Goal: Task Accomplishment & Management: Complete application form

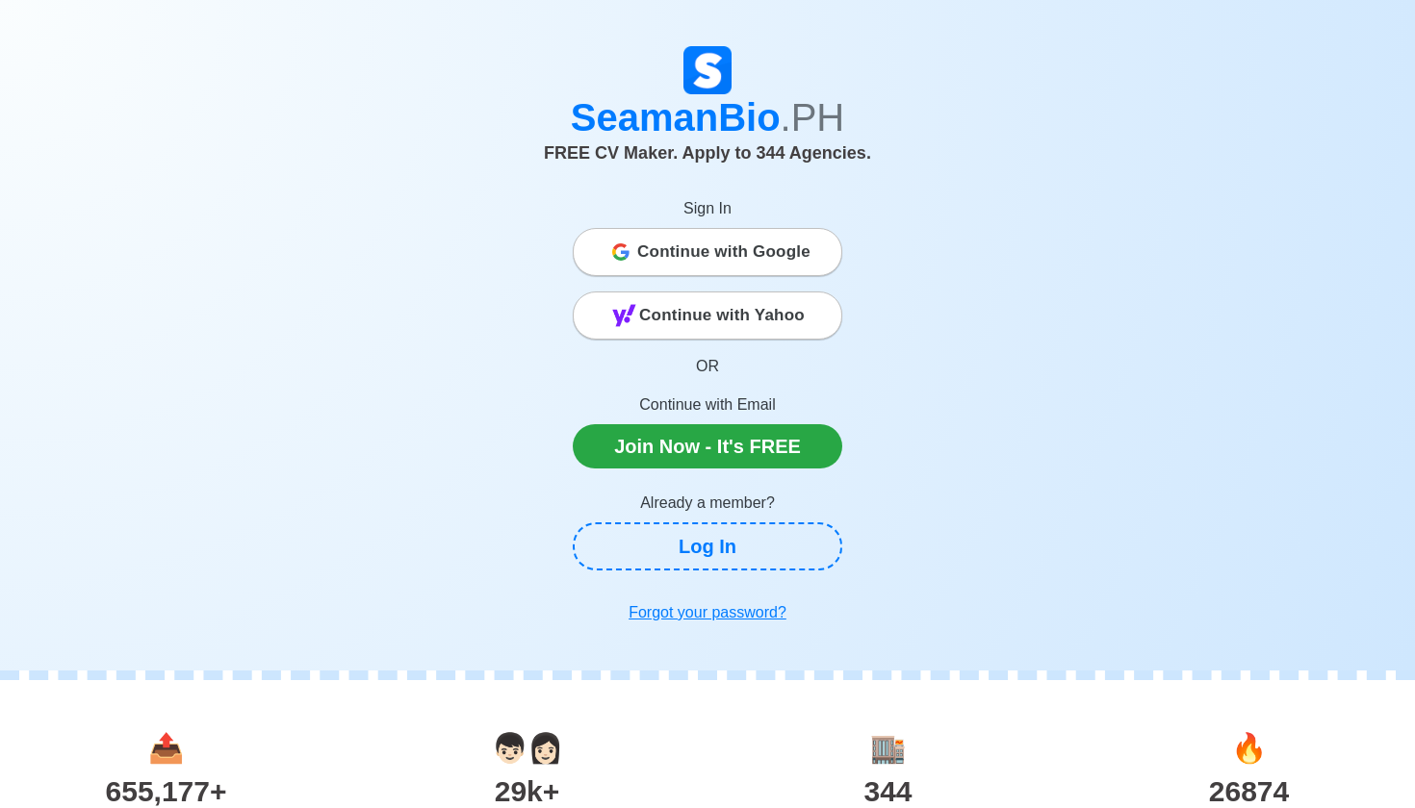
click at [760, 225] on div "Sign In Continue with Google Continue with Yahoo OR Continue with Email Join No…" at bounding box center [707, 321] width 269 height 294
click at [705, 448] on link "Join Now - It's FREE" at bounding box center [707, 446] width 269 height 44
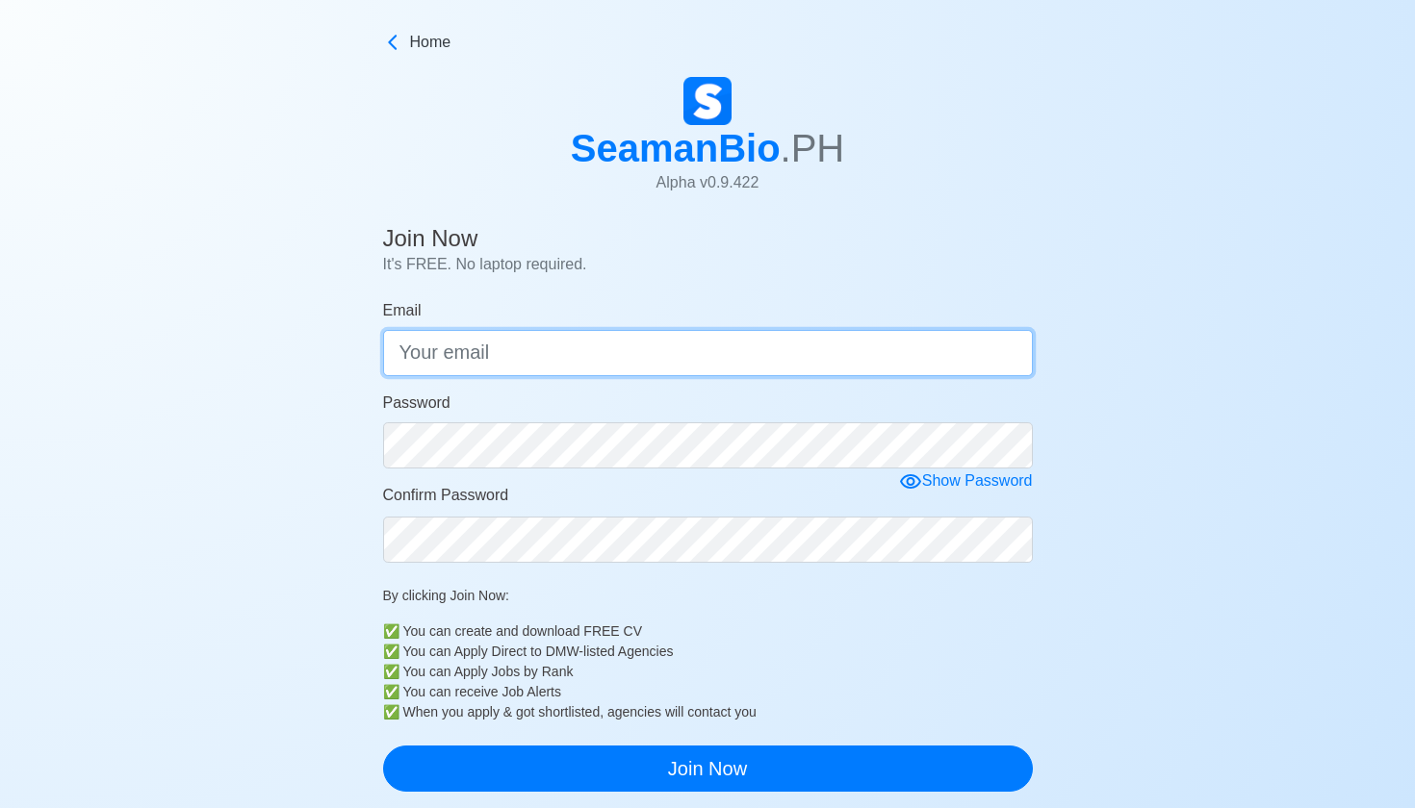
click at [703, 349] on input "Email" at bounding box center [708, 353] width 650 height 46
type input "[EMAIL_ADDRESS][DOMAIN_NAME]"
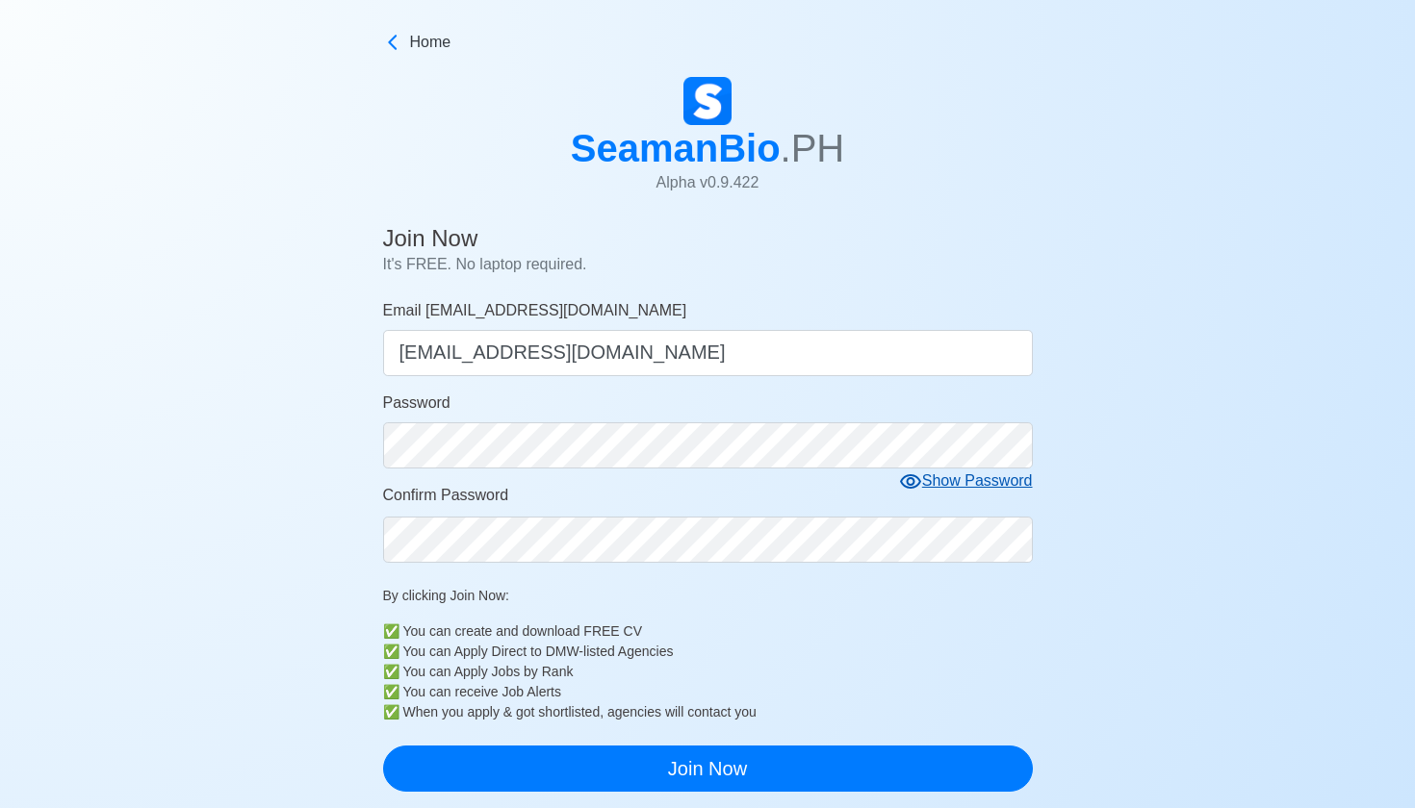
click at [972, 477] on div "Show Password" at bounding box center [966, 482] width 134 height 24
click at [452, 505] on label "Confirm Password" at bounding box center [446, 495] width 126 height 23
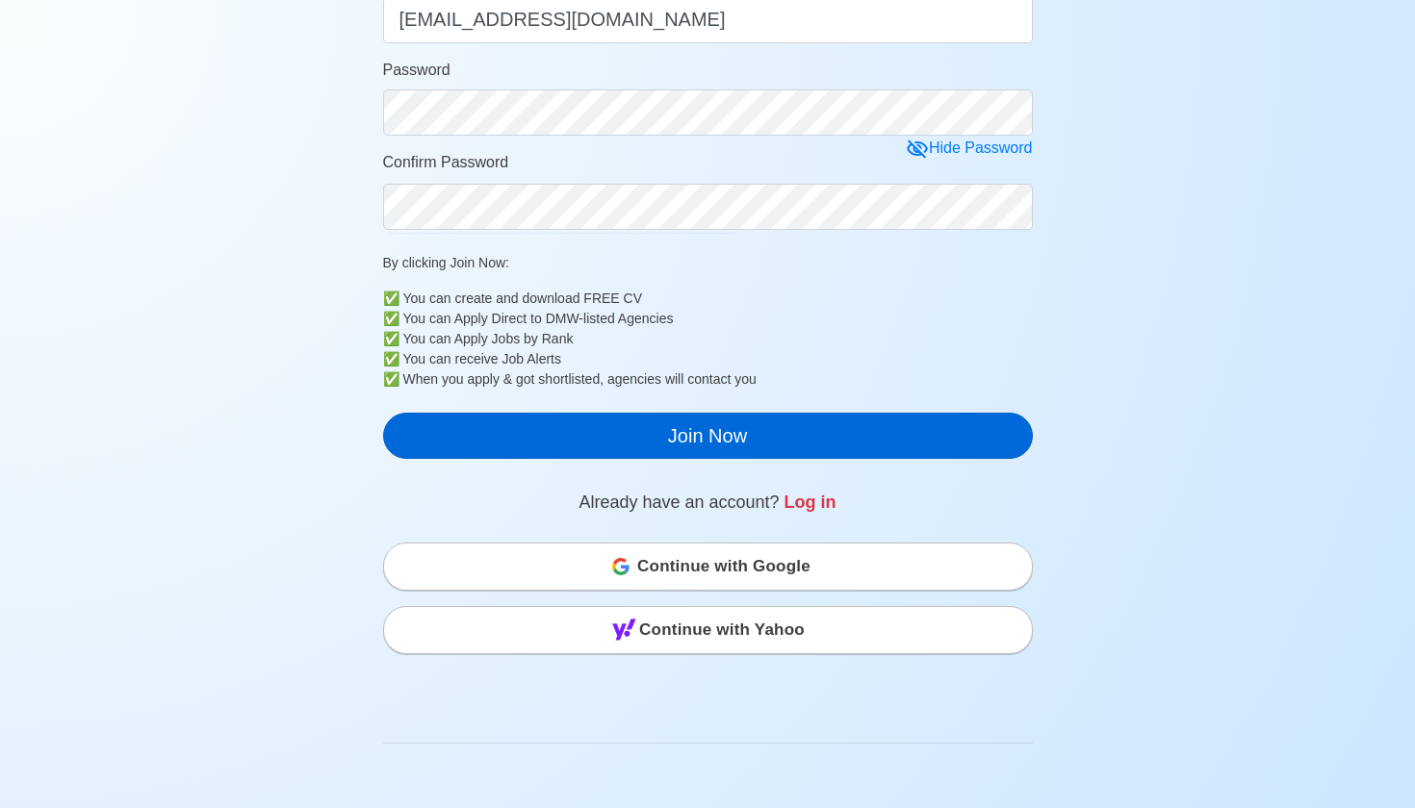
click at [657, 421] on button "Join Now" at bounding box center [708, 436] width 650 height 46
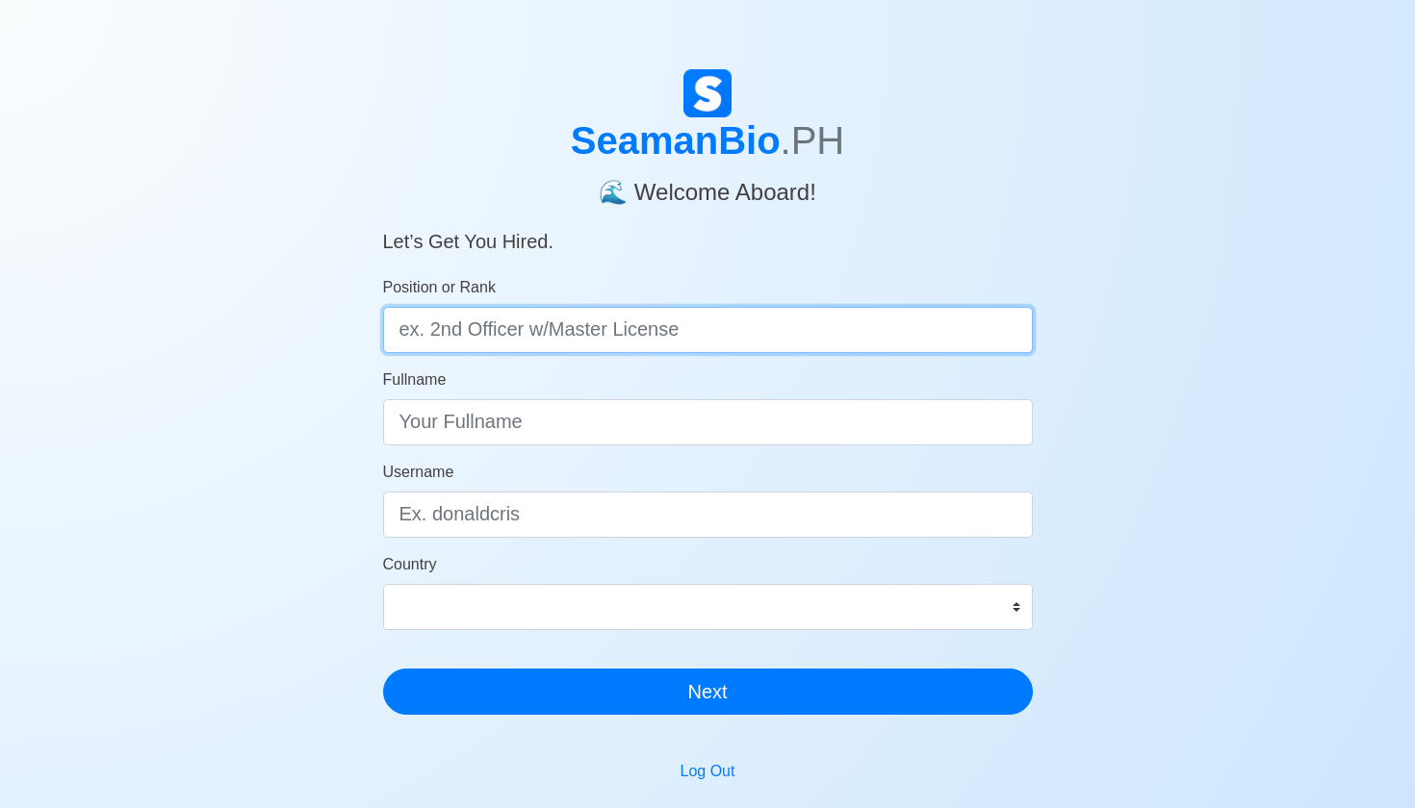
click at [484, 325] on input "Position or Rank" at bounding box center [708, 330] width 650 height 46
type input "AB"
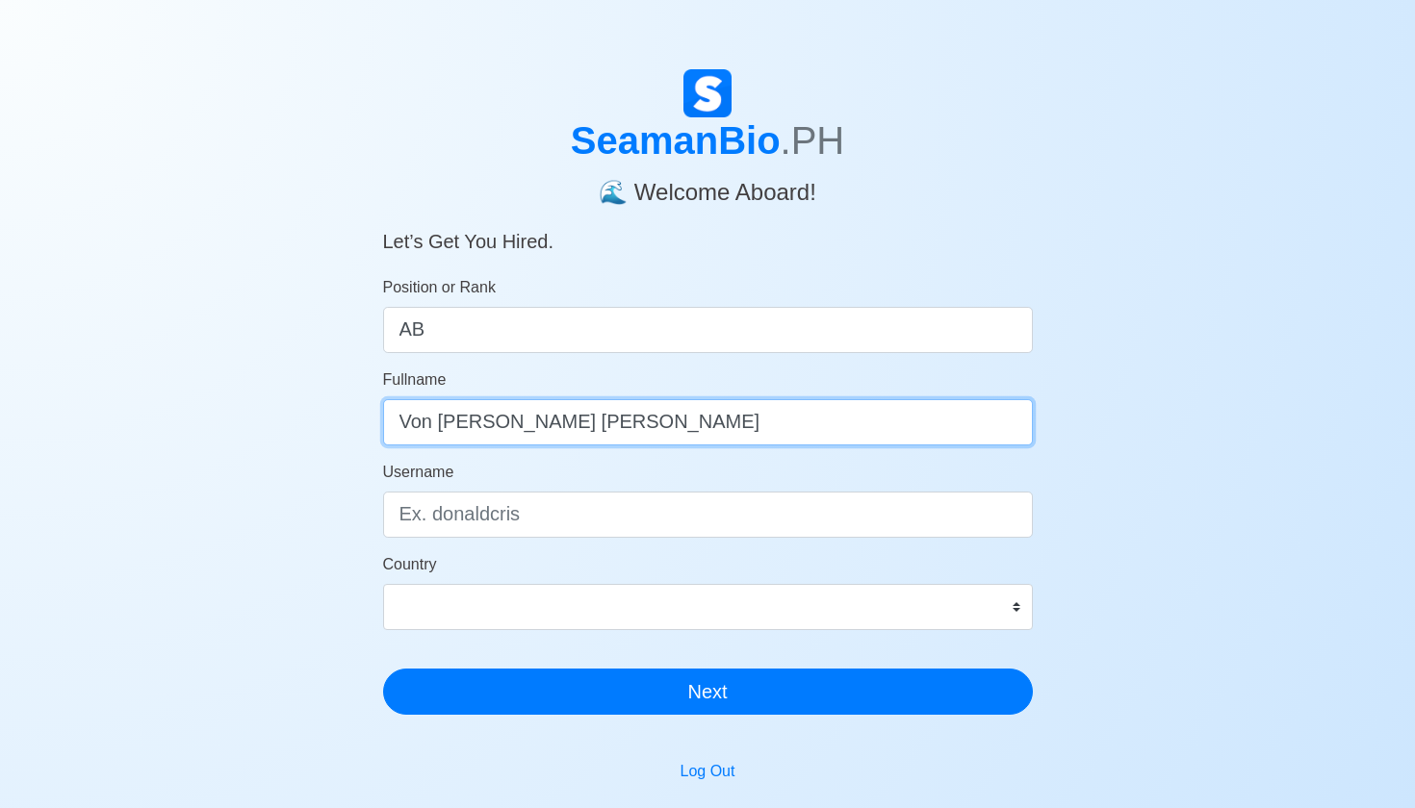
type input "Von Marco P. Delos Reyes"
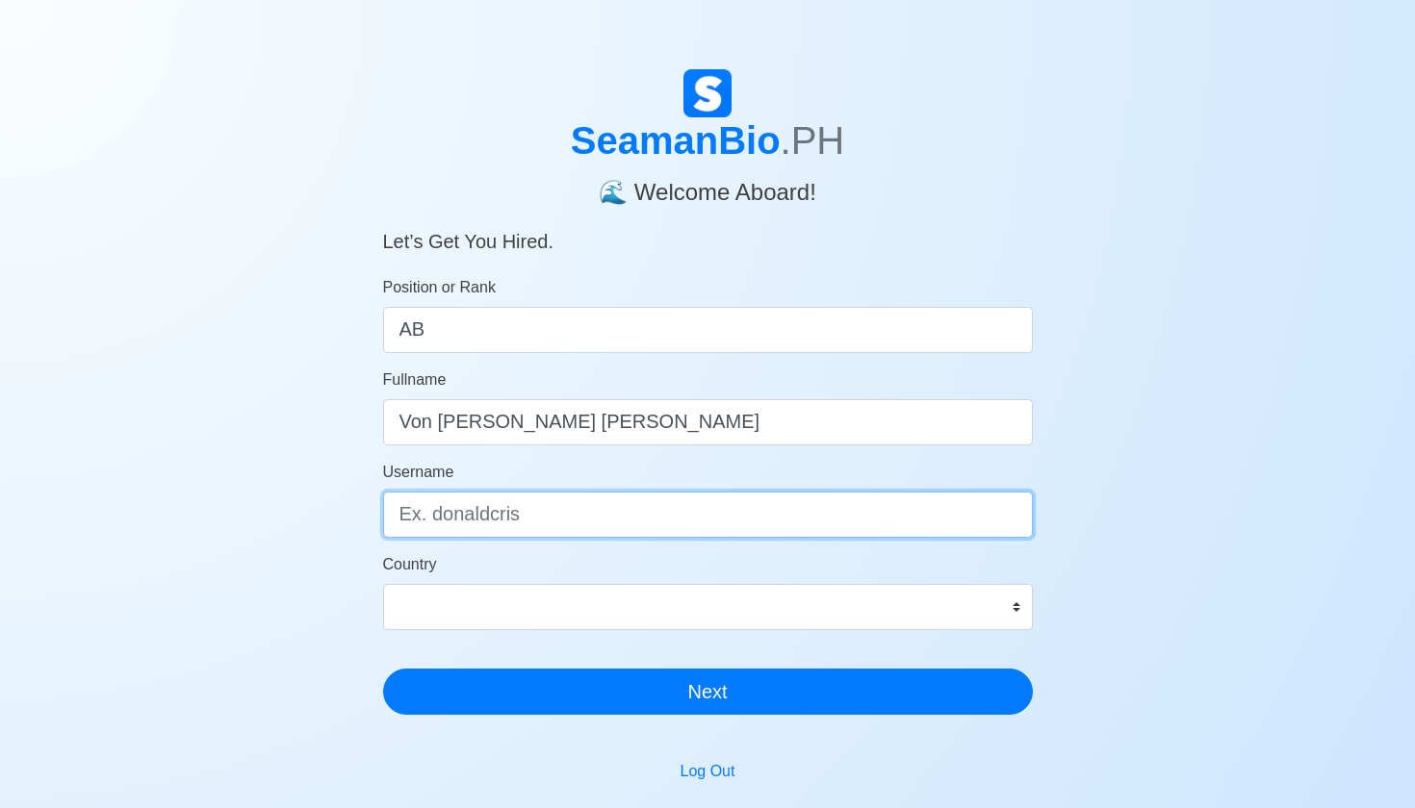
click at [616, 528] on input "Username" at bounding box center [708, 515] width 650 height 46
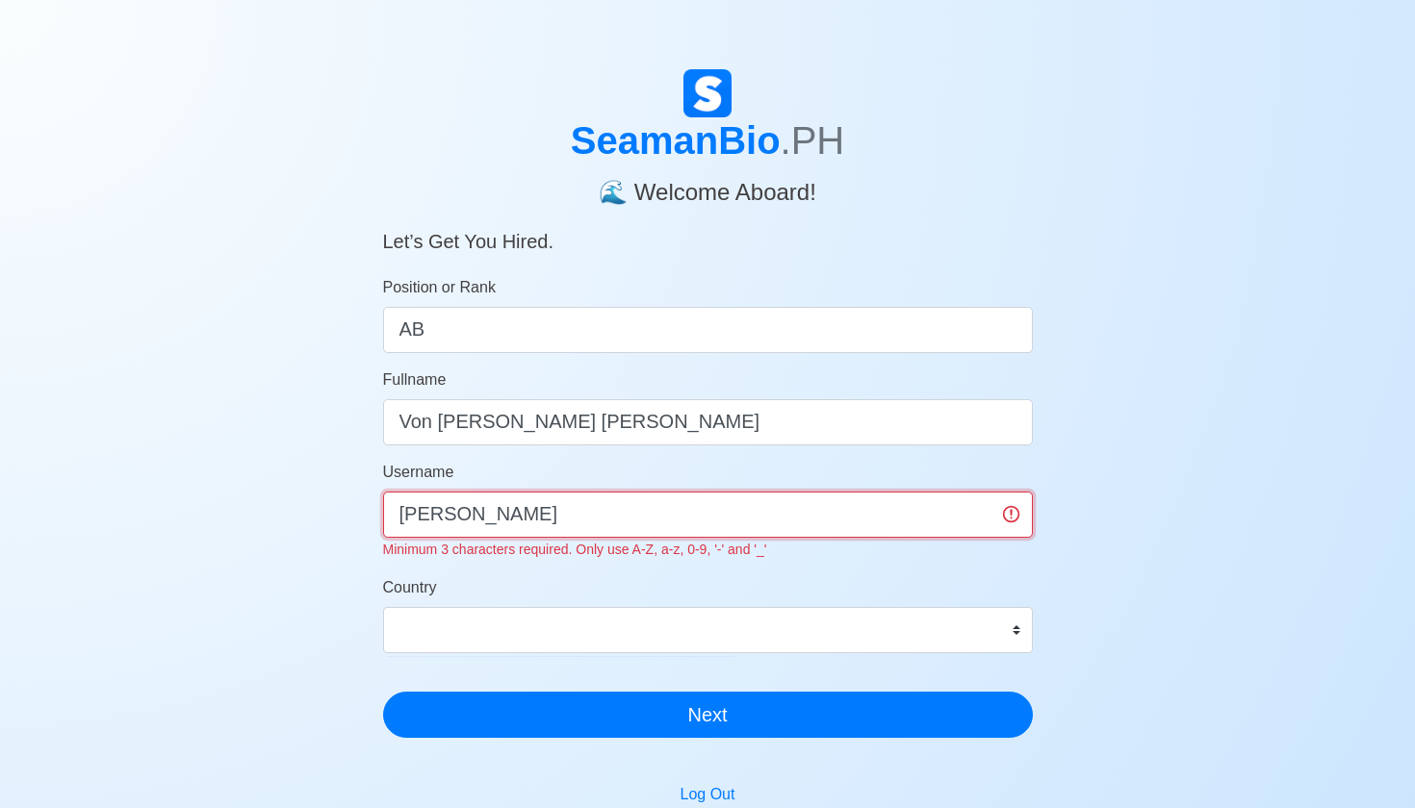
click at [438, 510] on input "Von Marco" at bounding box center [708, 515] width 650 height 46
click at [502, 511] on input "VonMarco" at bounding box center [708, 515] width 650 height 46
click at [557, 513] on input "VonMarco@24" at bounding box center [708, 515] width 650 height 46
type input "VonMarco_24"
click at [940, 578] on div "Country Afghanistan Åland Islands Albania Algeria American Samoa Andorra Angola…" at bounding box center [708, 614] width 650 height 77
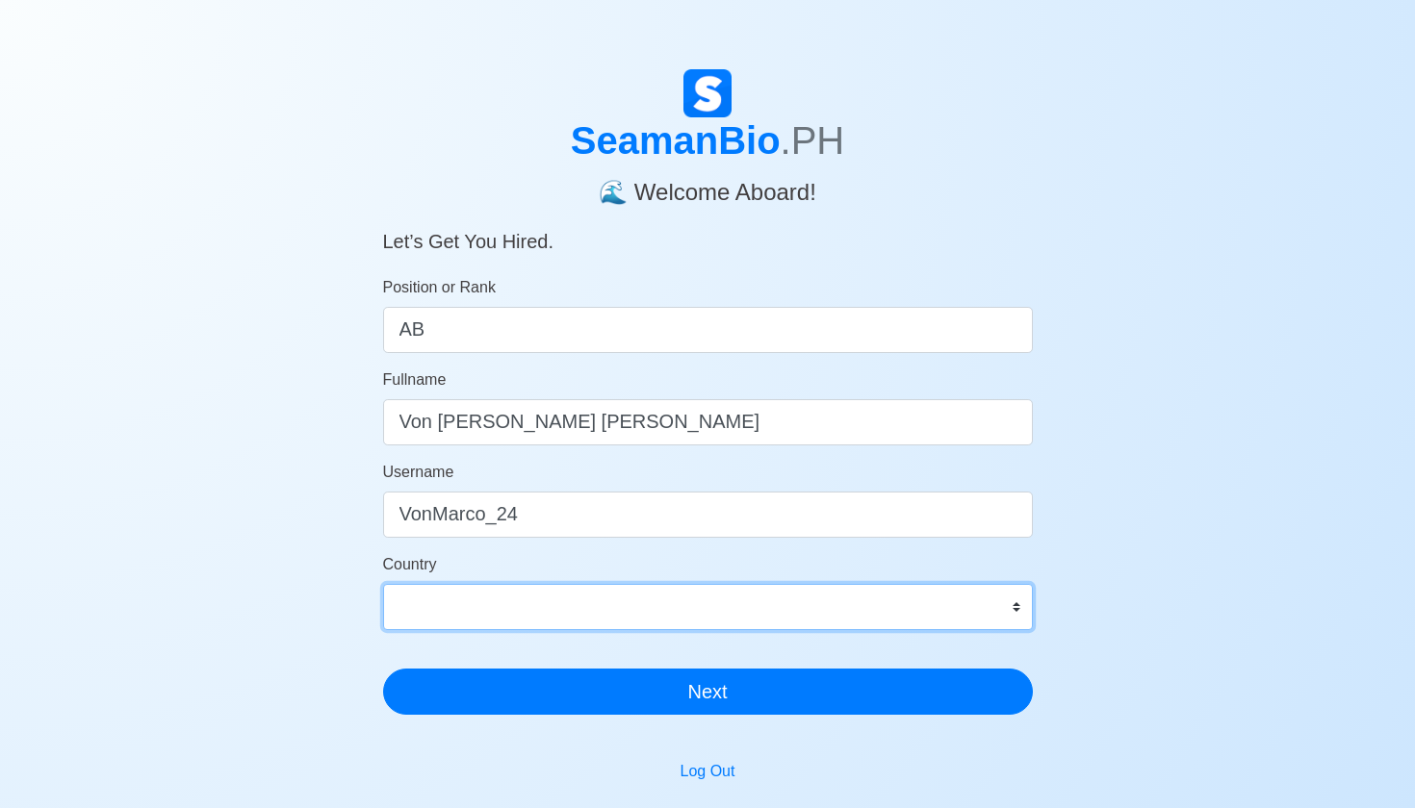
select select "PH"
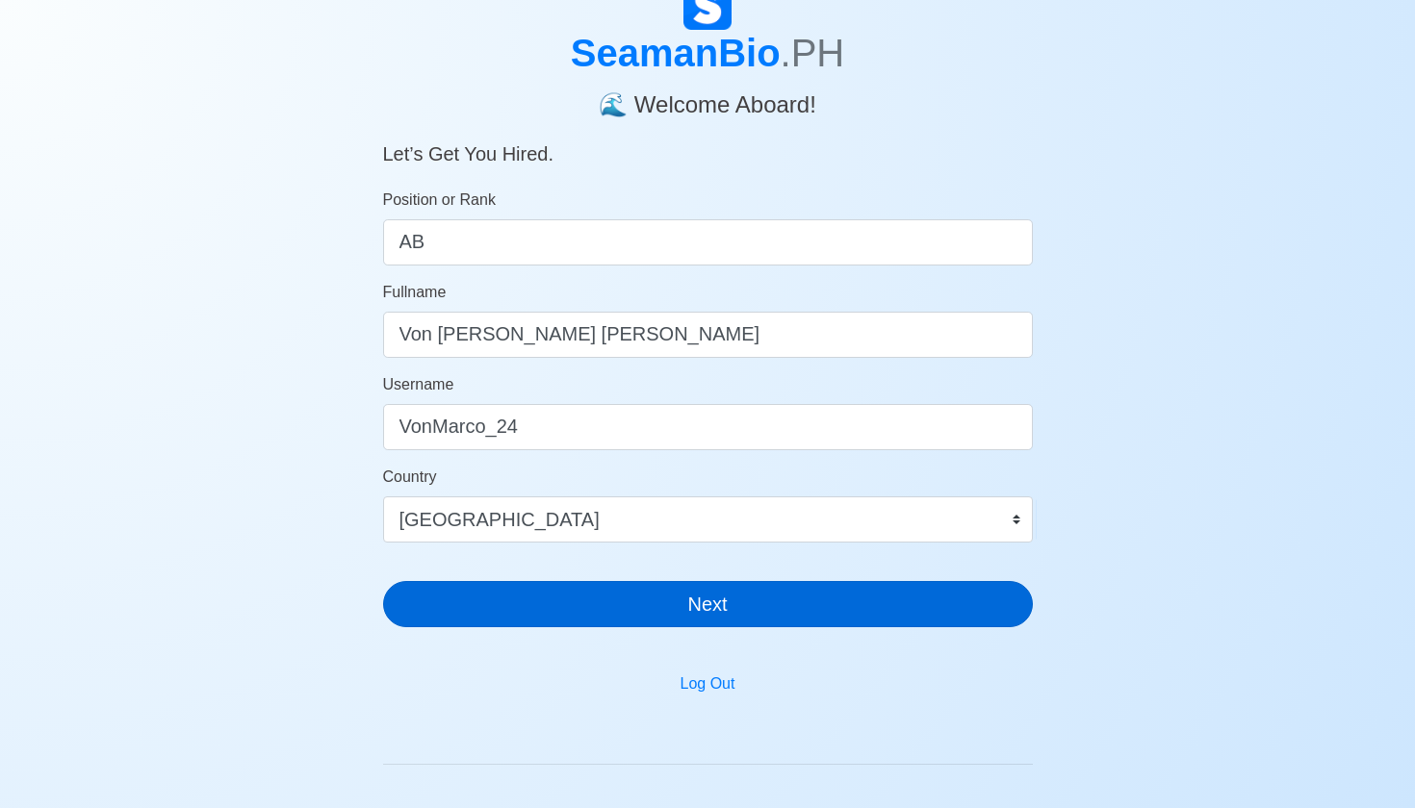
click at [587, 597] on button "Next" at bounding box center [708, 604] width 650 height 46
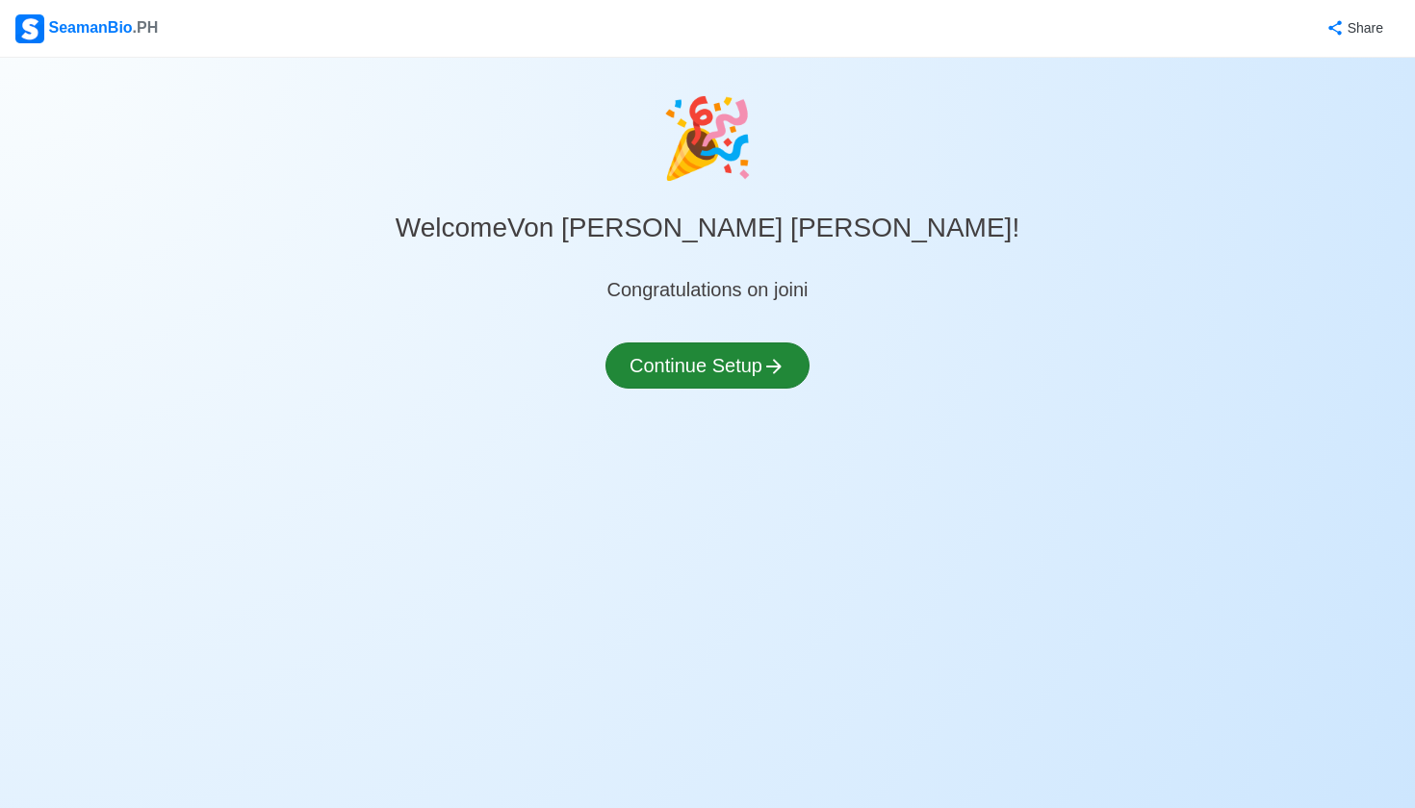
click at [714, 358] on button "Continue Setup" at bounding box center [707, 366] width 204 height 46
select select "Visible for Hiring"
select select "PH"
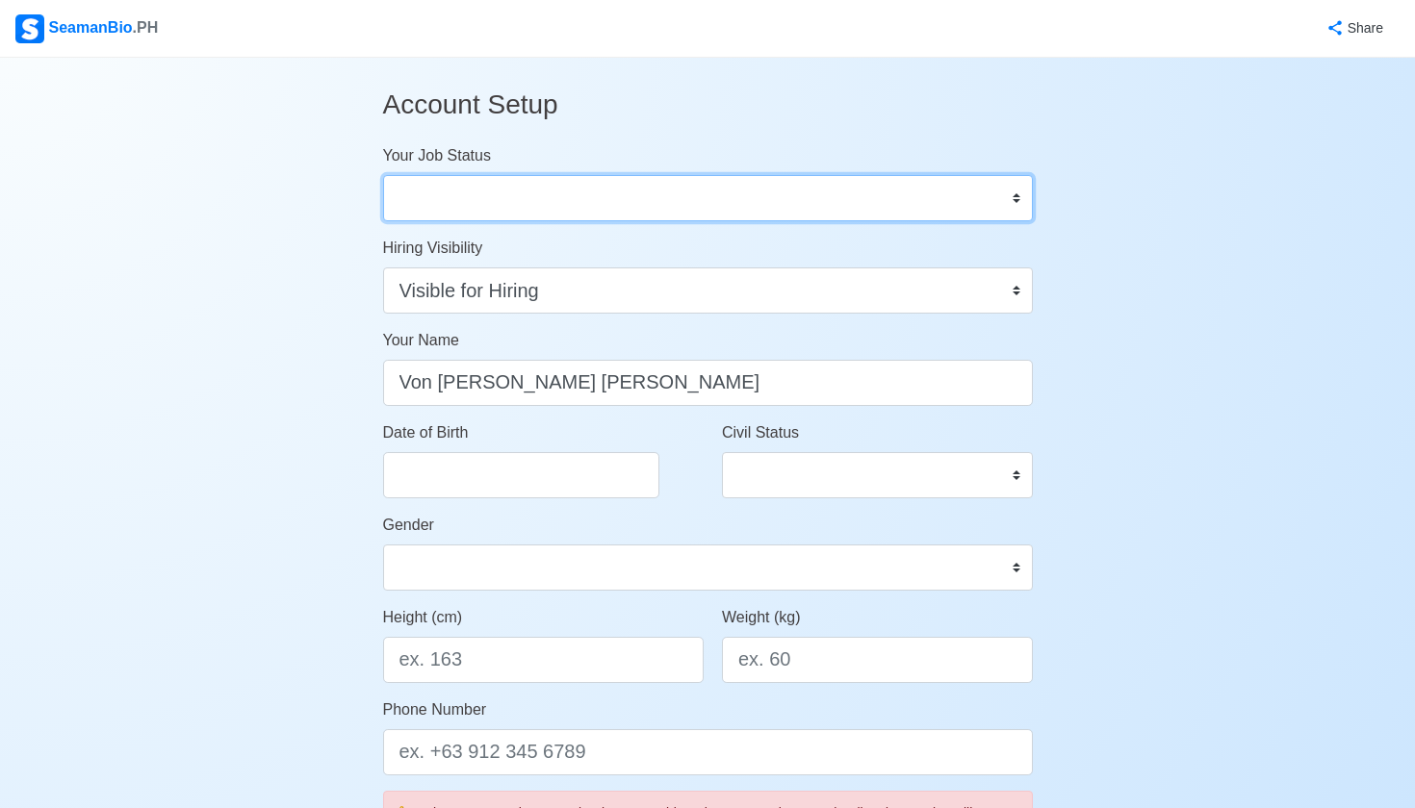
select select "Actively Looking for Job"
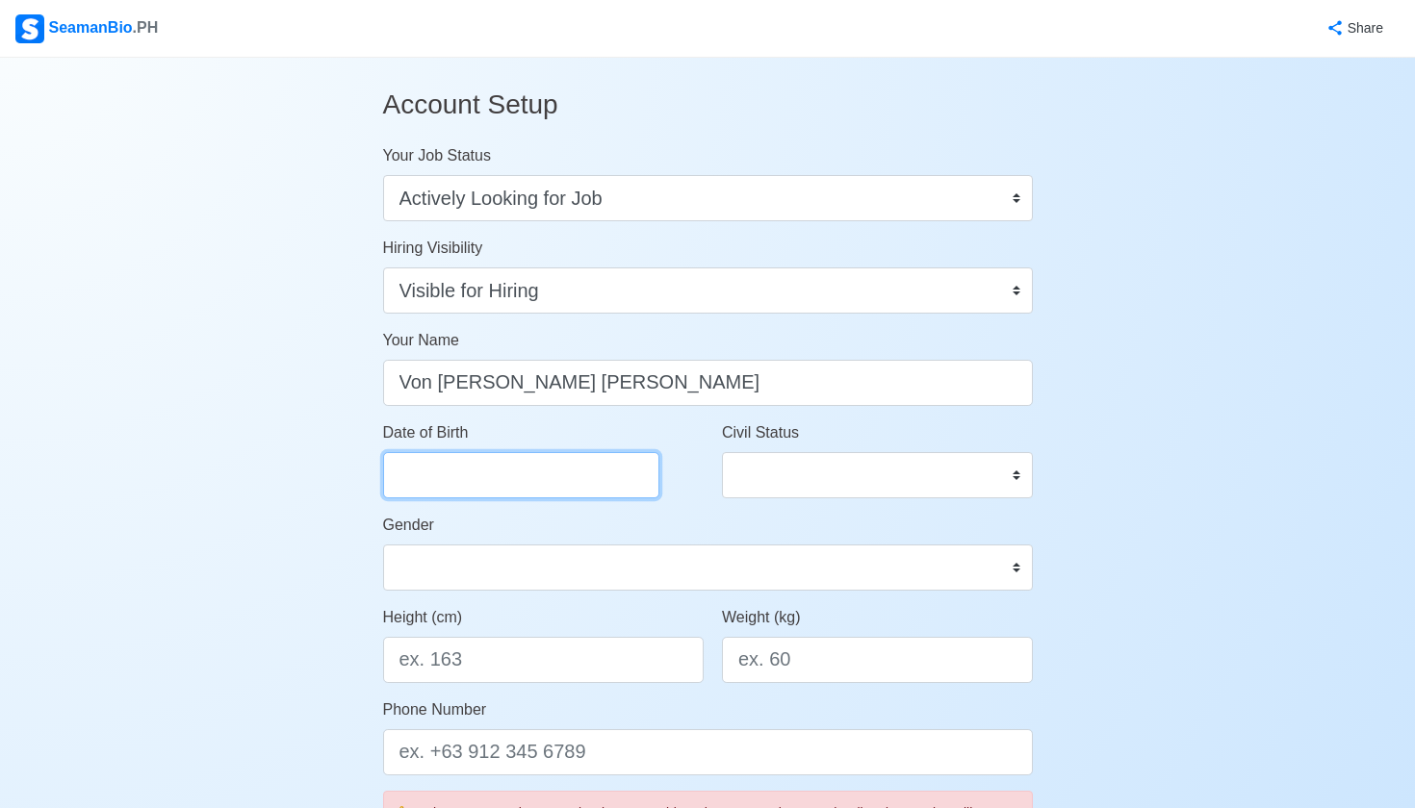
select select "****"
select select "*********"
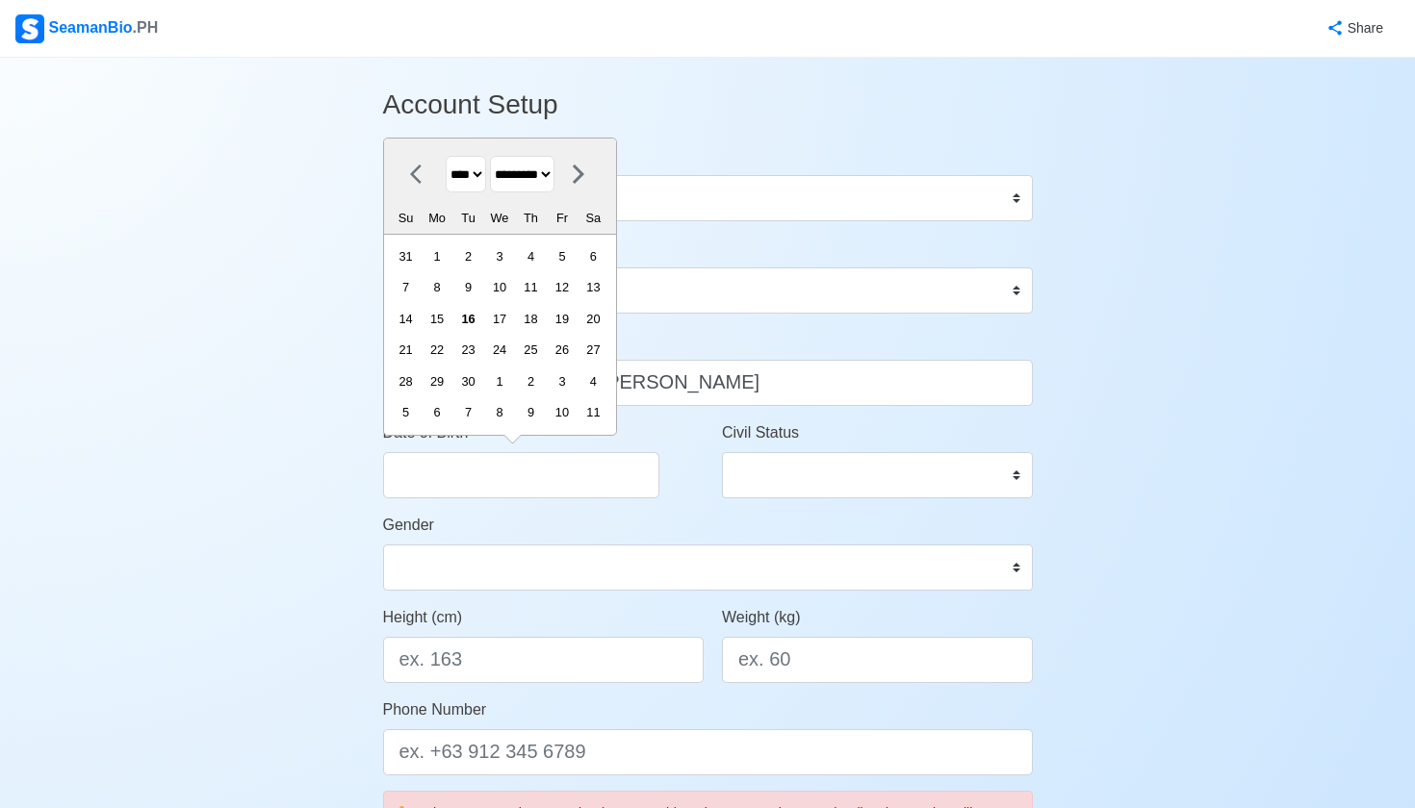
select select "****"
select select "*******"
click at [544, 347] on div "24" at bounding box center [531, 350] width 26 height 26
type input "10/24/1996"
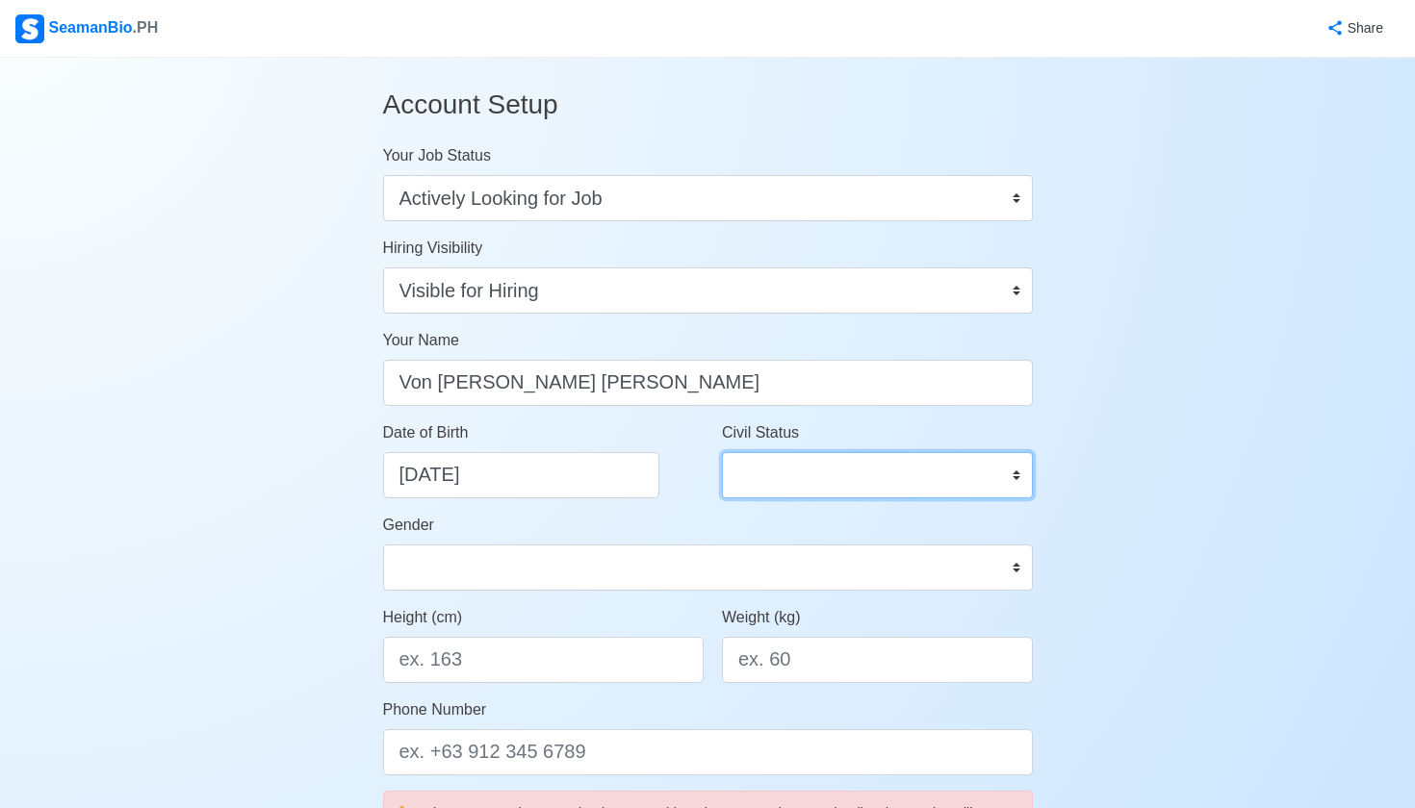
select select "Married"
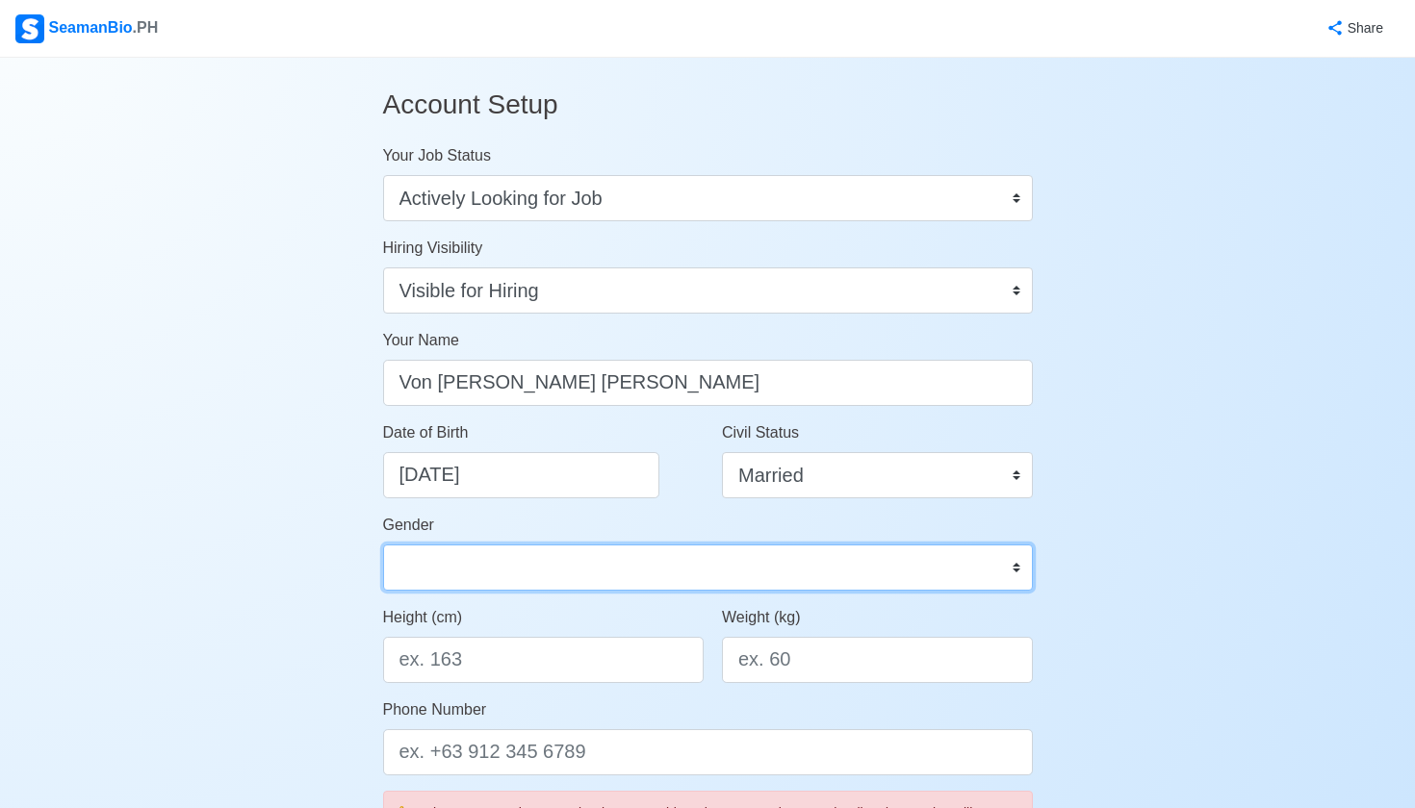
select select "Male"
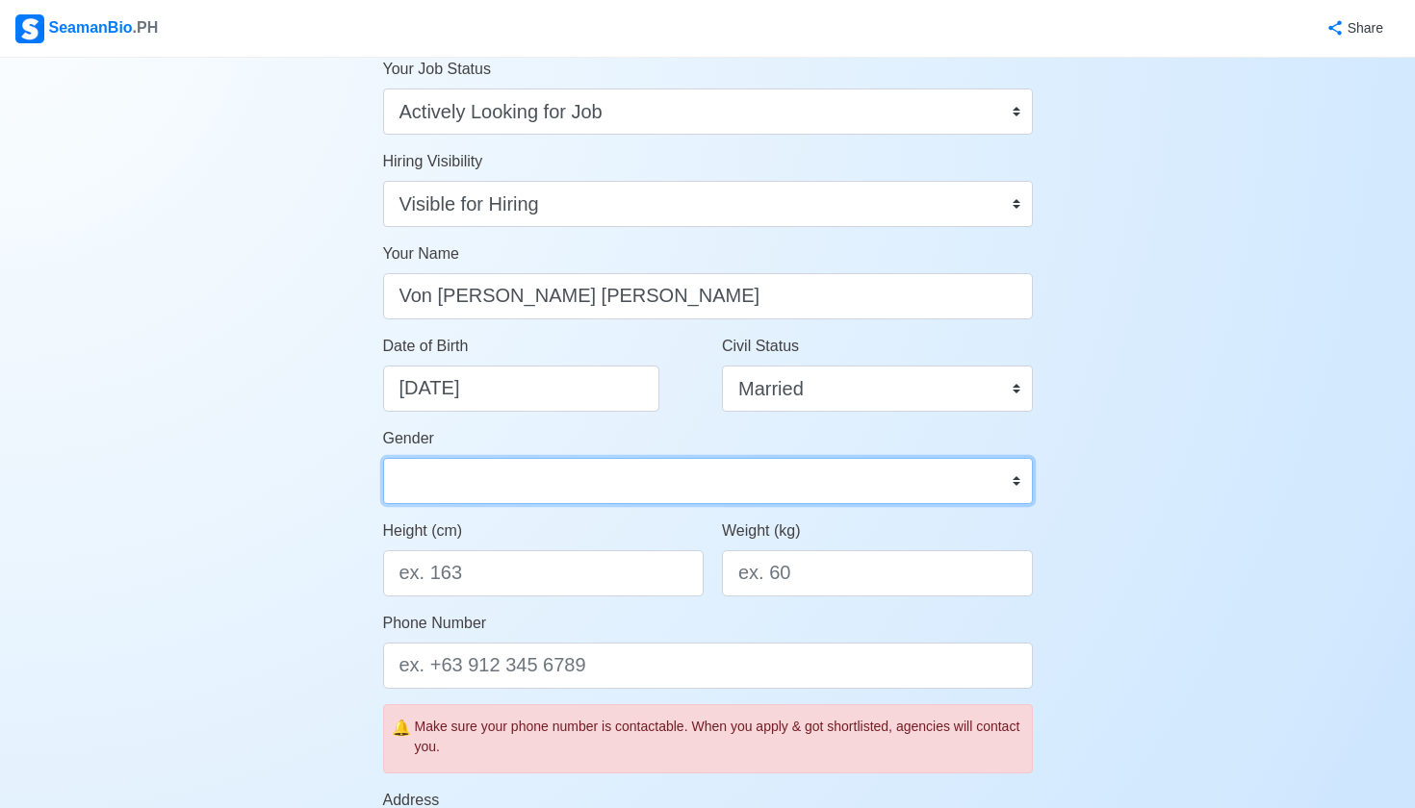
scroll to position [96, 0]
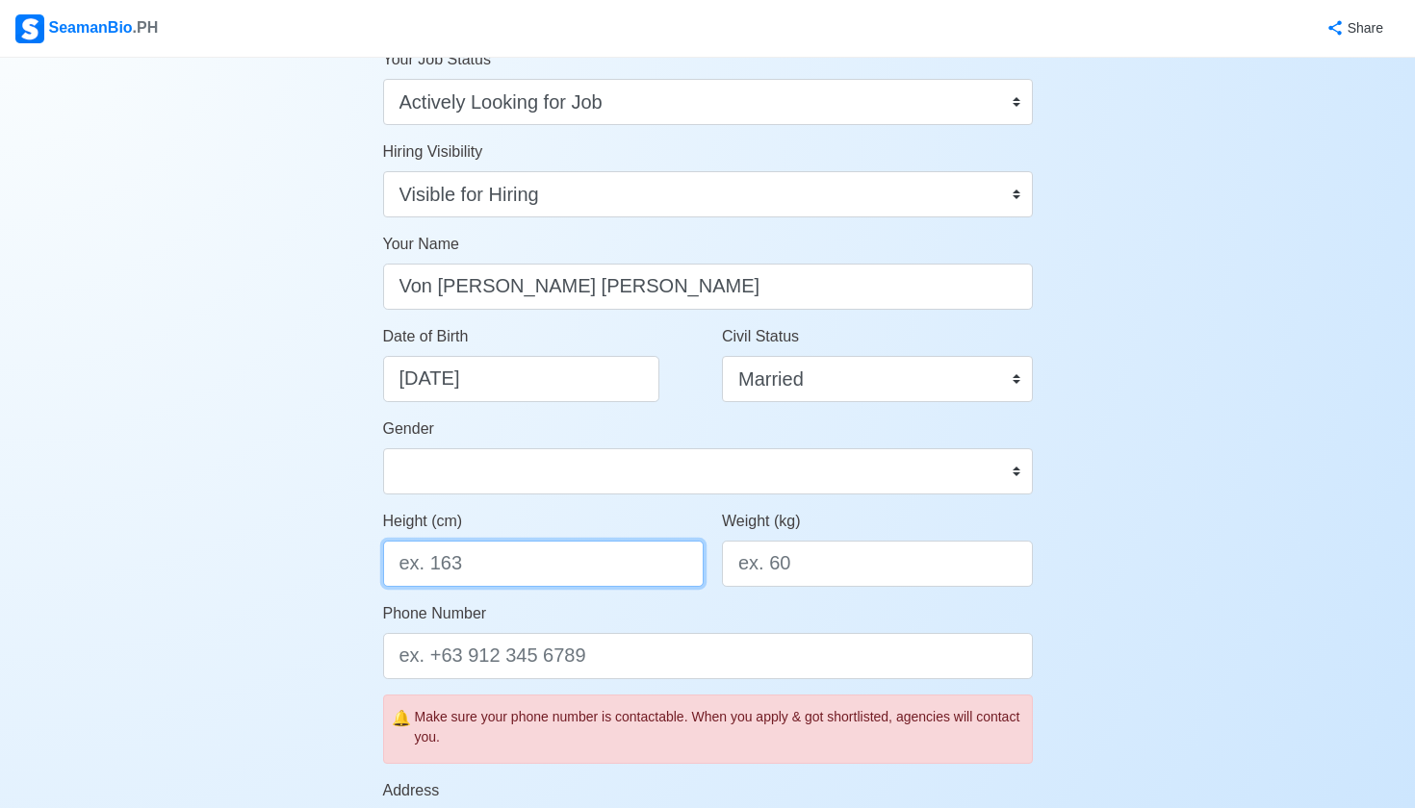
click at [585, 558] on input "Height (cm)" at bounding box center [543, 564] width 321 height 46
type input "170.18cm"
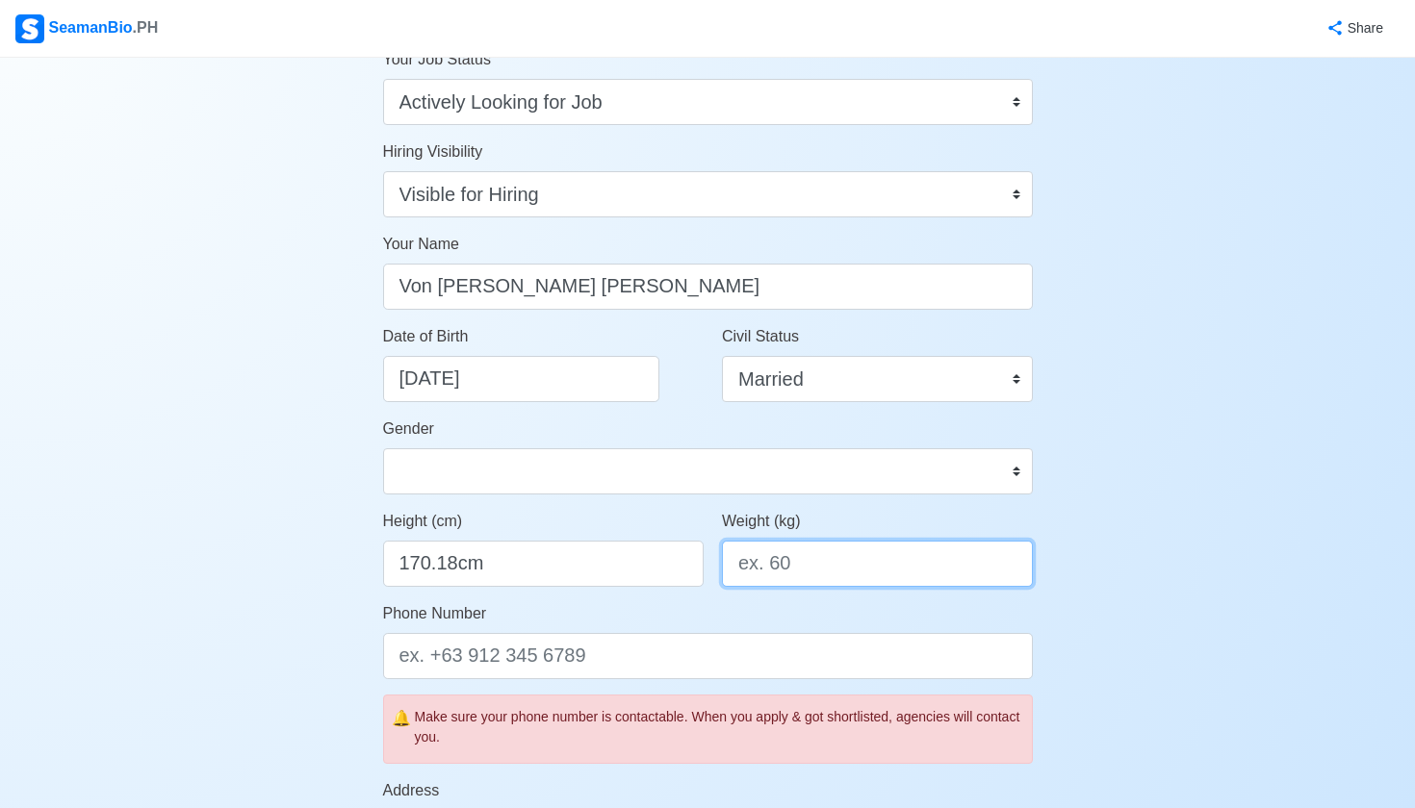
click at [817, 565] on input "Weight (kg)" at bounding box center [877, 564] width 311 height 46
type input "62kg"
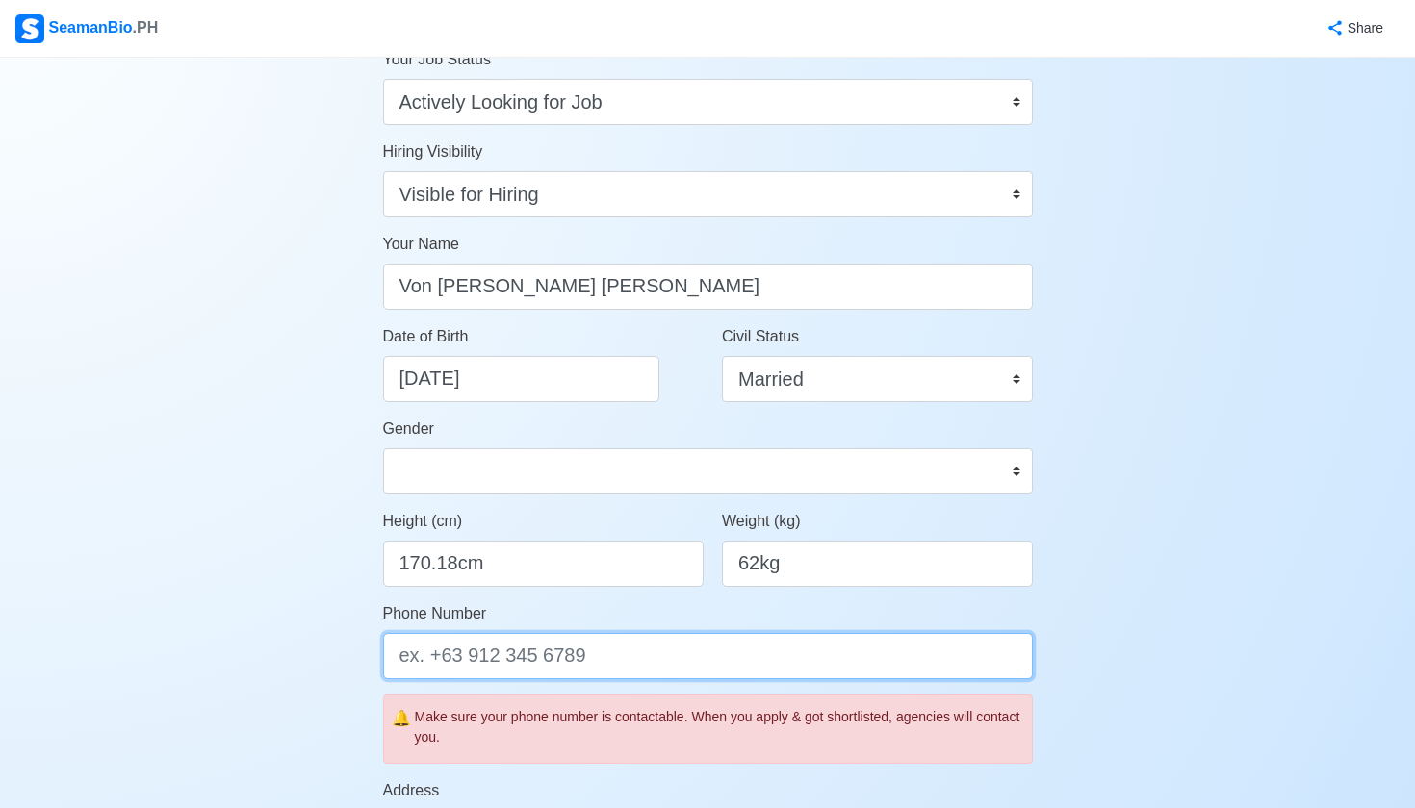
type input "6"
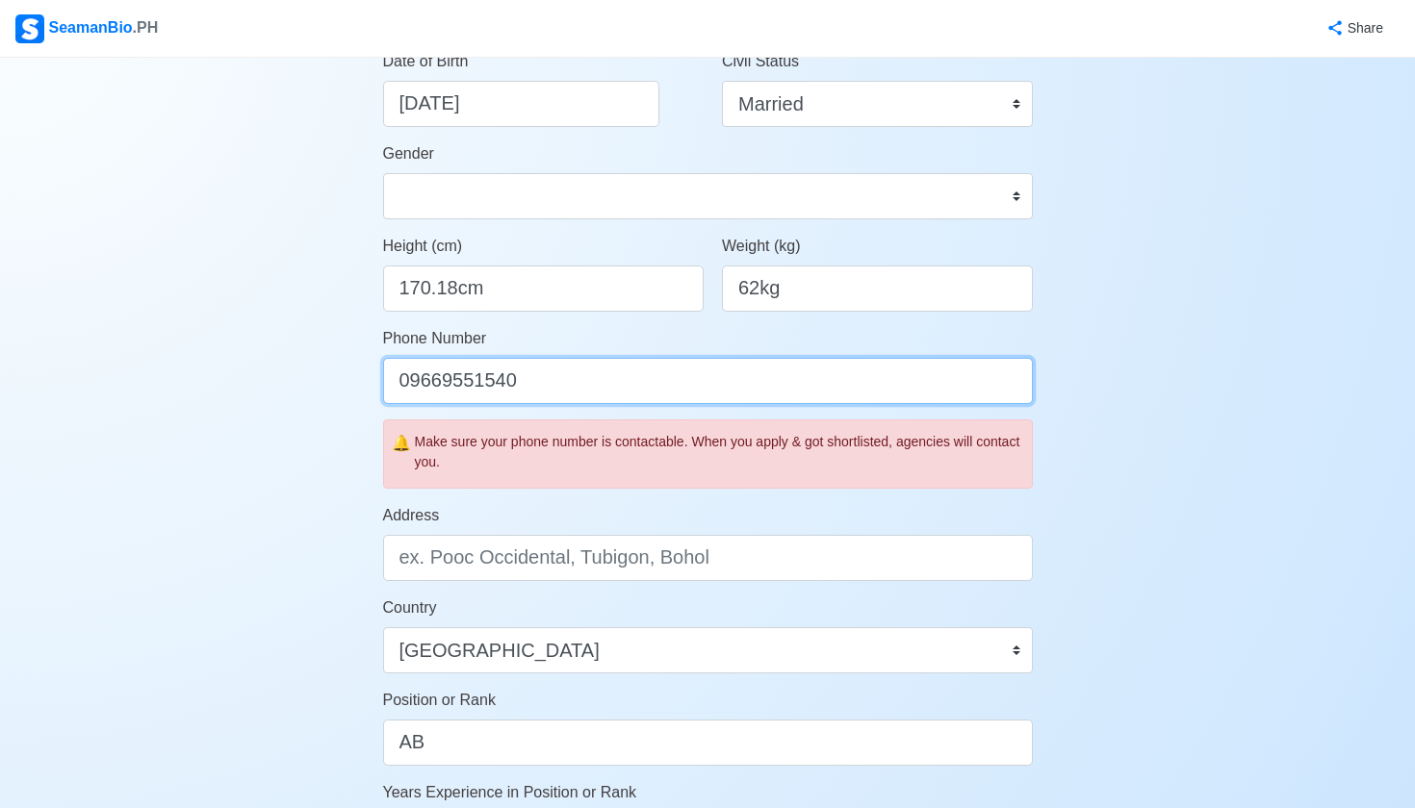
scroll to position [377, 0]
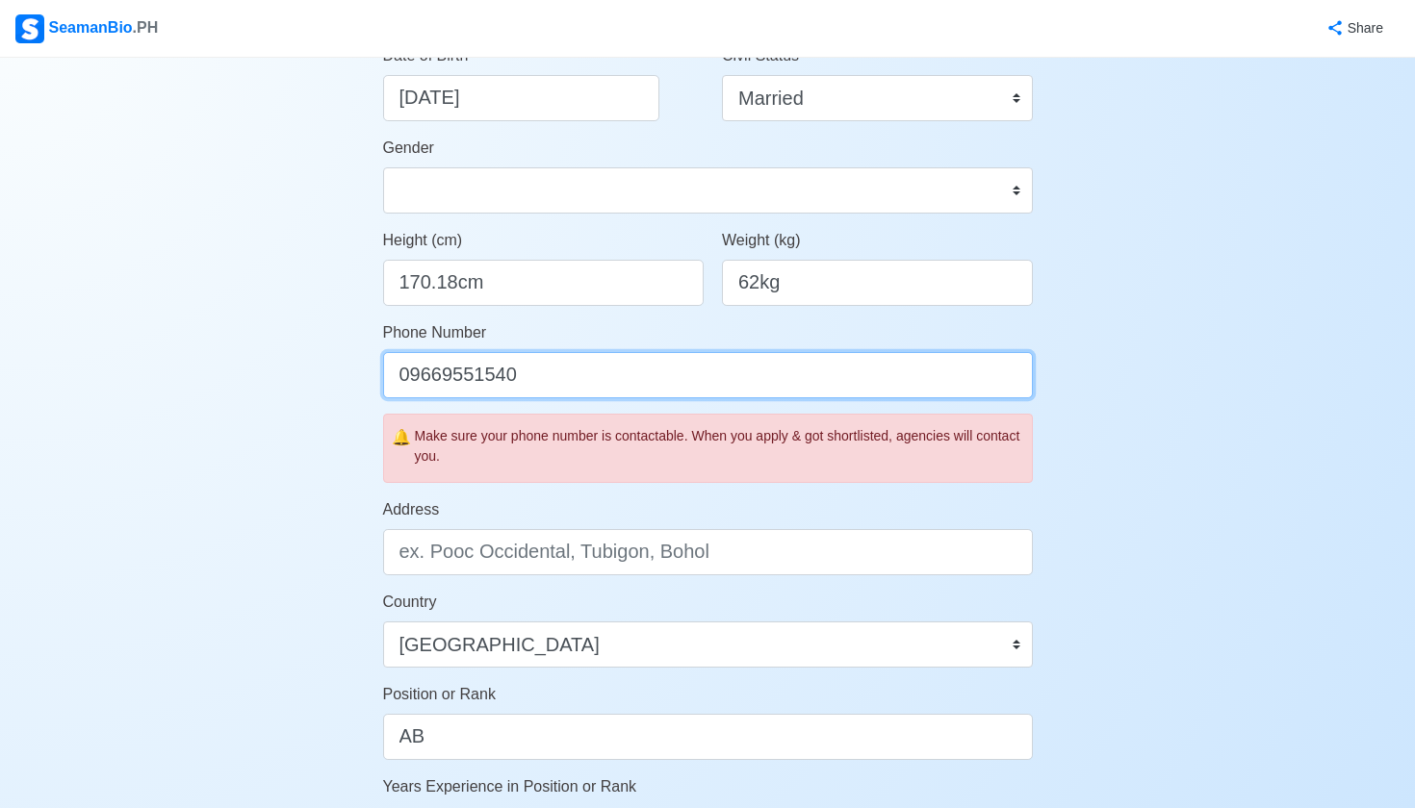
type input "09669551540"
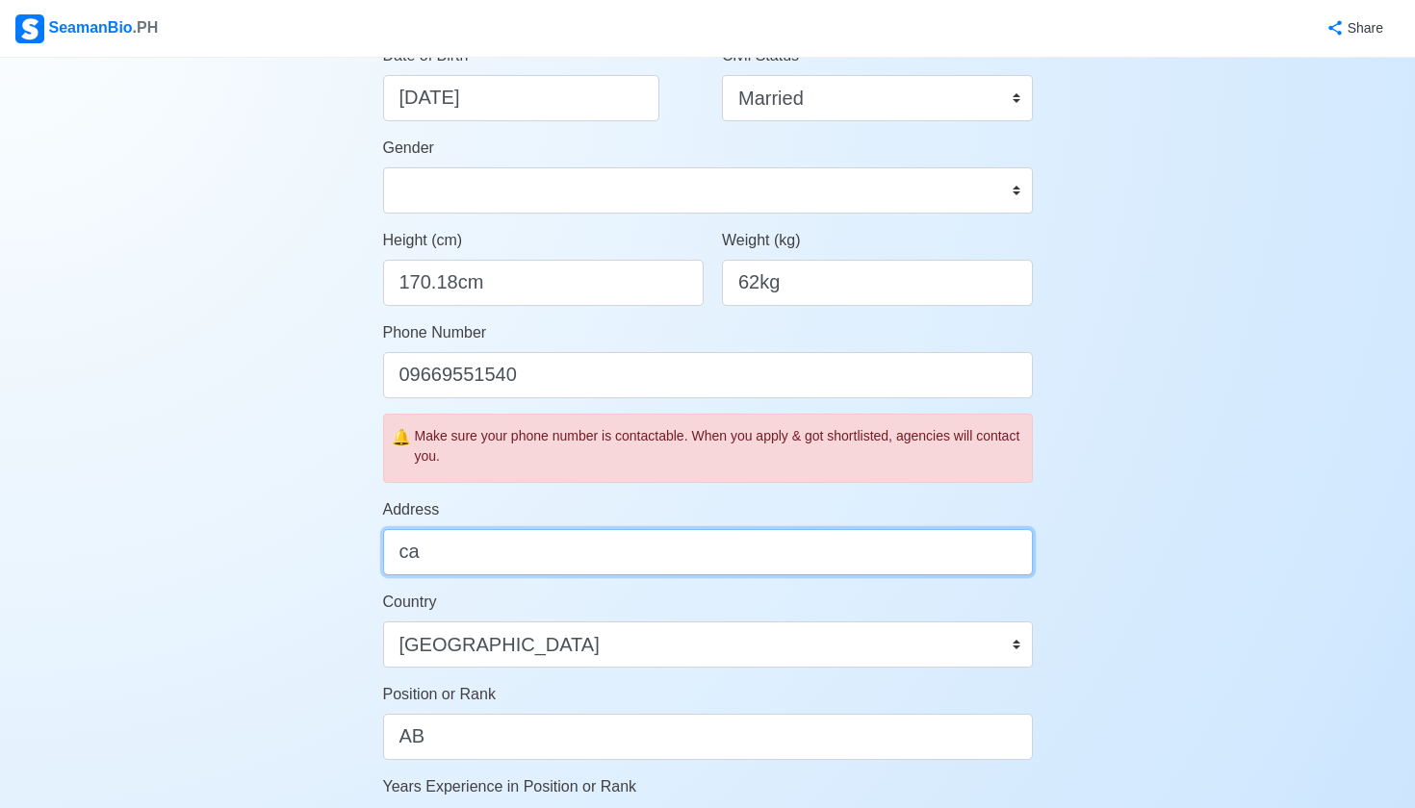
type input "c"
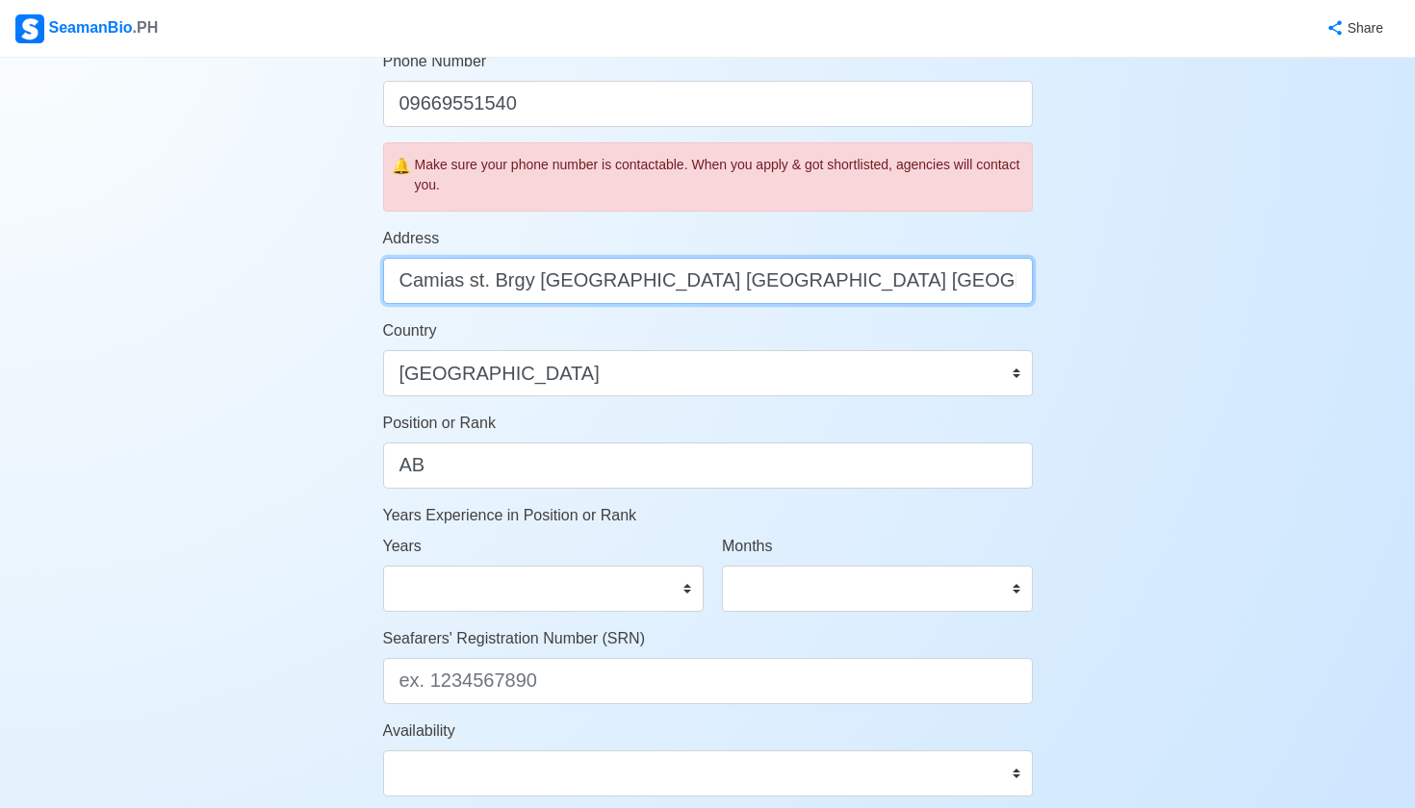
scroll to position [665, 0]
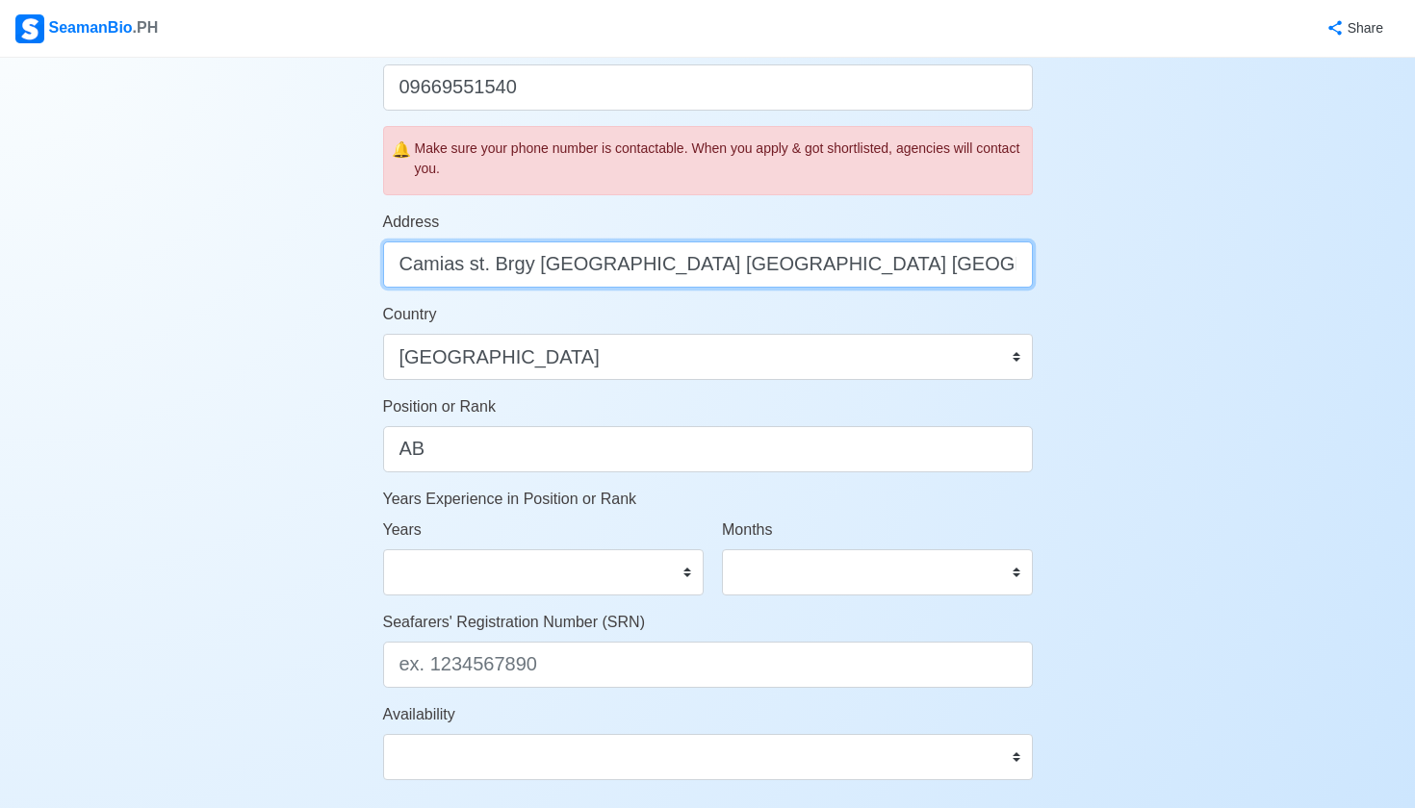
type input "Camias st. Brgy San francisco San Antonio Nueva Ecija"
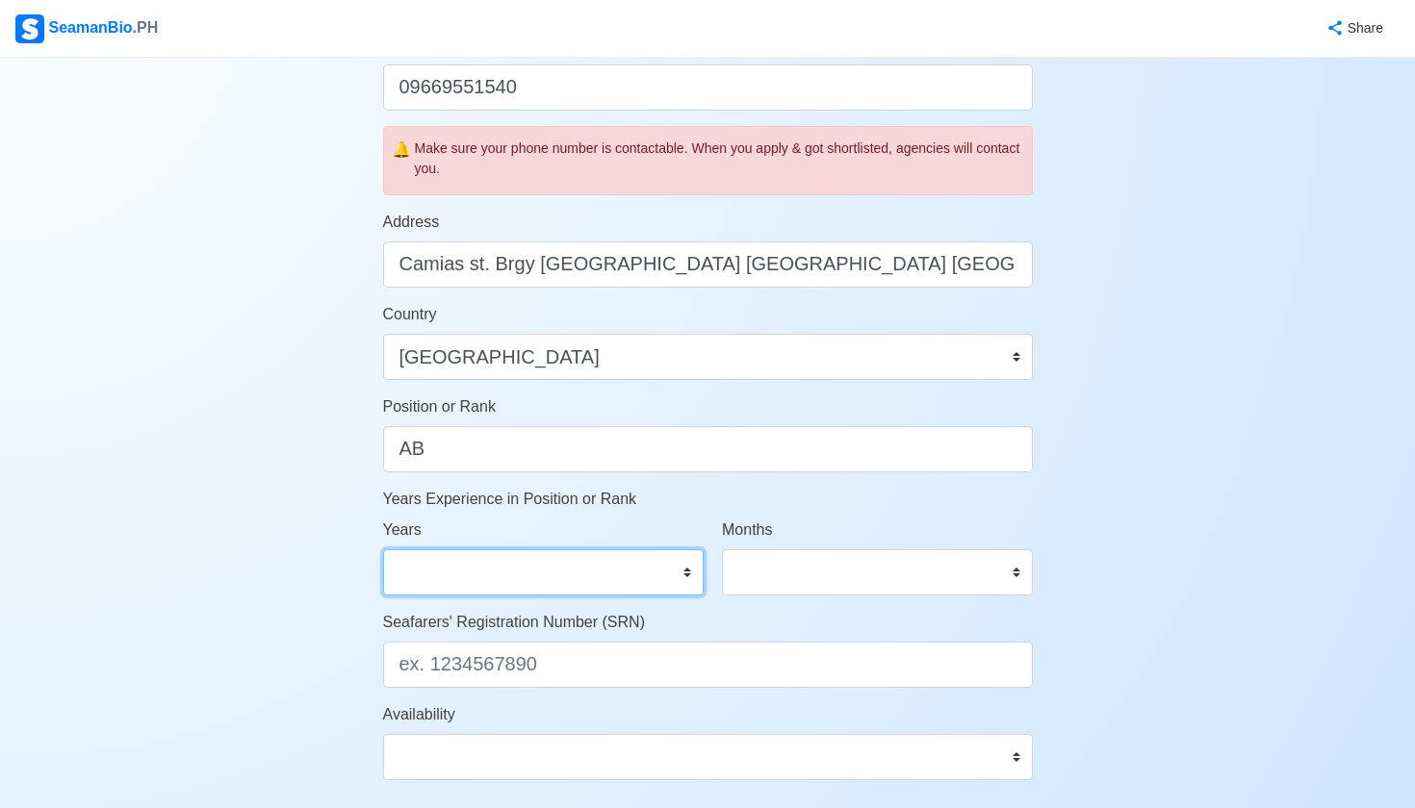
select select "3"
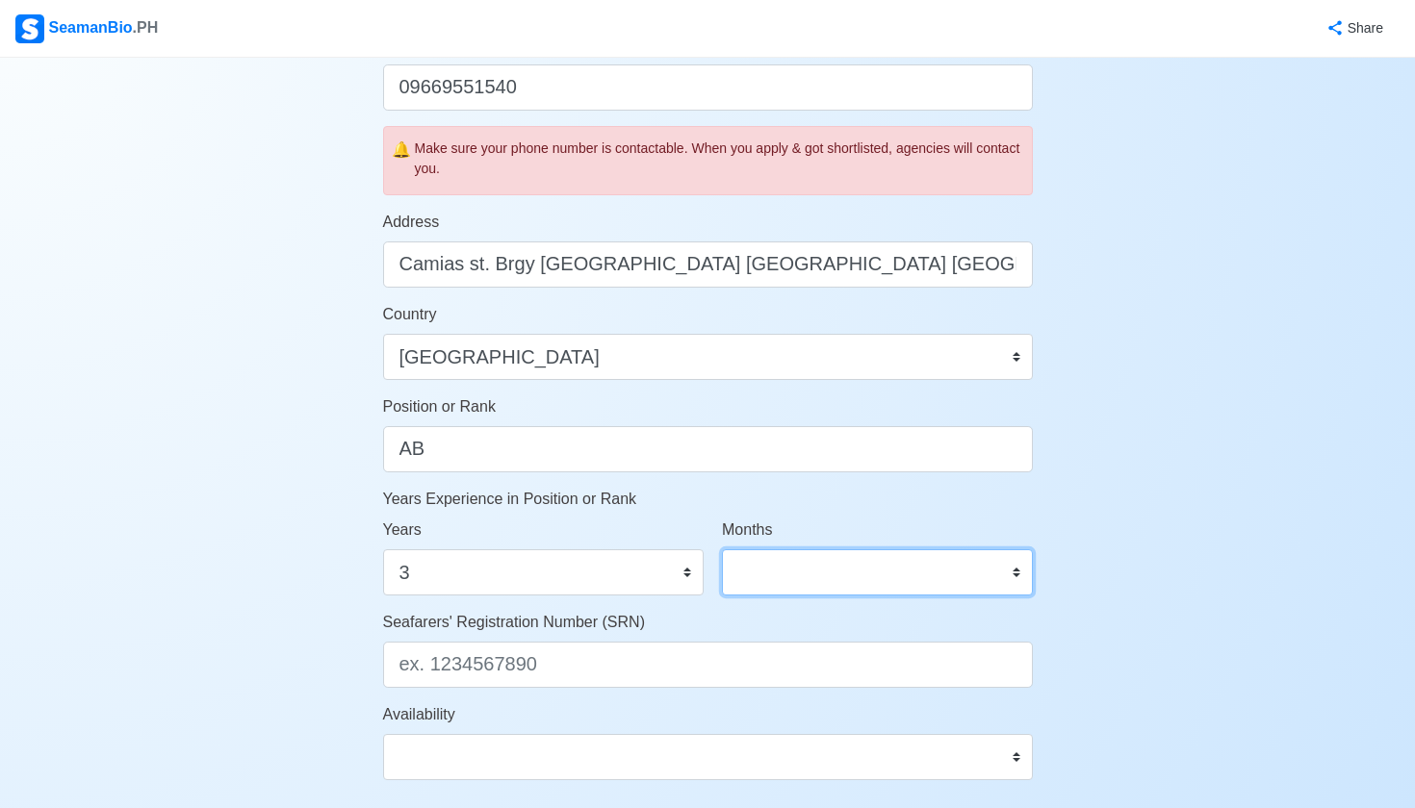
select select "2"
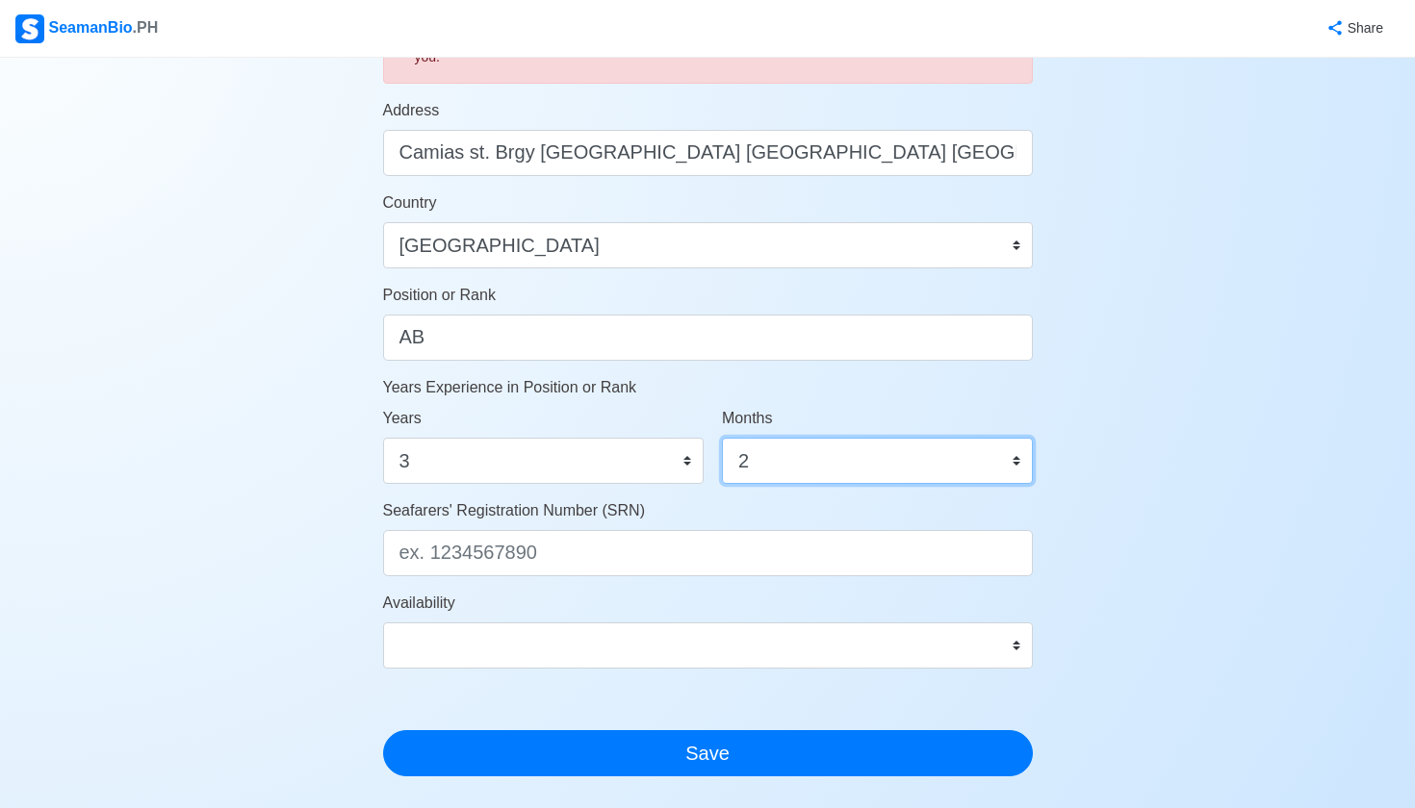
scroll to position [779, 0]
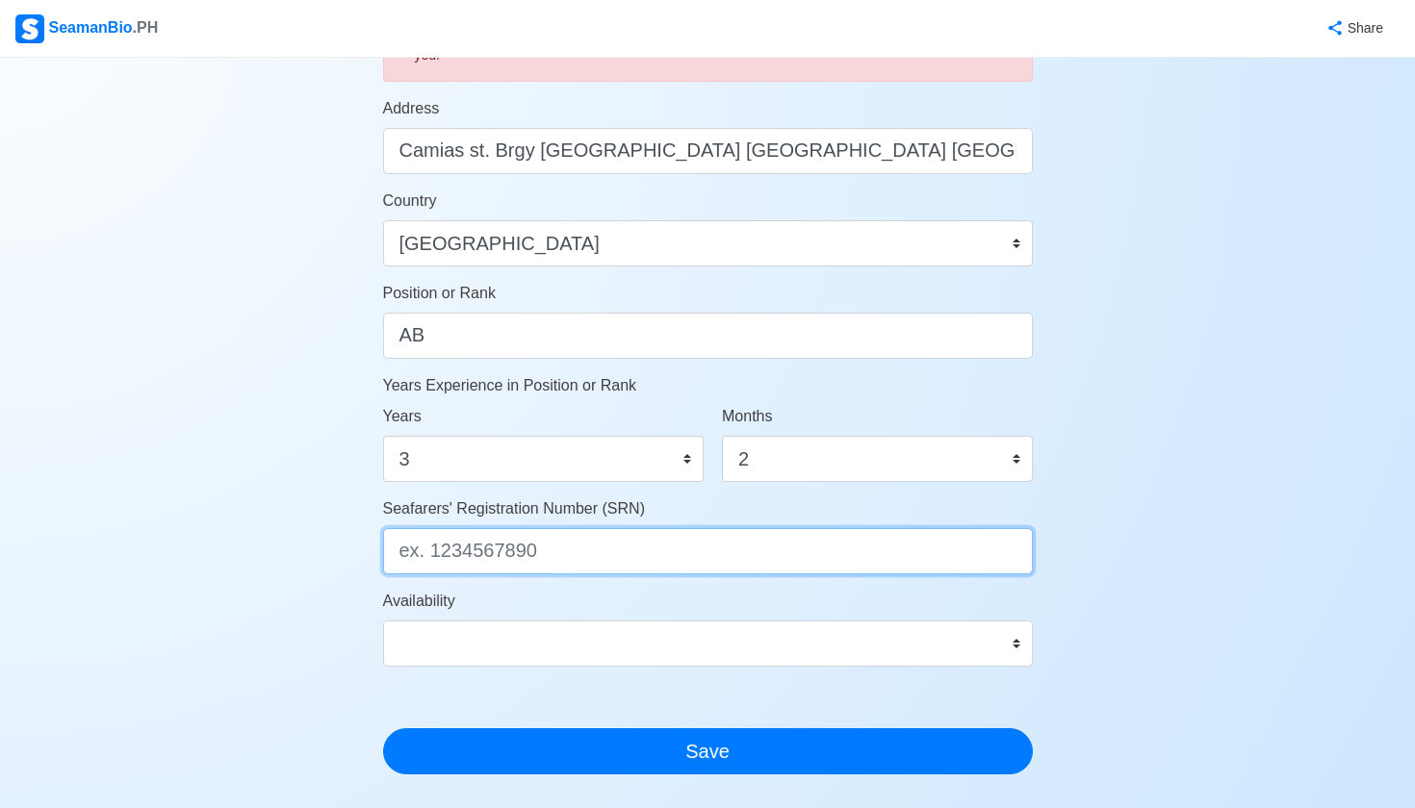
click at [711, 544] on input "Seafarers' Registration Number (SRN)" at bounding box center [708, 551] width 650 height 46
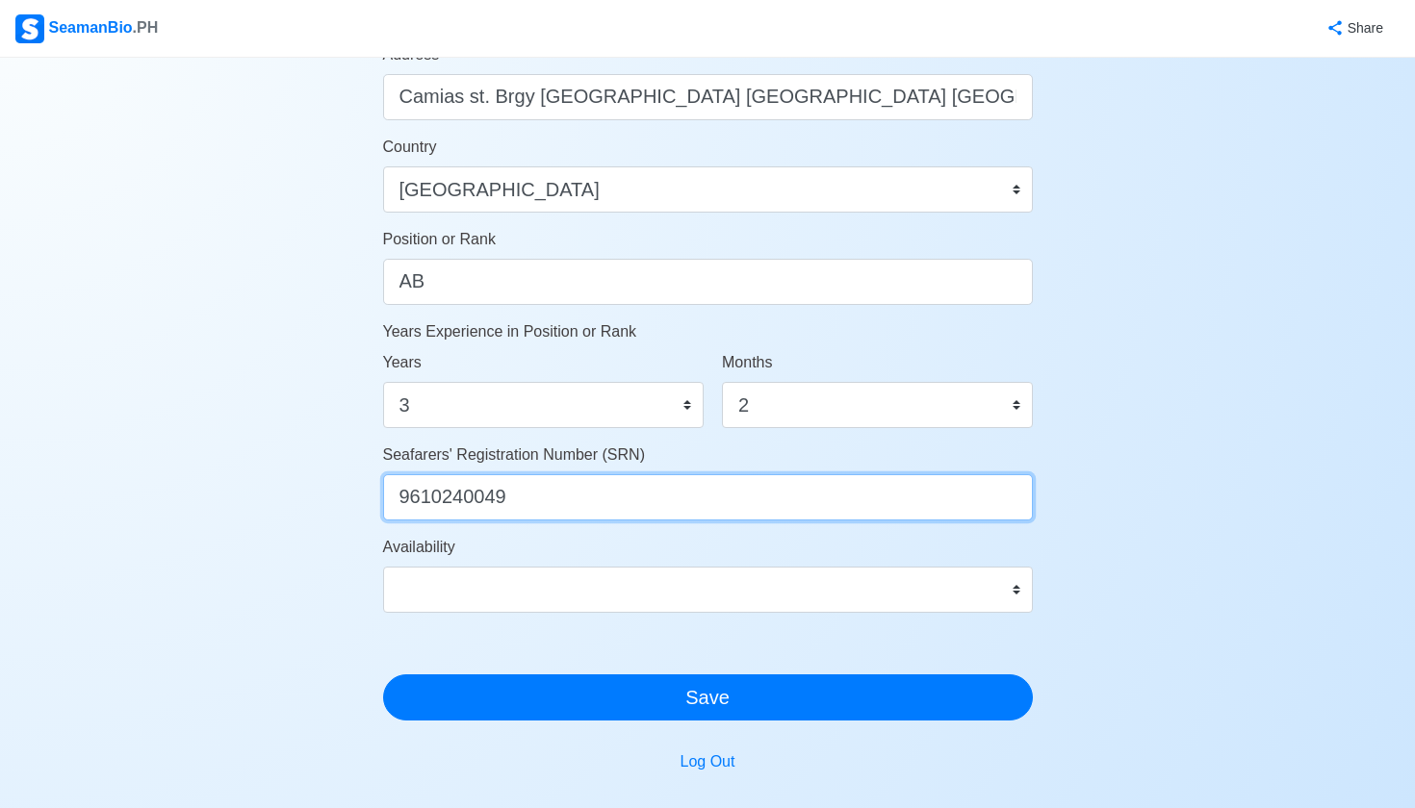
scroll to position [864, 0]
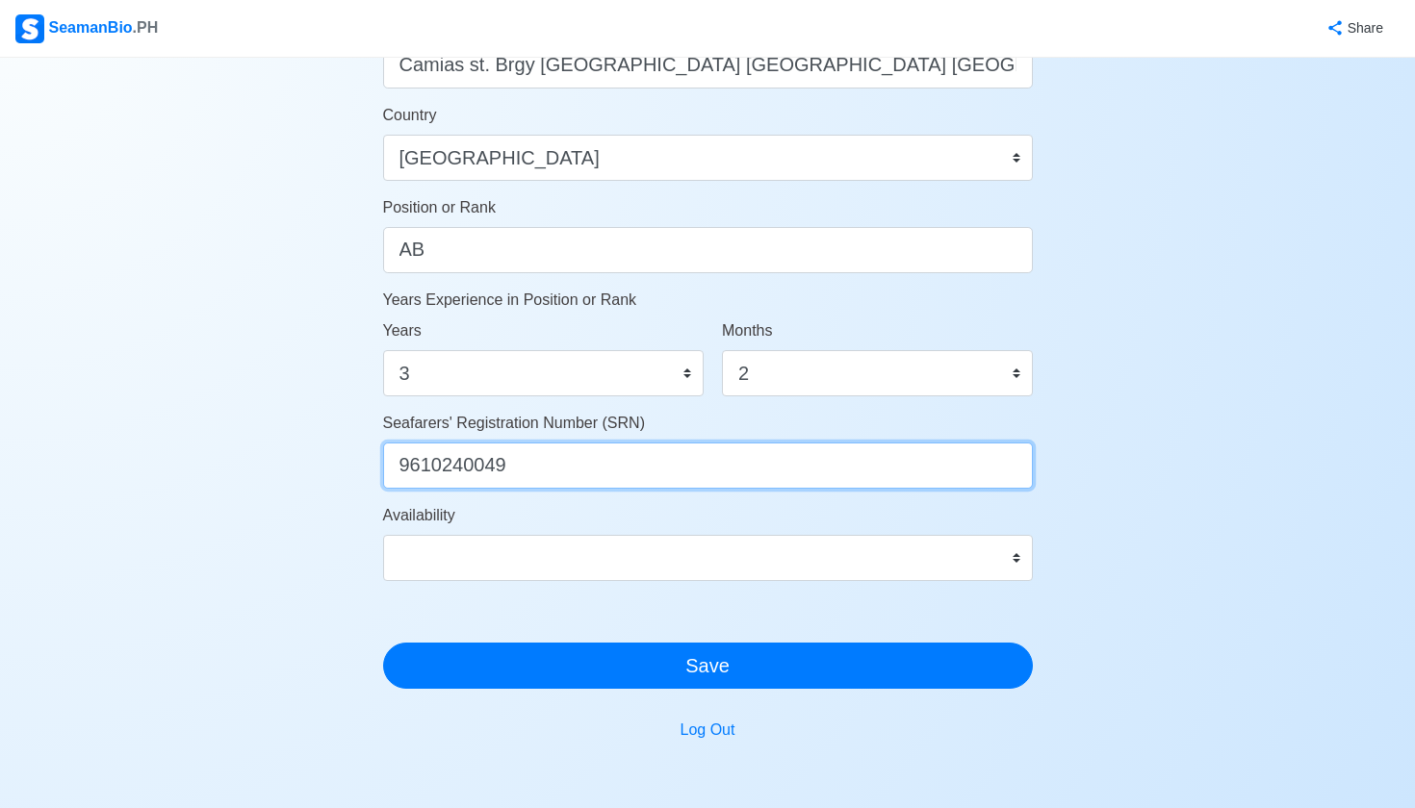
type input "9610240049"
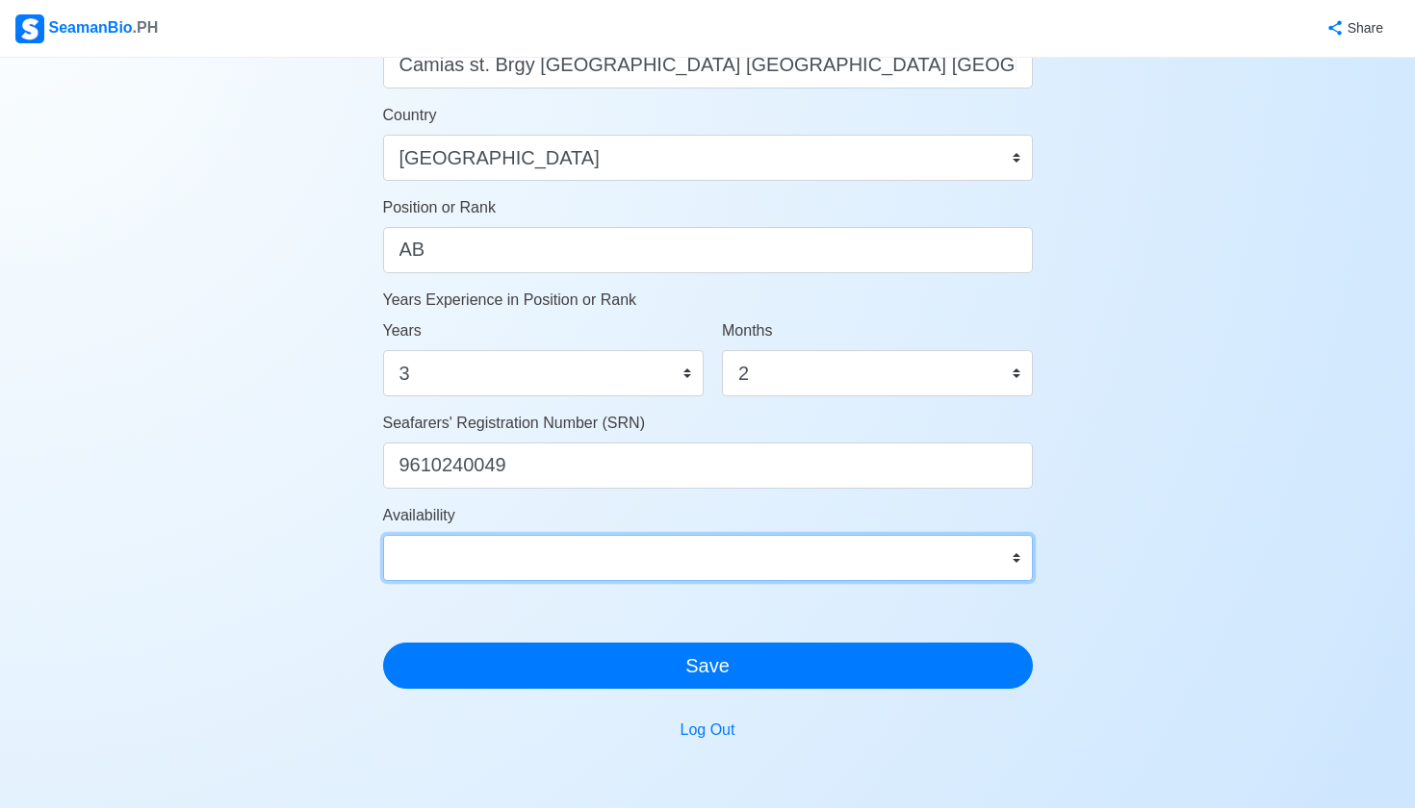
select select "4102416000000"
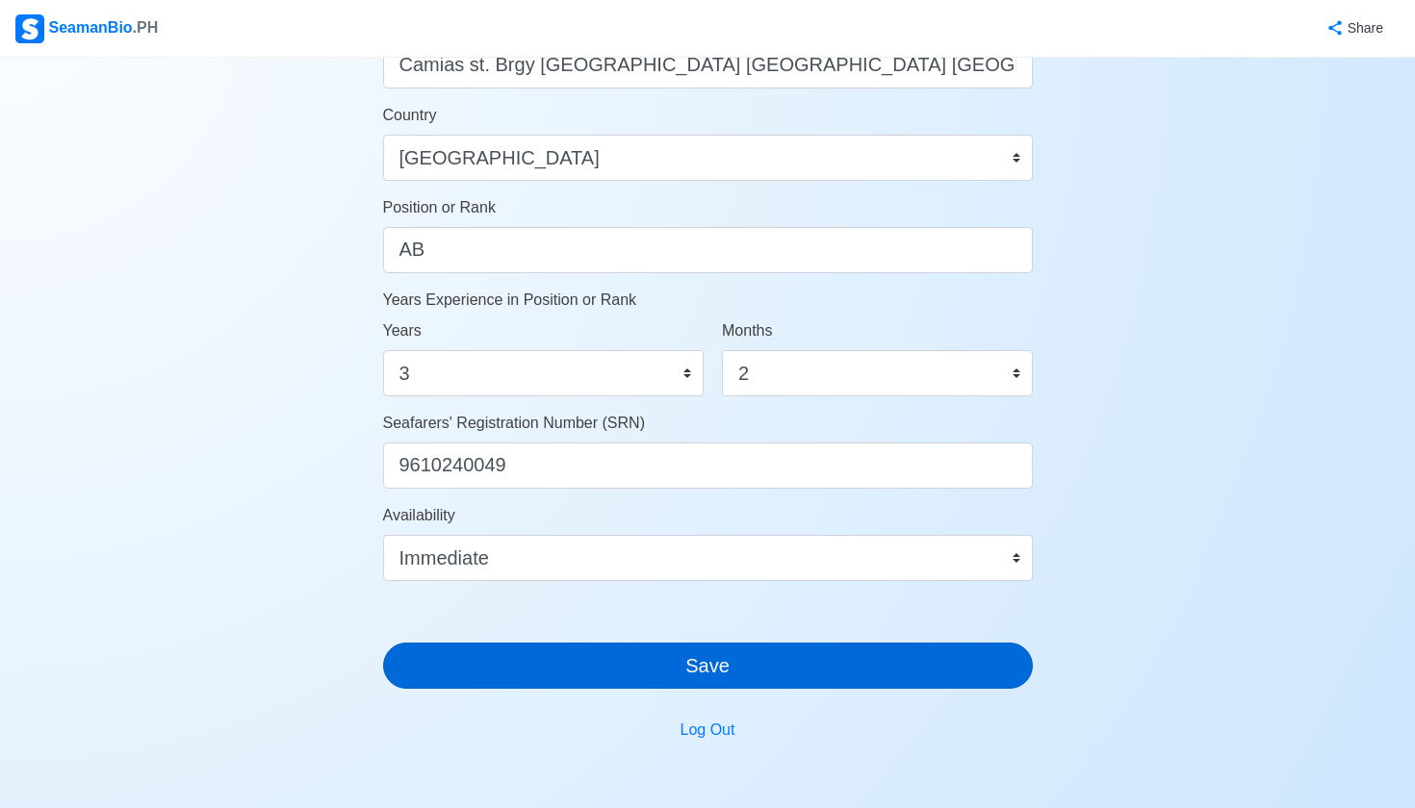
click at [803, 665] on button "Save" at bounding box center [708, 666] width 650 height 46
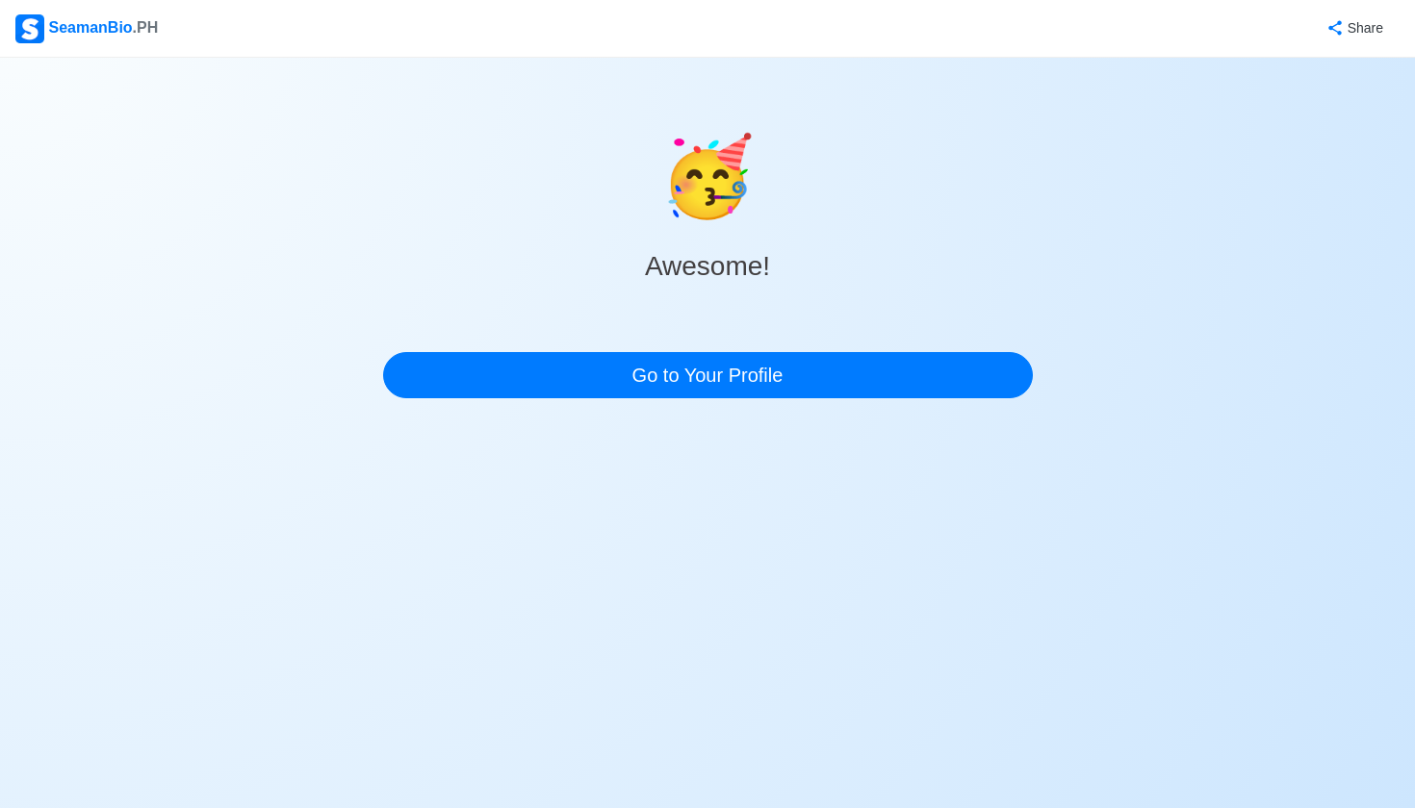
scroll to position [0, 0]
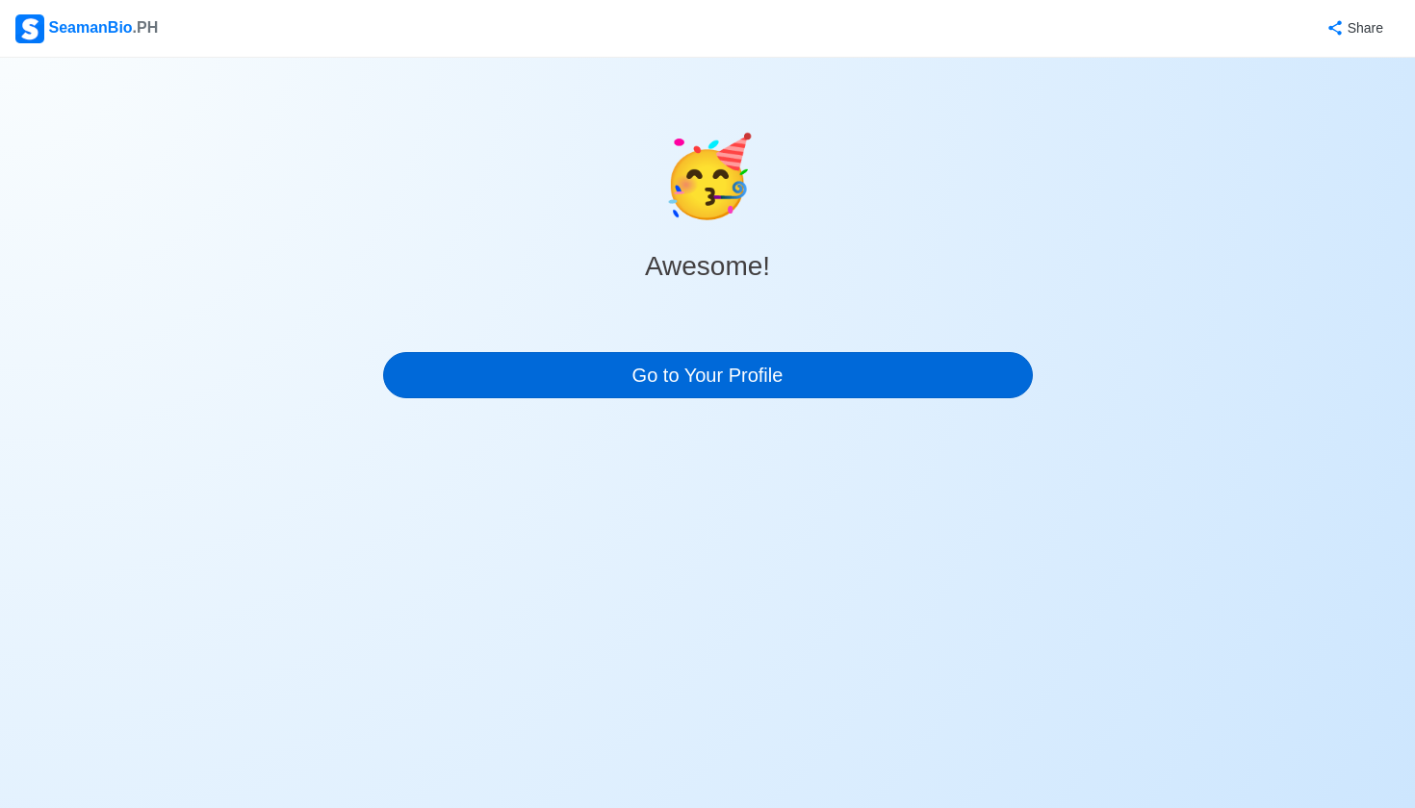
click at [831, 368] on link "Go to Your Profile" at bounding box center [708, 375] width 650 height 46
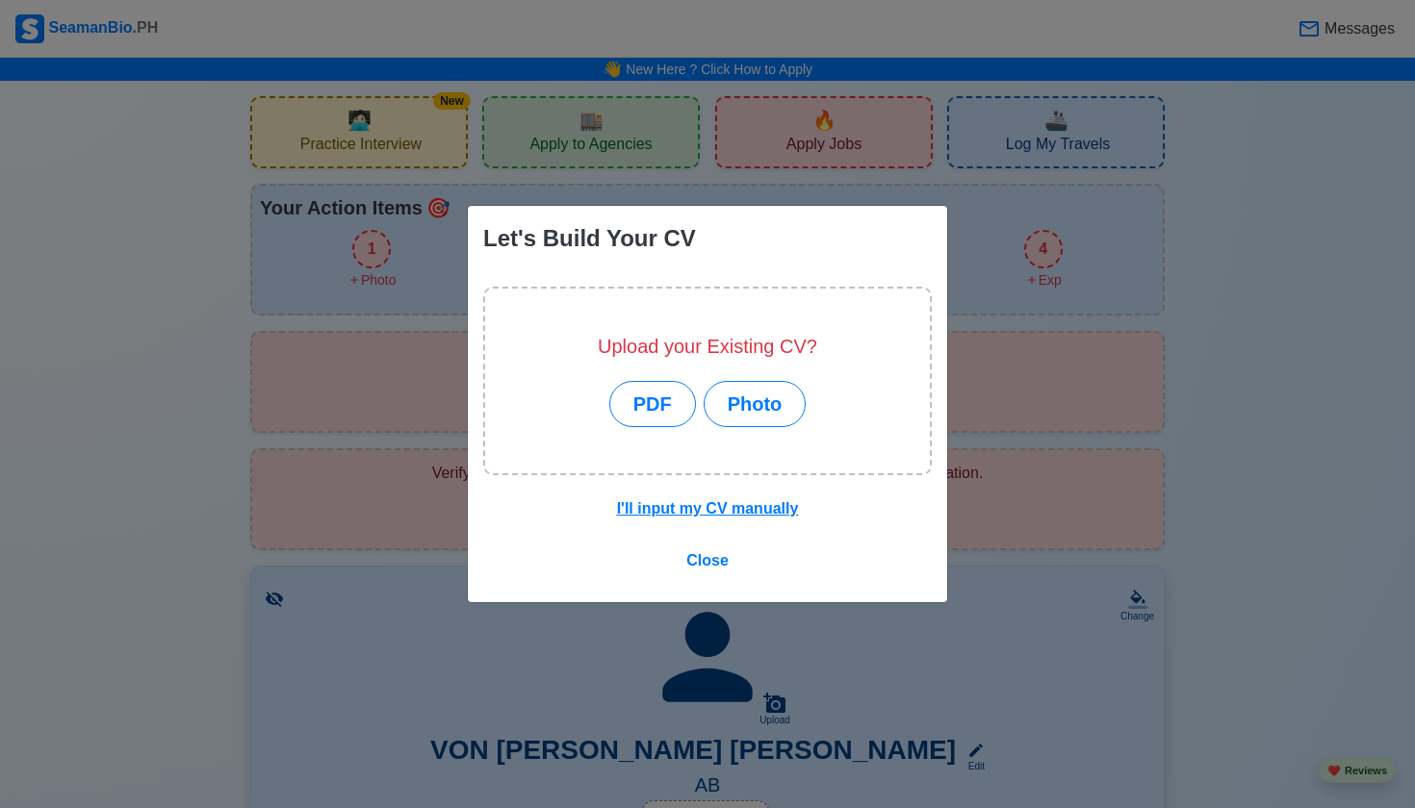
click at [699, 509] on u "I'll input my CV manually" at bounding box center [708, 508] width 182 height 16
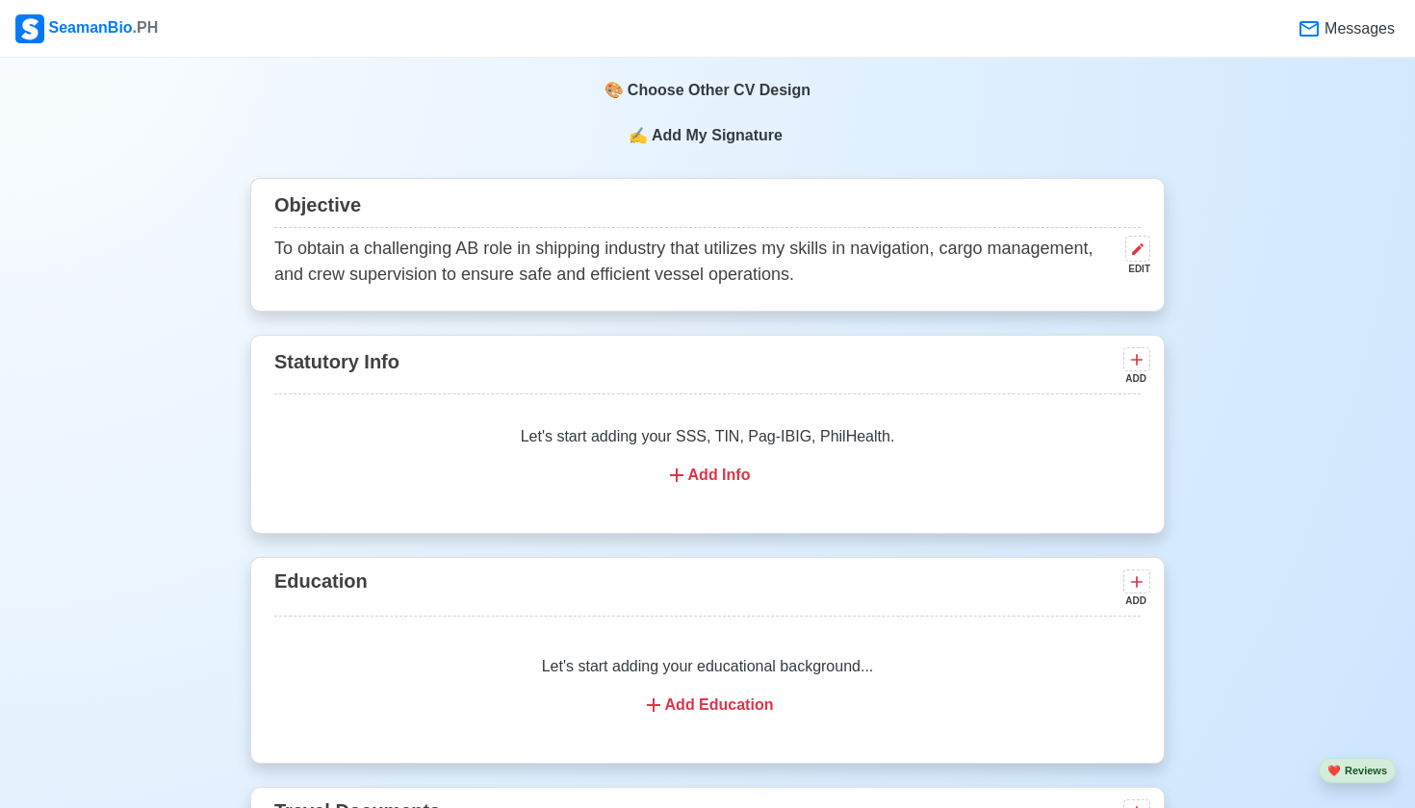
scroll to position [1096, 0]
click at [697, 475] on div "Add Info" at bounding box center [707, 473] width 820 height 23
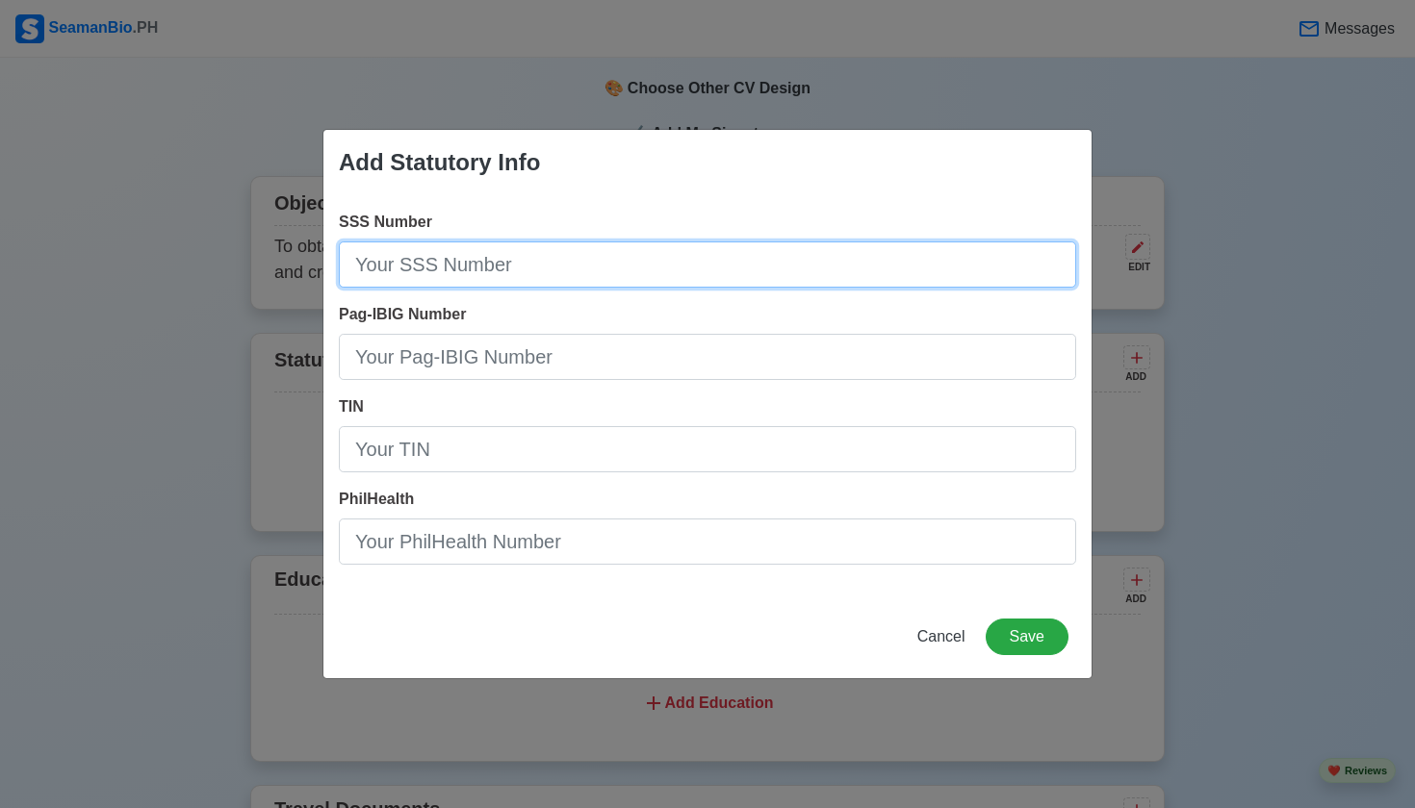
click at [671, 261] on input "SSS Number" at bounding box center [707, 265] width 737 height 46
type input "02-4546099-7"
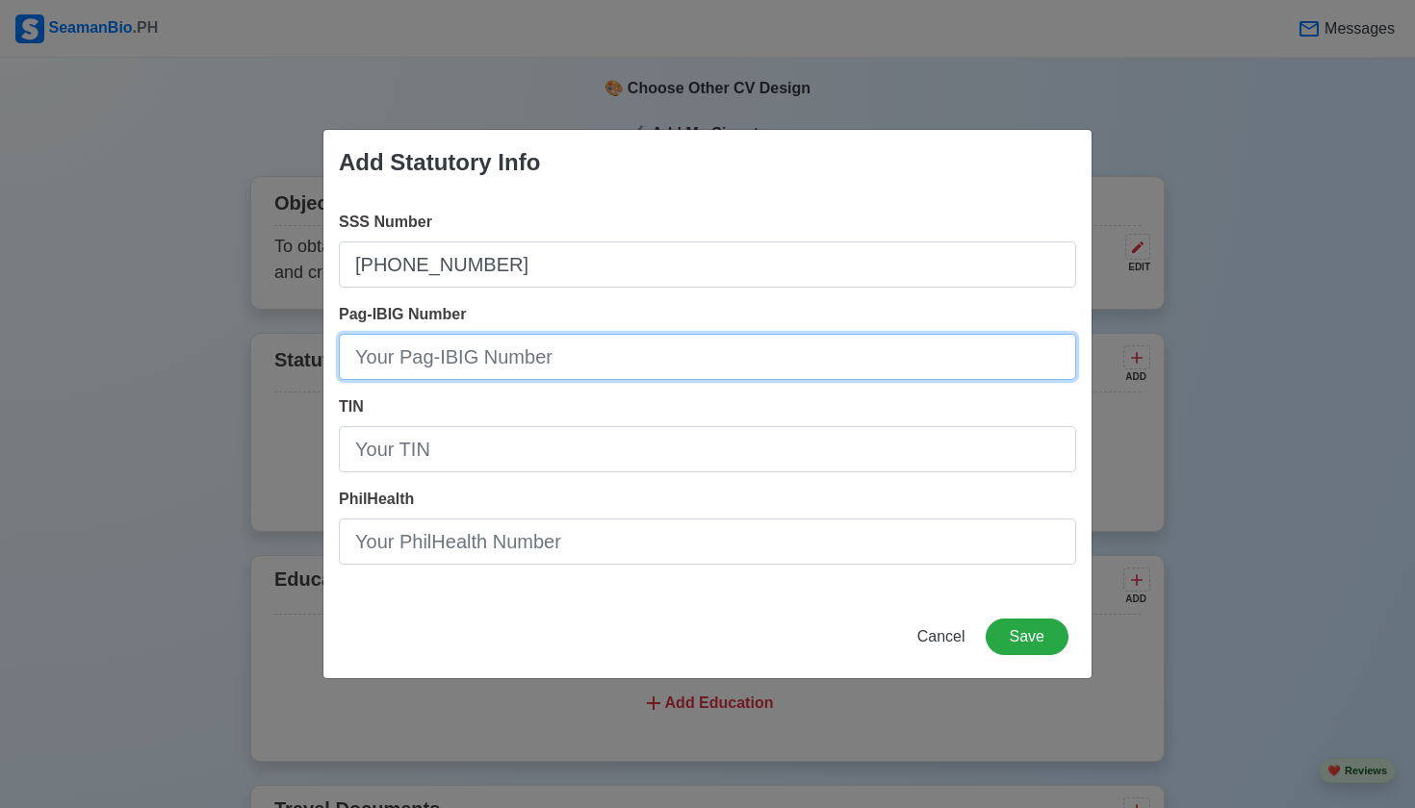
click at [615, 358] on input "Pag-IBIG Number" at bounding box center [707, 357] width 737 height 46
type input "2019040700106"
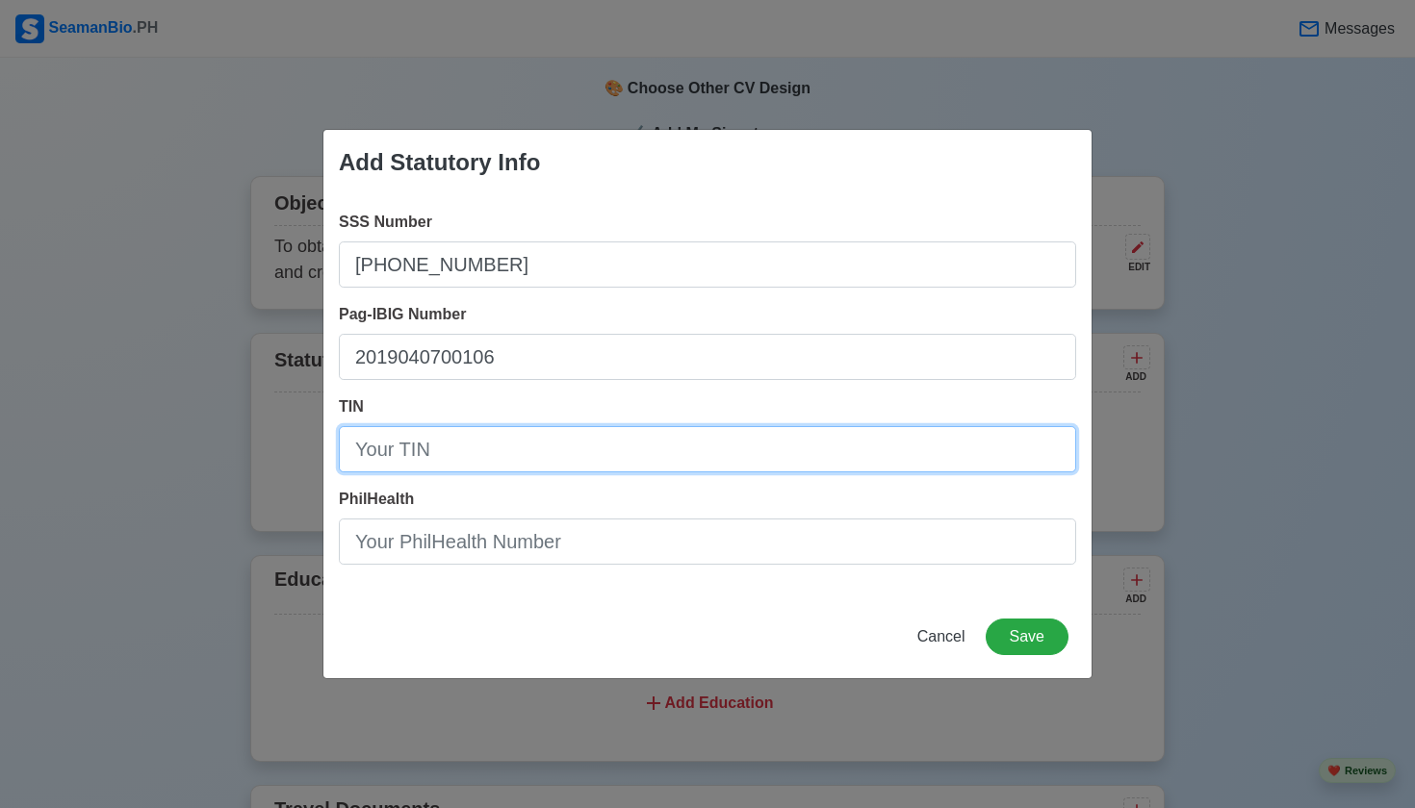
click at [557, 448] on input "TIN" at bounding box center [707, 449] width 737 height 46
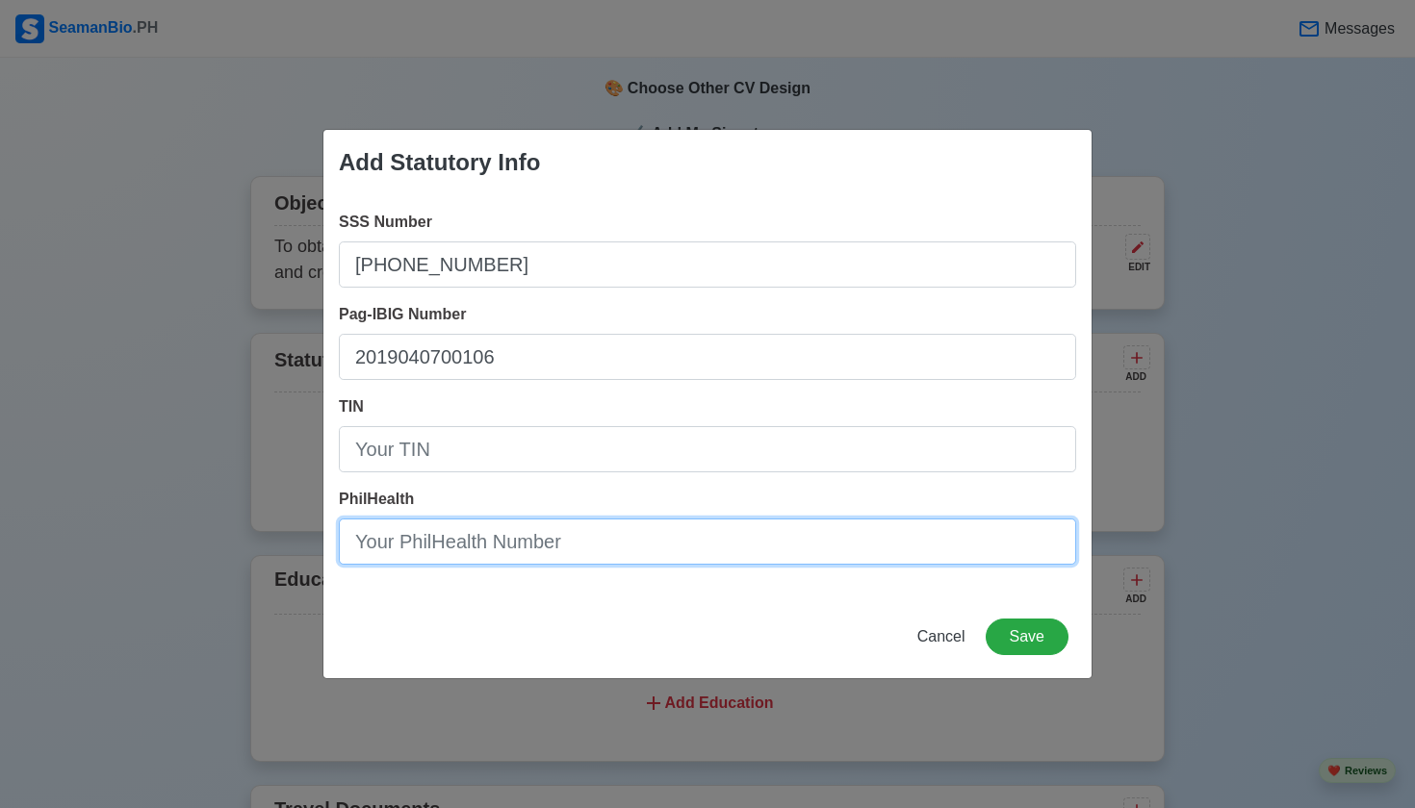
click at [540, 546] on input "PhilHealth" at bounding box center [707, 542] width 737 height 46
type input "21-025642364-7"
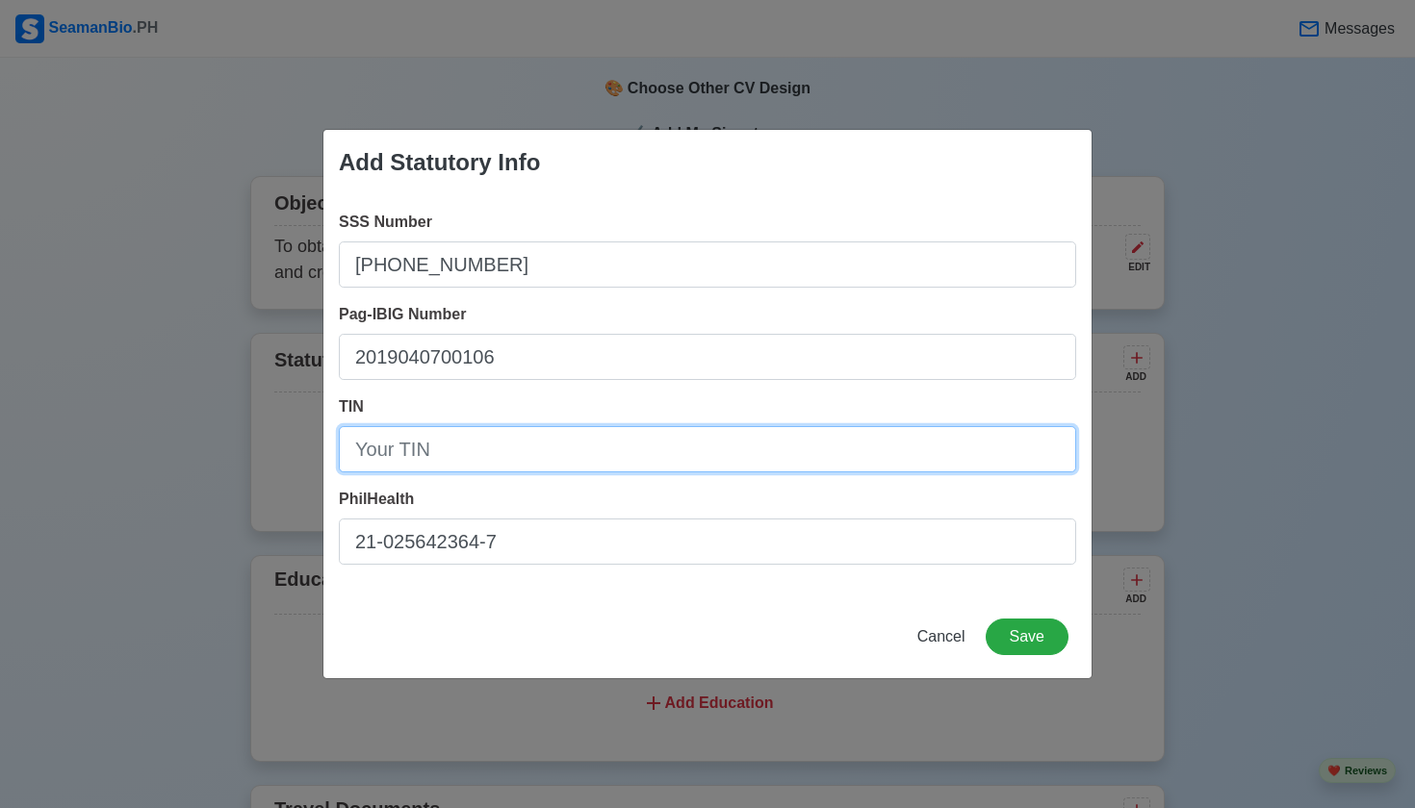
click at [531, 446] on input "TIN" at bounding box center [707, 449] width 737 height 46
type input "392-912-147-00000"
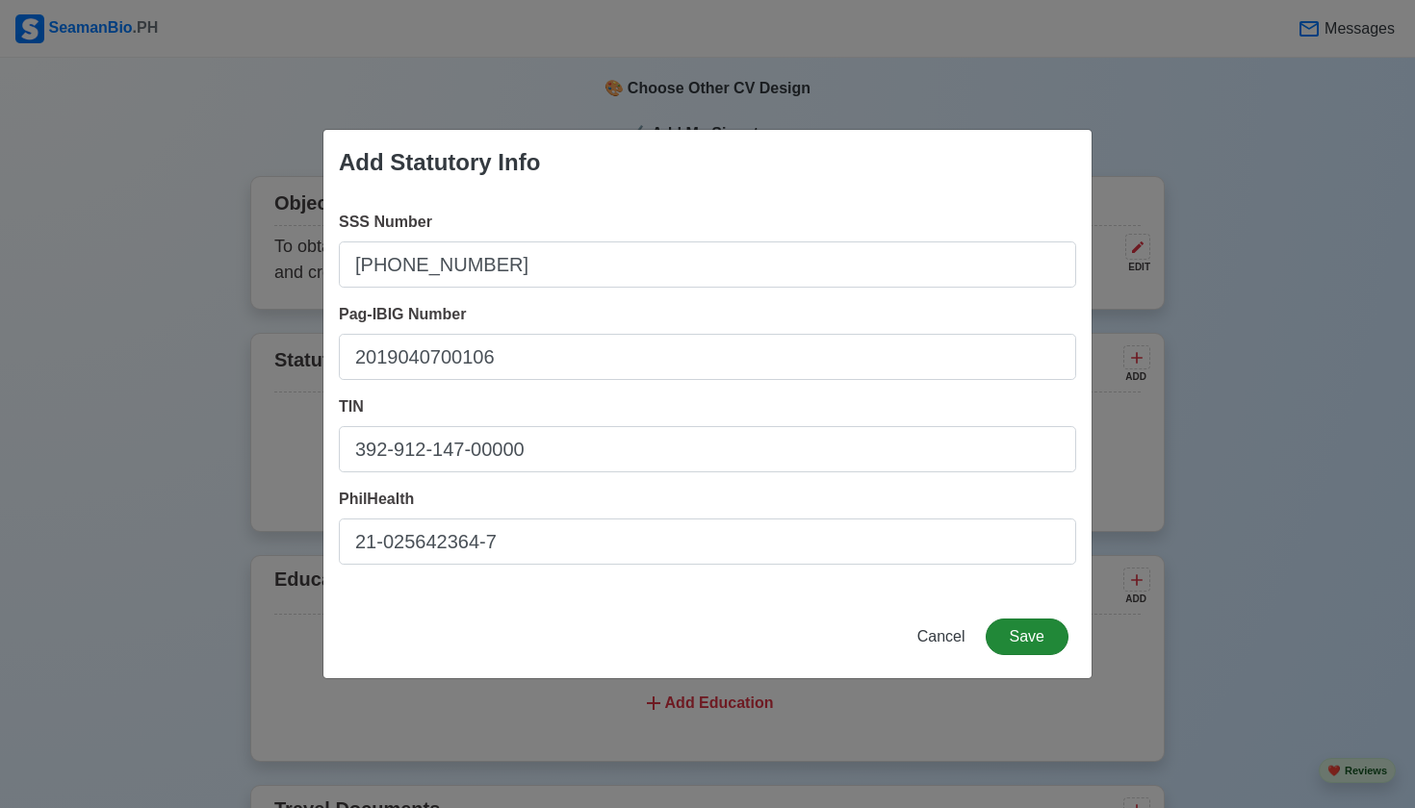
click at [999, 627] on button "Save" at bounding box center [1026, 637] width 83 height 37
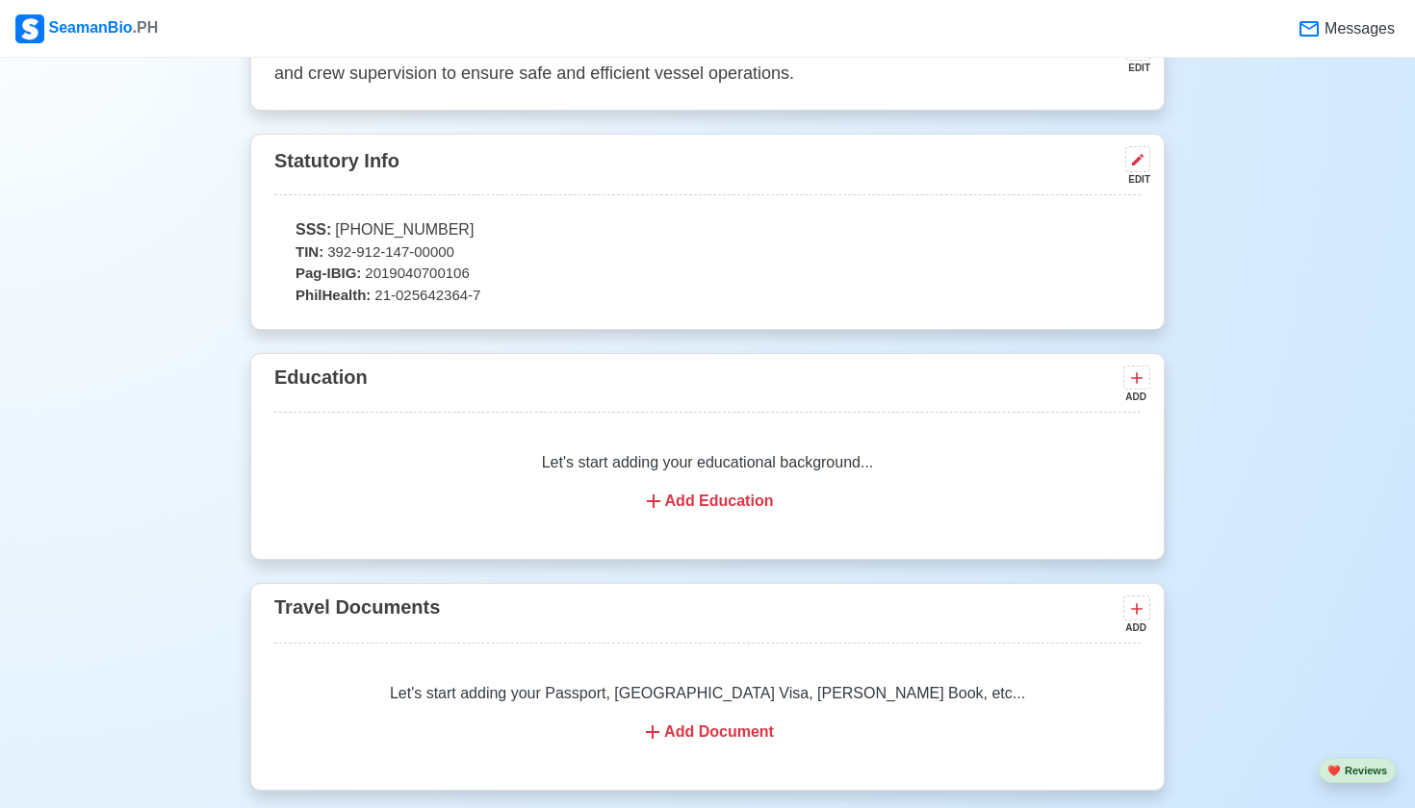
scroll to position [1296, 0]
click at [689, 498] on div "Add Education" at bounding box center [707, 500] width 820 height 23
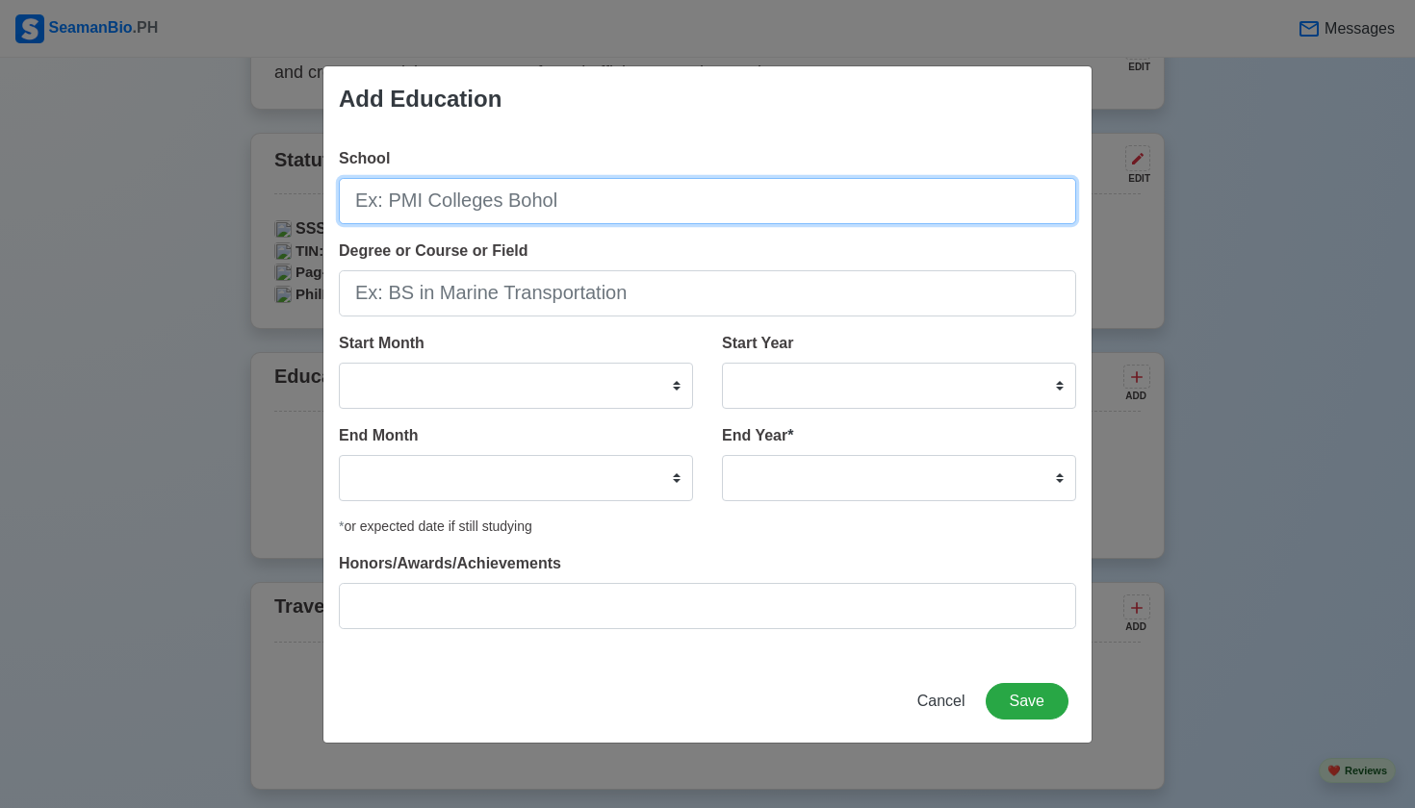
click at [620, 197] on input "School" at bounding box center [707, 201] width 737 height 46
type input "m"
type input "Midway Maritime Foundation"
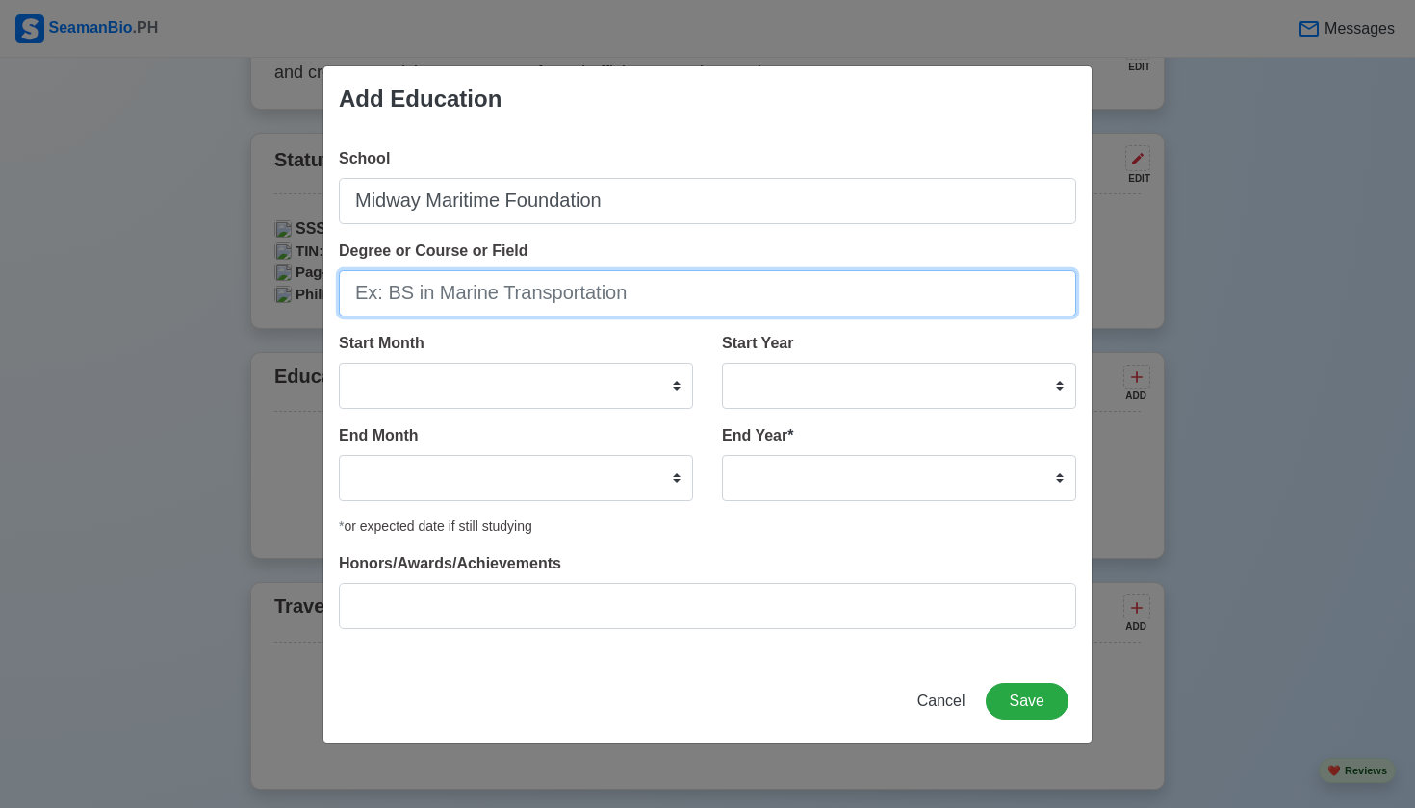
click at [541, 306] on input "Degree or Course or Field" at bounding box center [707, 293] width 737 height 46
type input "BS in Marine Transportation"
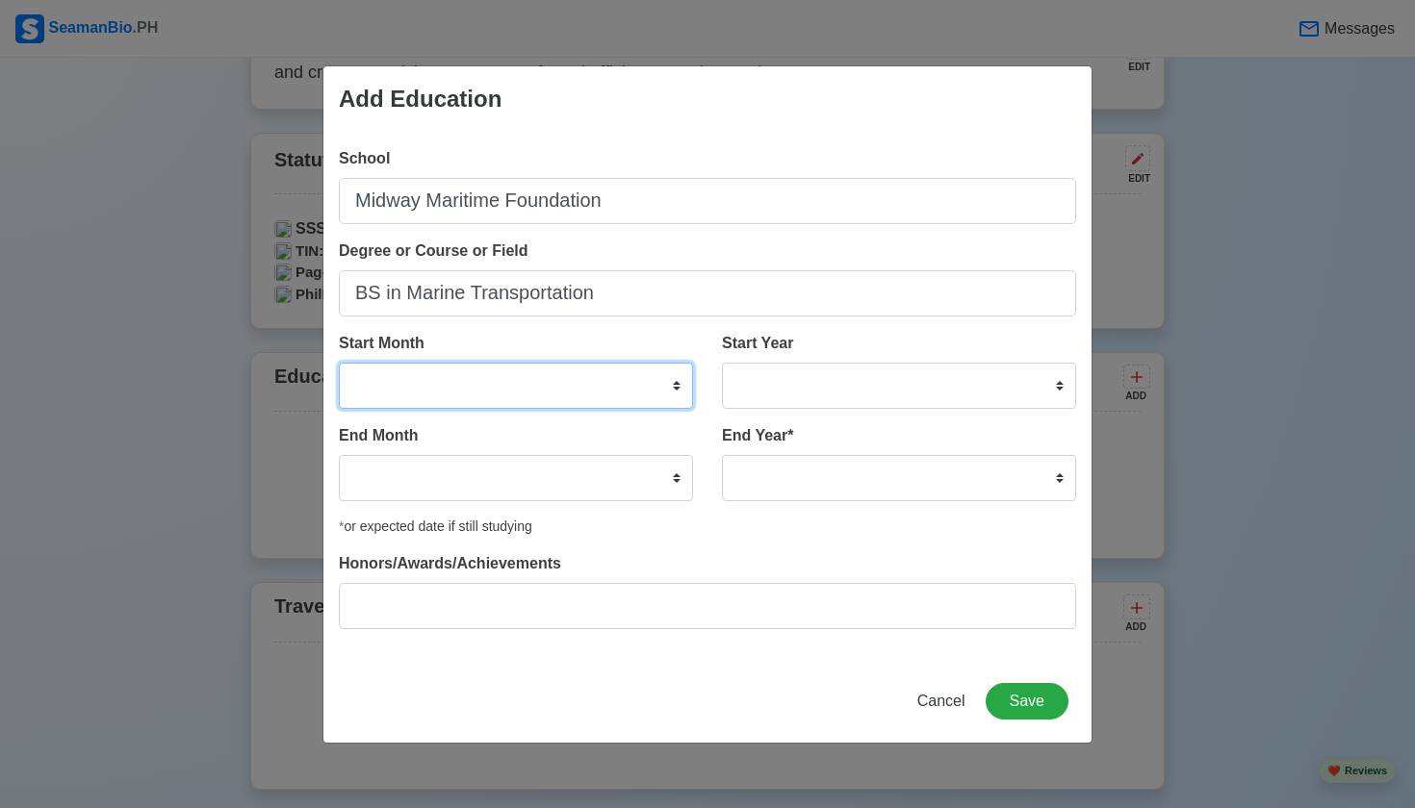
select select "June"
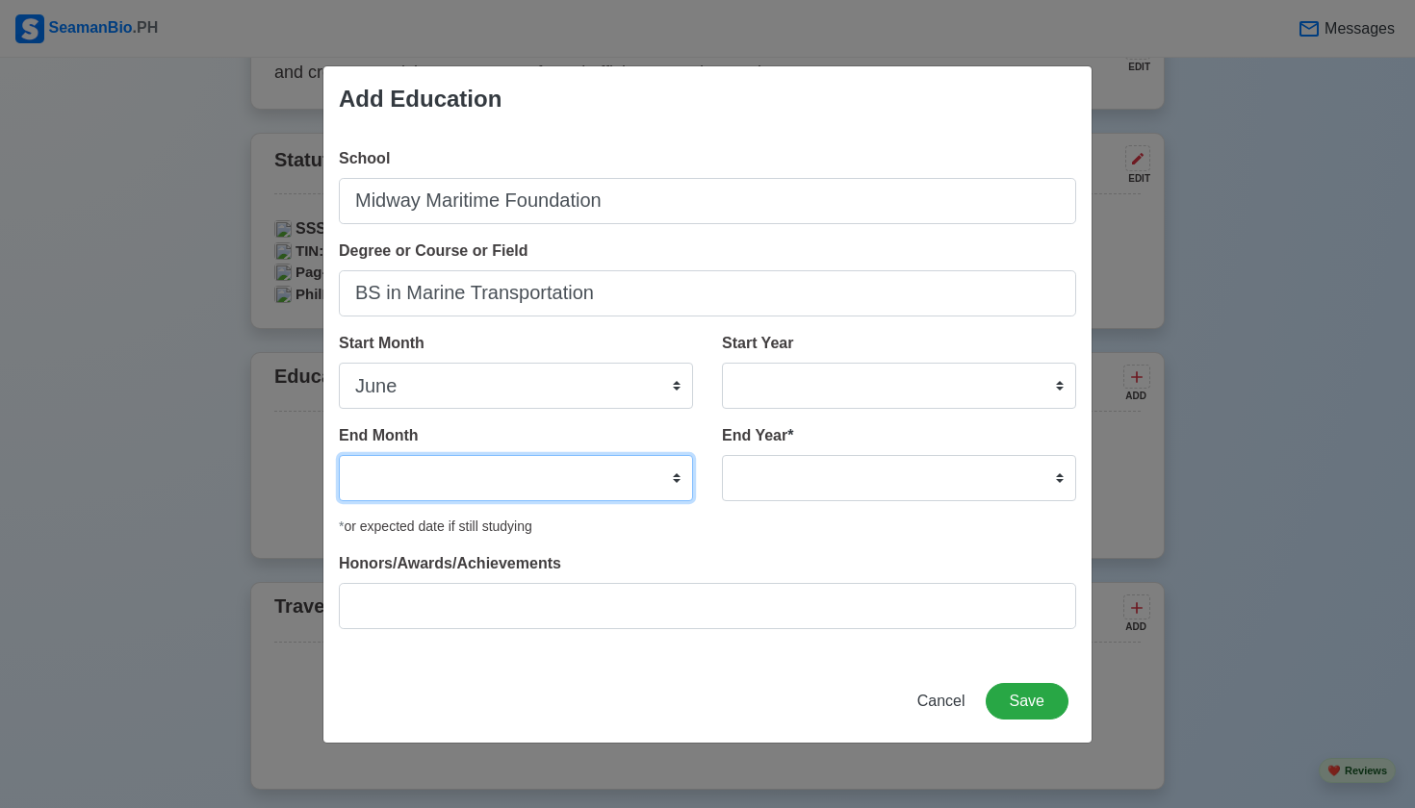
select select "October"
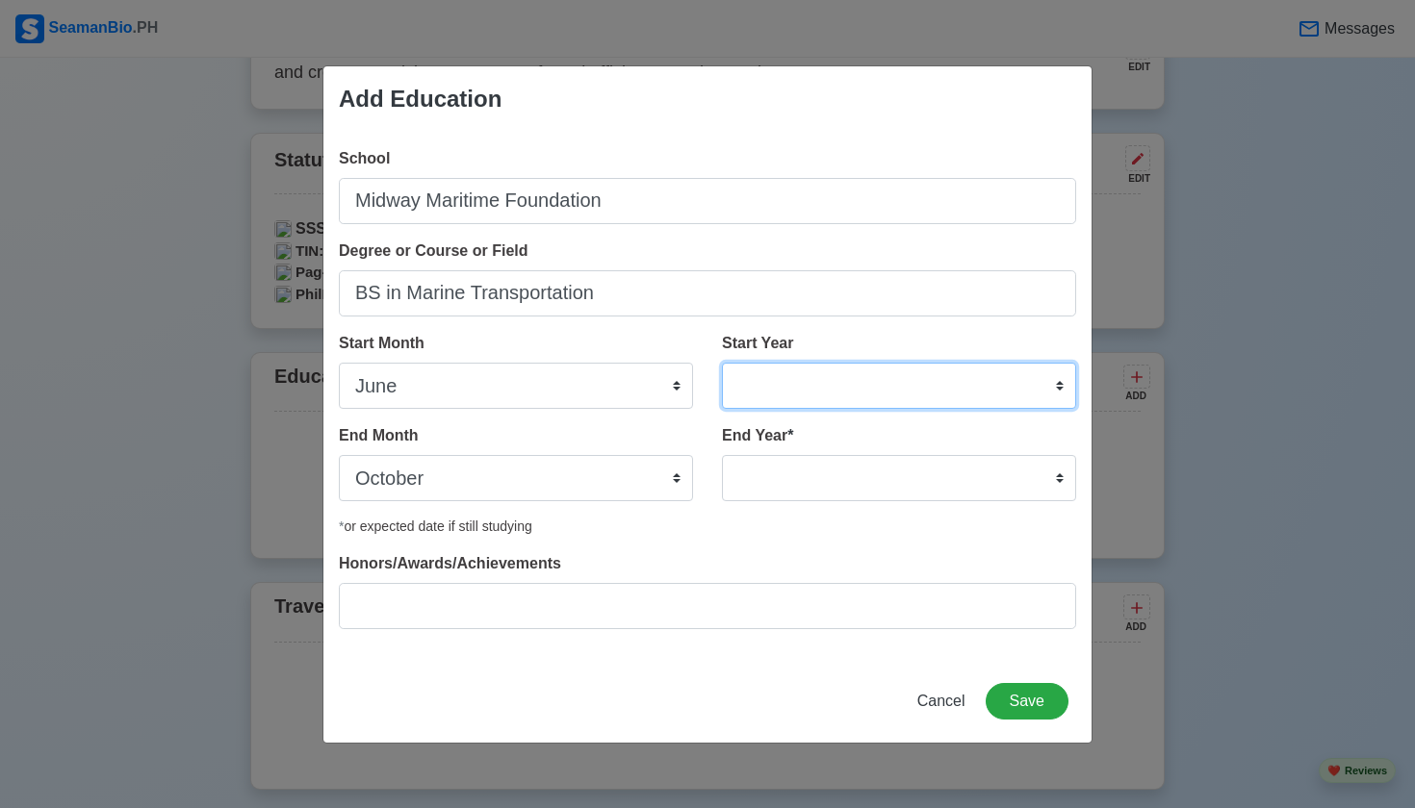
select select "2013"
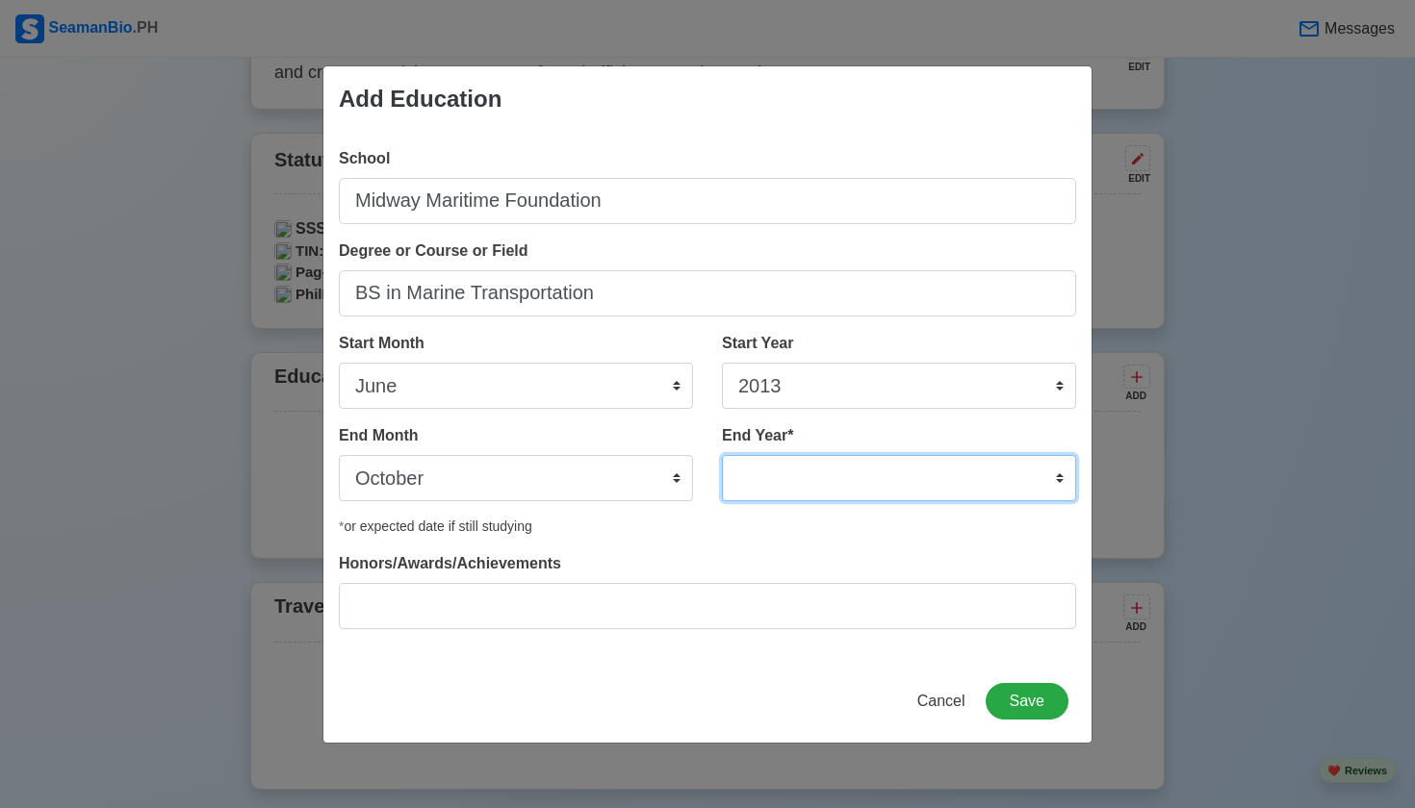
select select "2016"
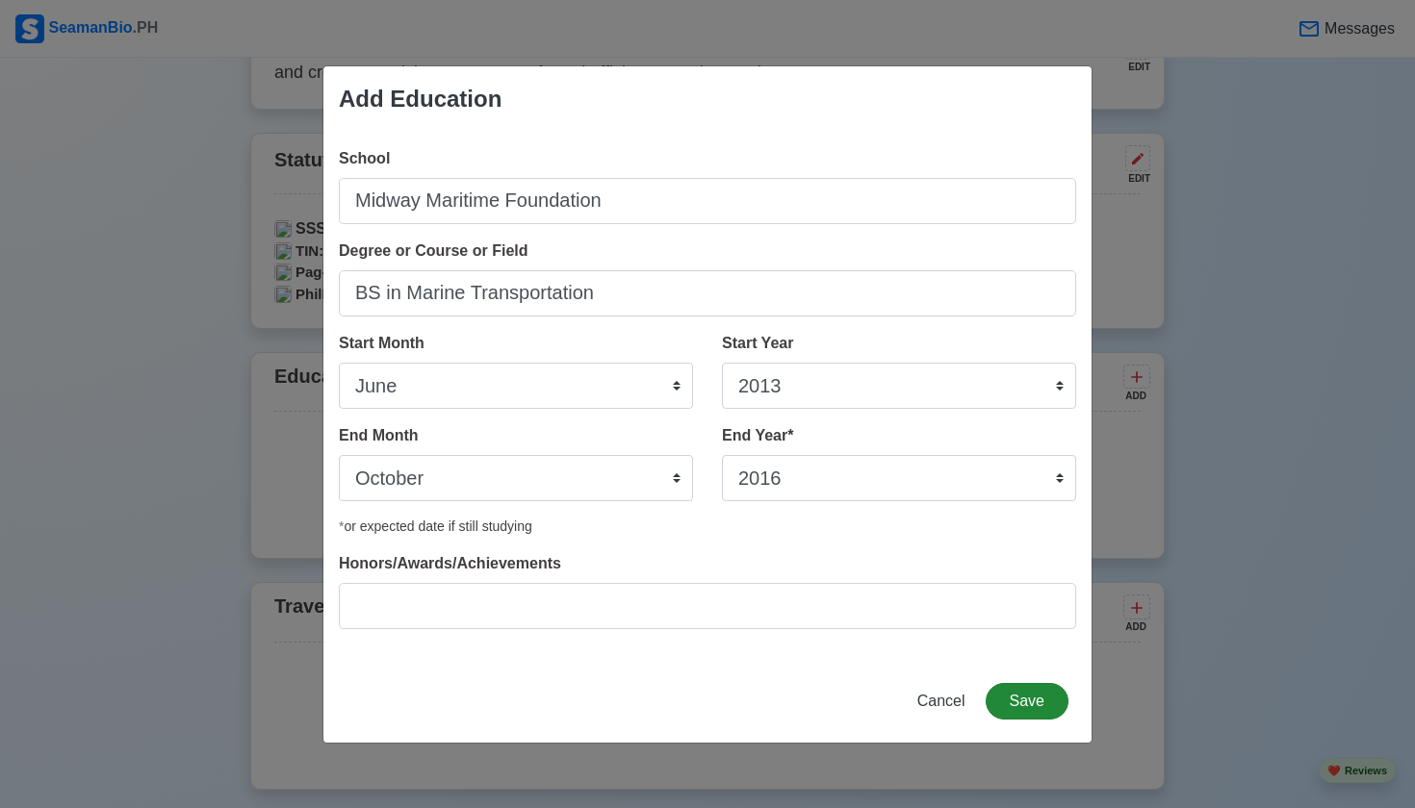
click at [1032, 702] on button "Save" at bounding box center [1026, 701] width 83 height 37
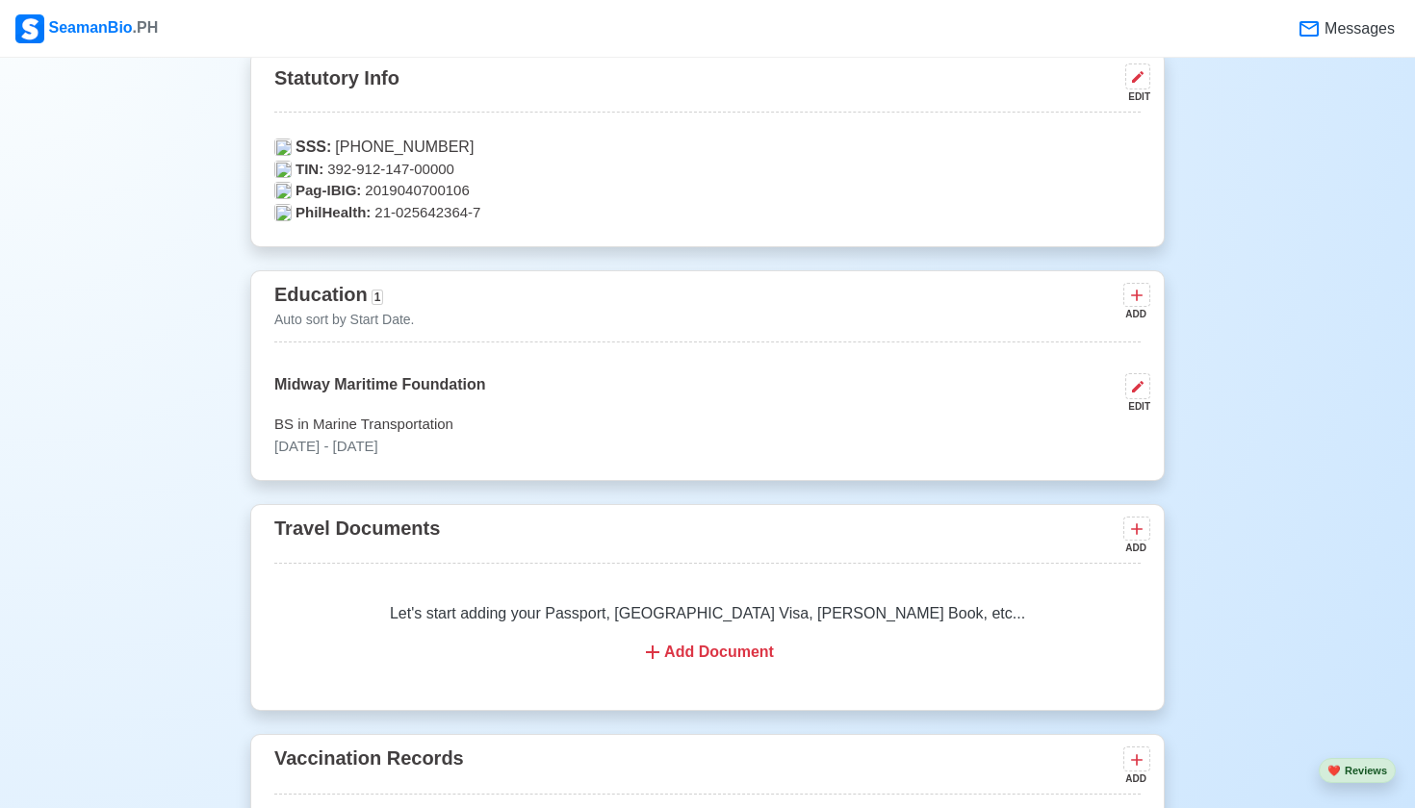
scroll to position [1385, 0]
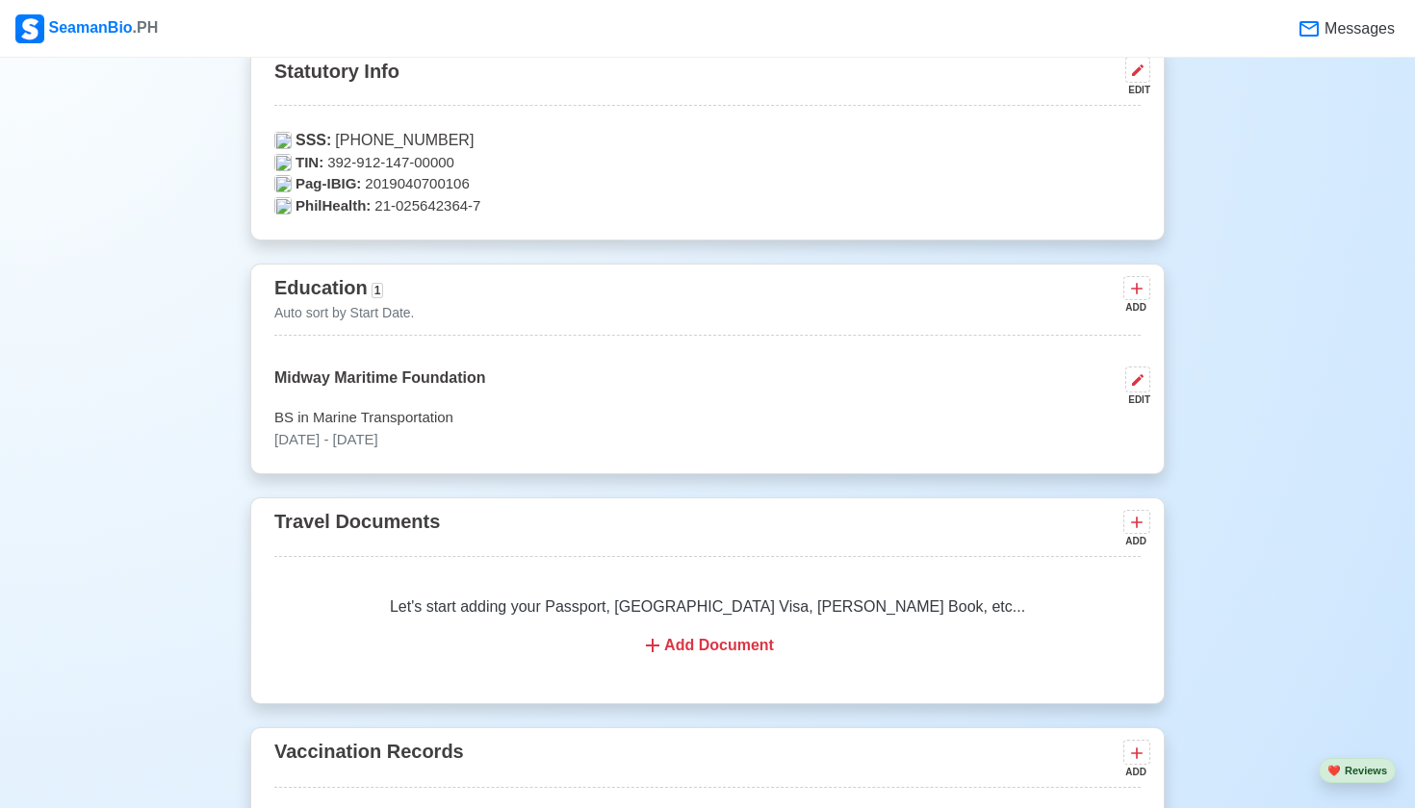
click at [724, 645] on div "Add Document" at bounding box center [707, 645] width 820 height 23
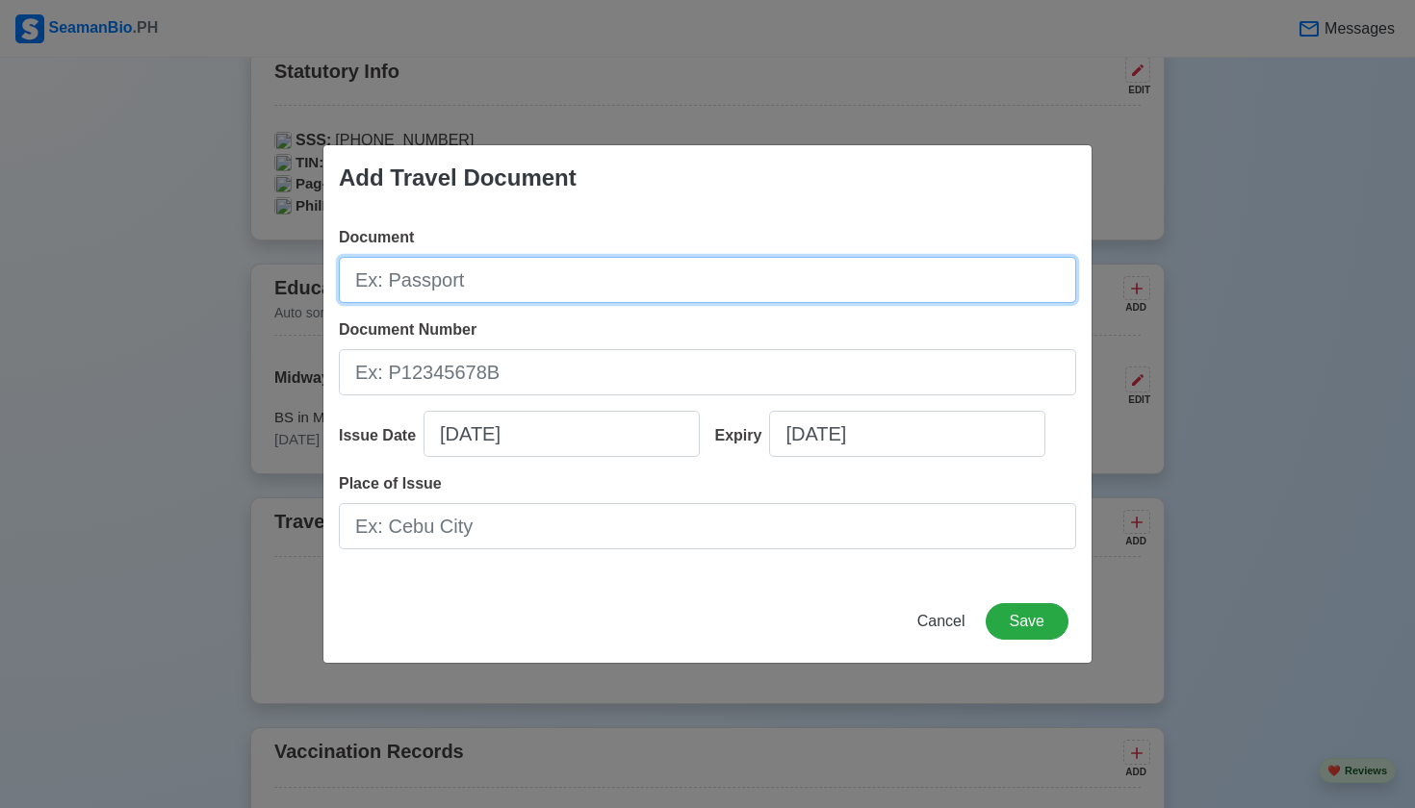
click at [494, 282] on input "Document" at bounding box center [707, 280] width 737 height 46
type input "s"
type input "SEAMAN'S BOOK(SIRB)"
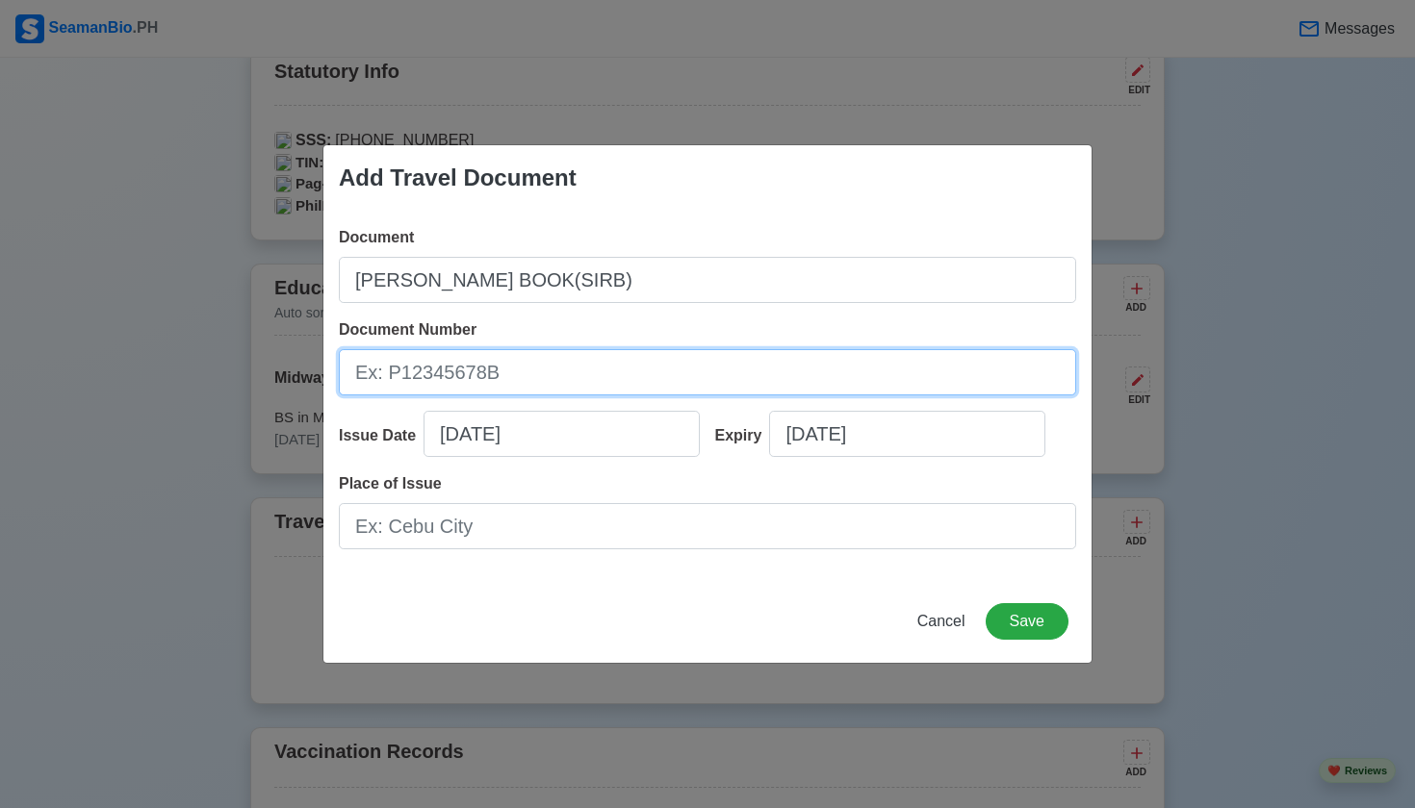
click at [575, 360] on input "Document Number" at bounding box center [707, 372] width 737 height 46
type input "C1030112"
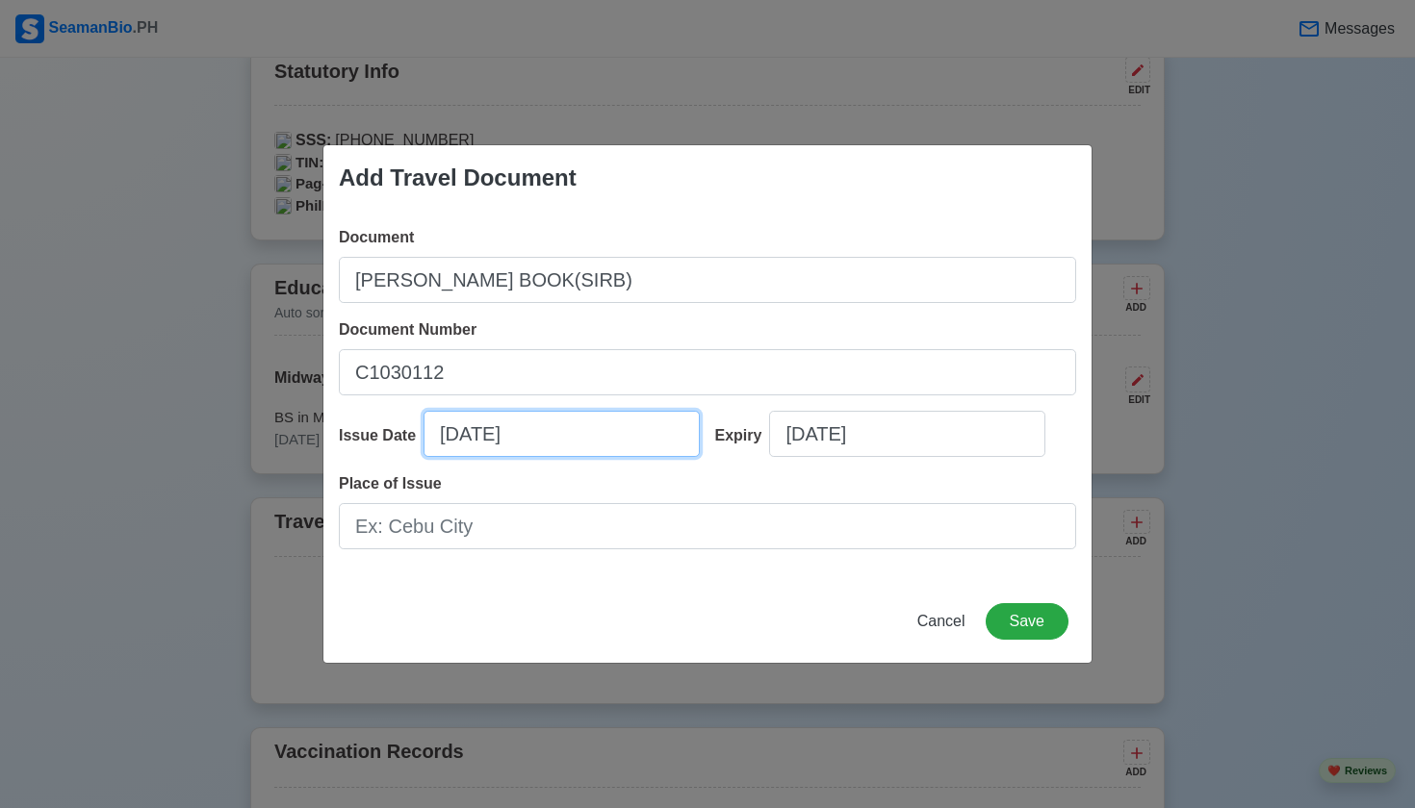
select select "****"
select select "*********"
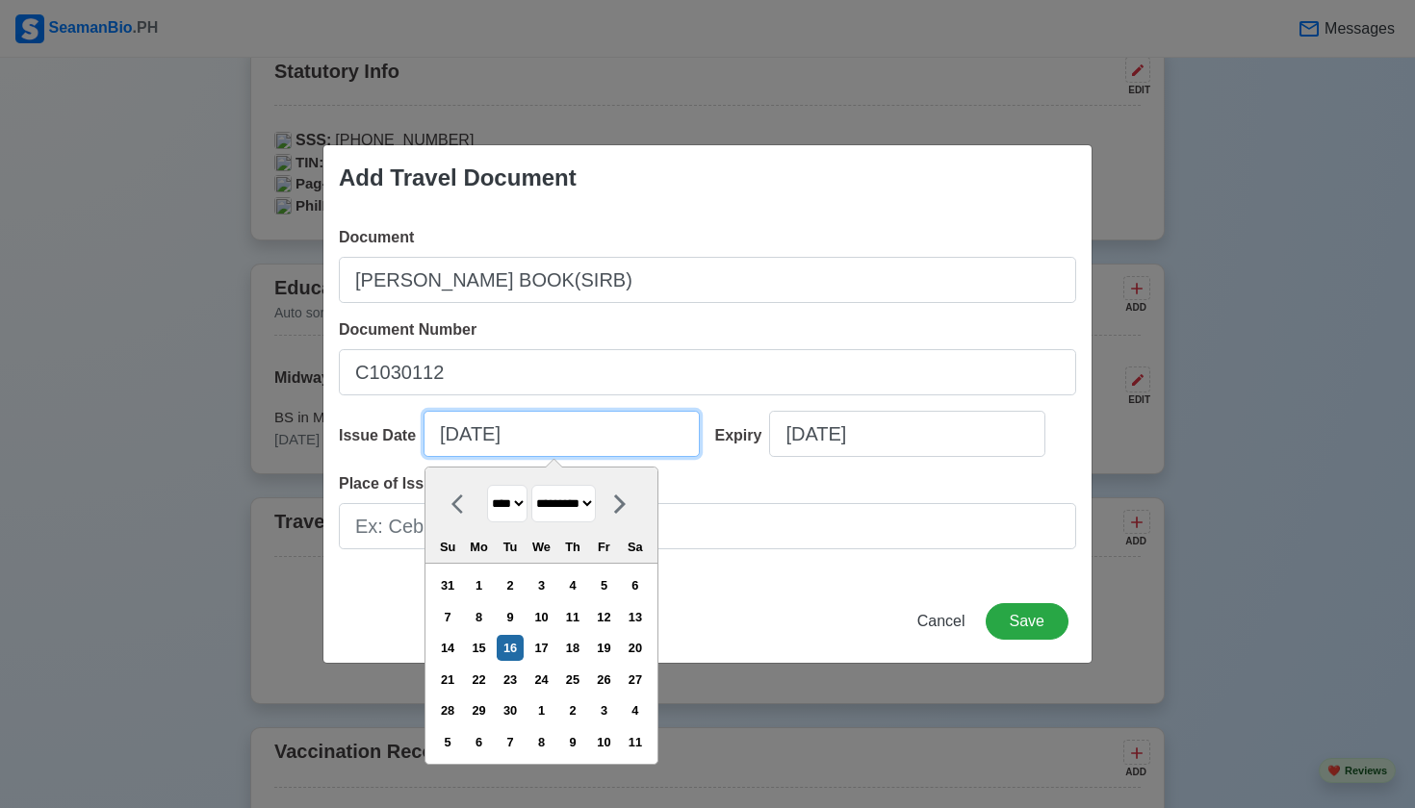
click at [614, 438] on input "09/16/2025" at bounding box center [561, 434] width 276 height 46
select select "****"
select select "*****"
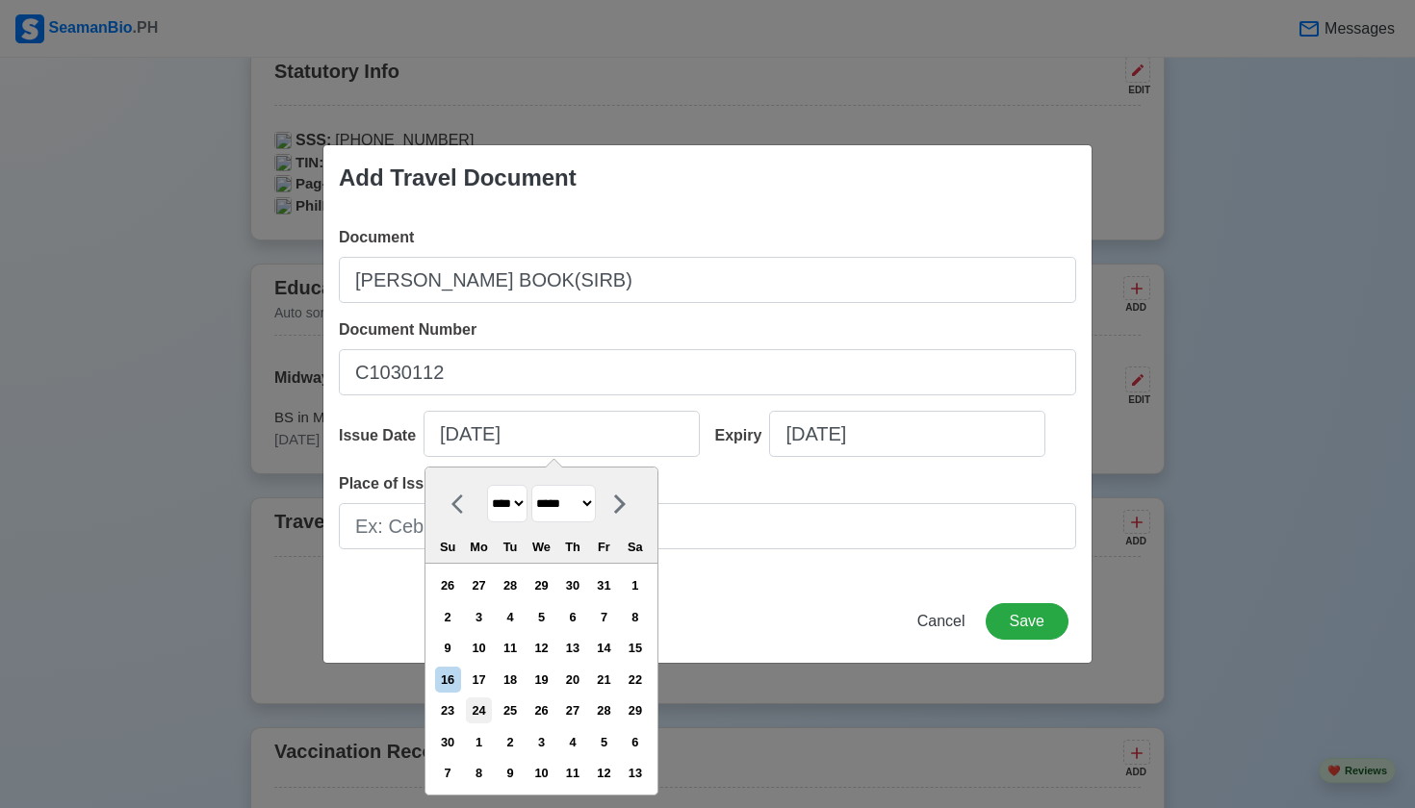
click at [492, 710] on div "24" at bounding box center [479, 711] width 26 height 26
type input "04/24/2017"
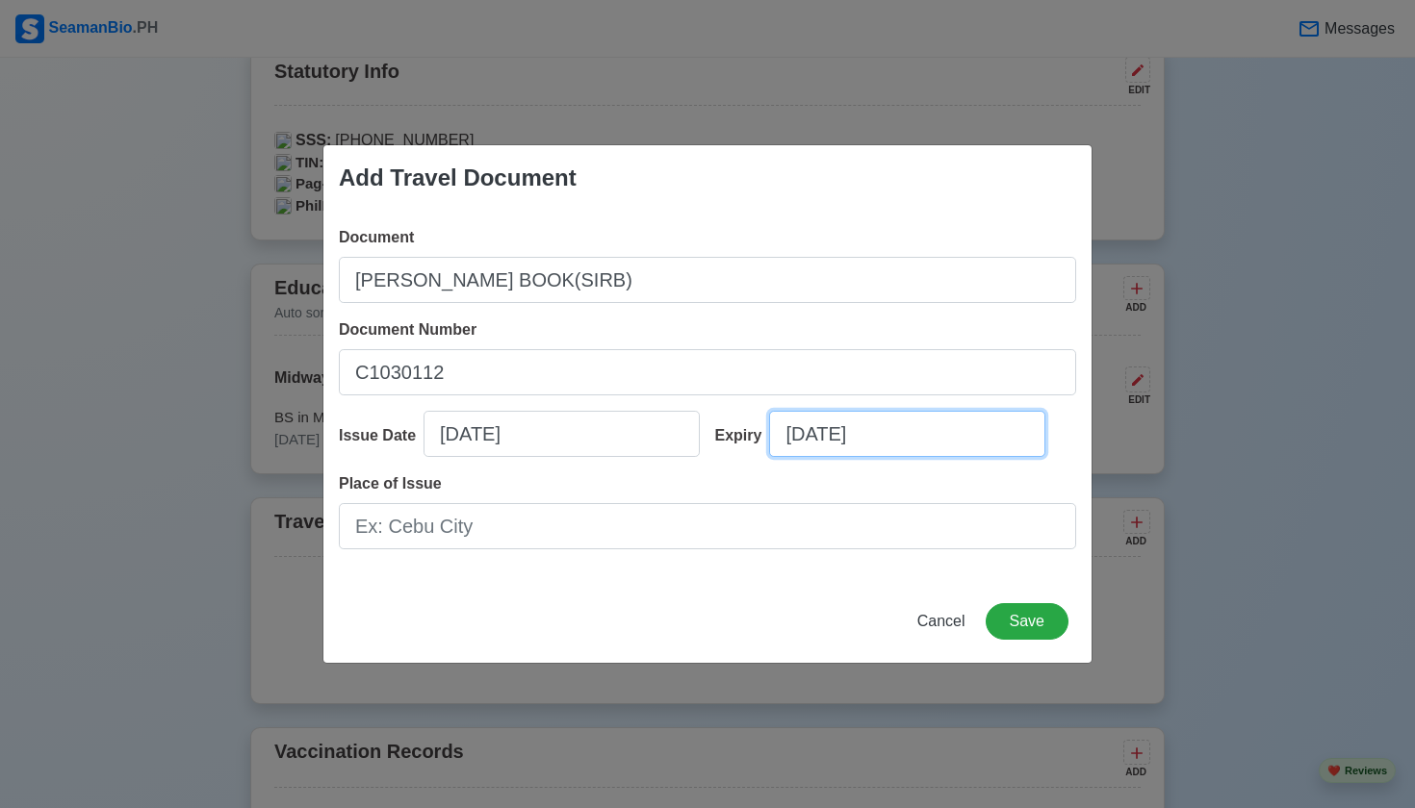
select select "****"
select select "*********"
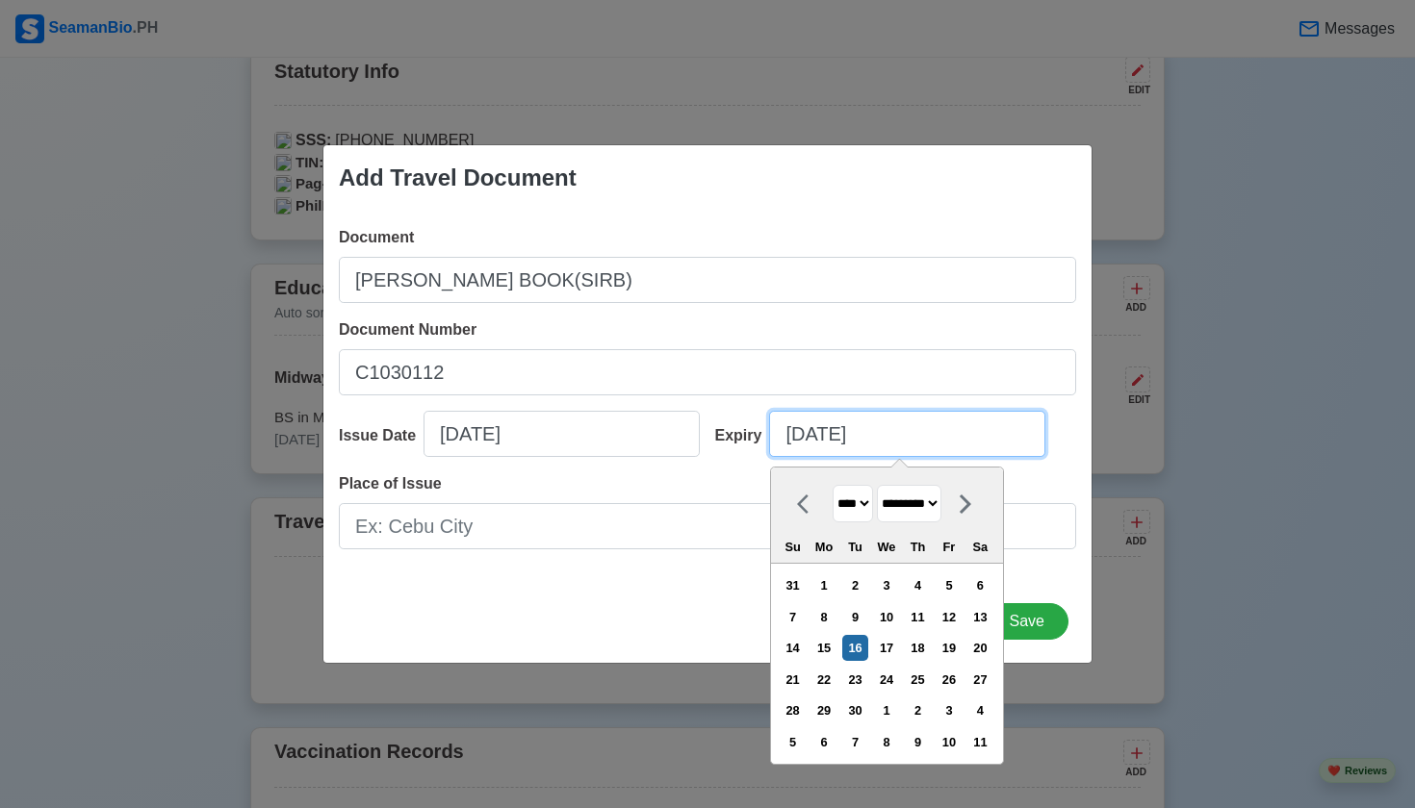
click at [797, 434] on input "09/16/2025" at bounding box center [907, 434] width 276 height 46
select select "****"
select select "*****"
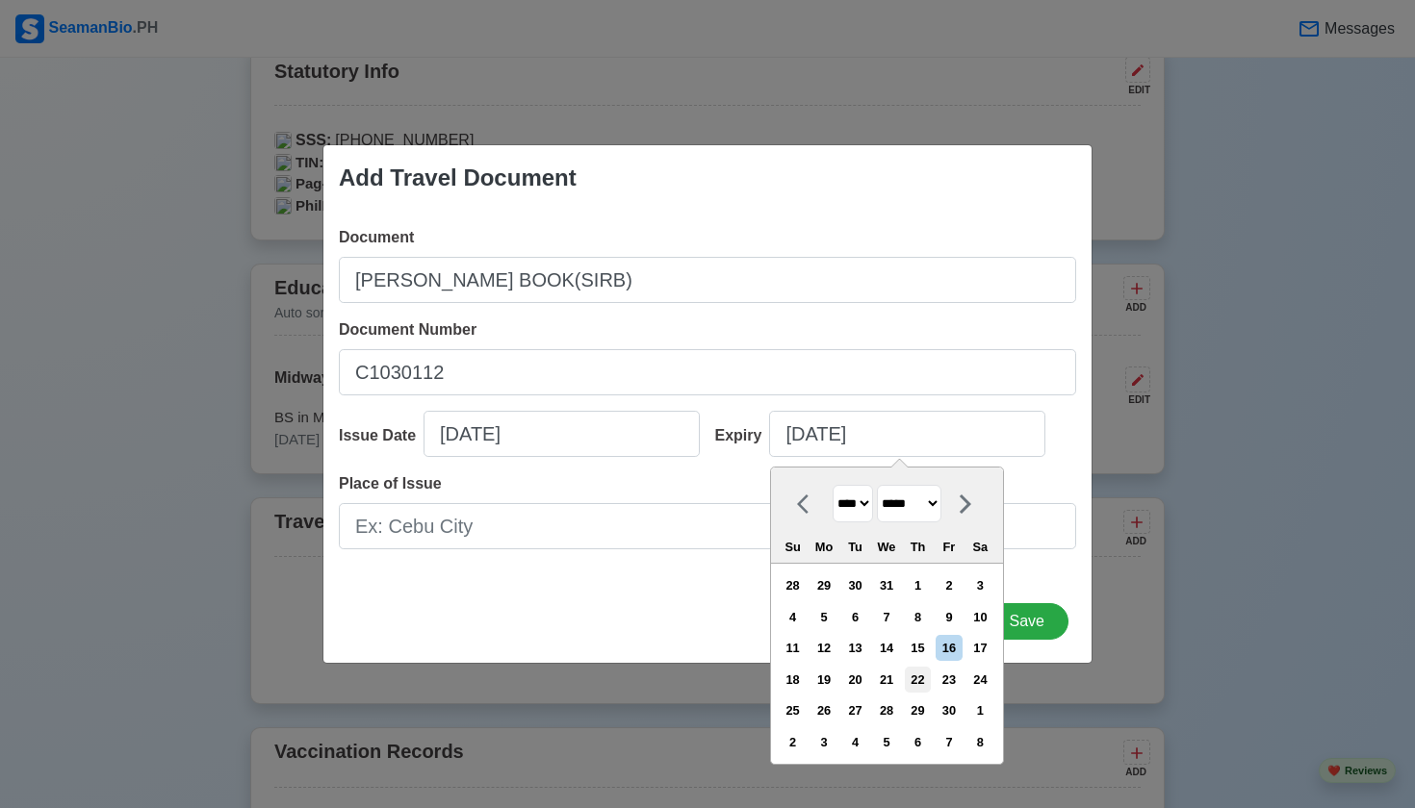
click at [931, 680] on div "22" at bounding box center [918, 680] width 26 height 26
type input "04/22/2027"
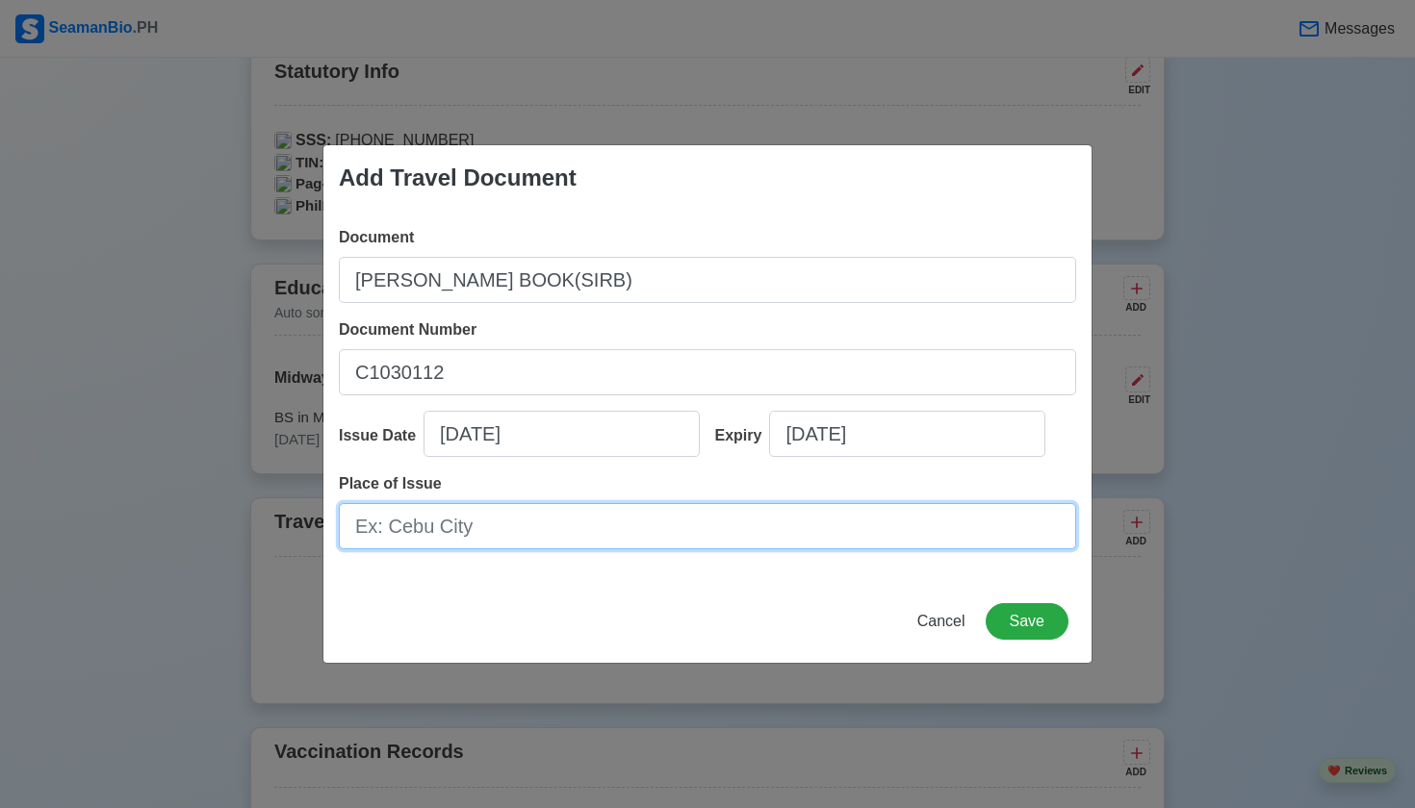
click at [591, 524] on input "Place of Issue" at bounding box center [707, 526] width 737 height 46
type input "MANILA"
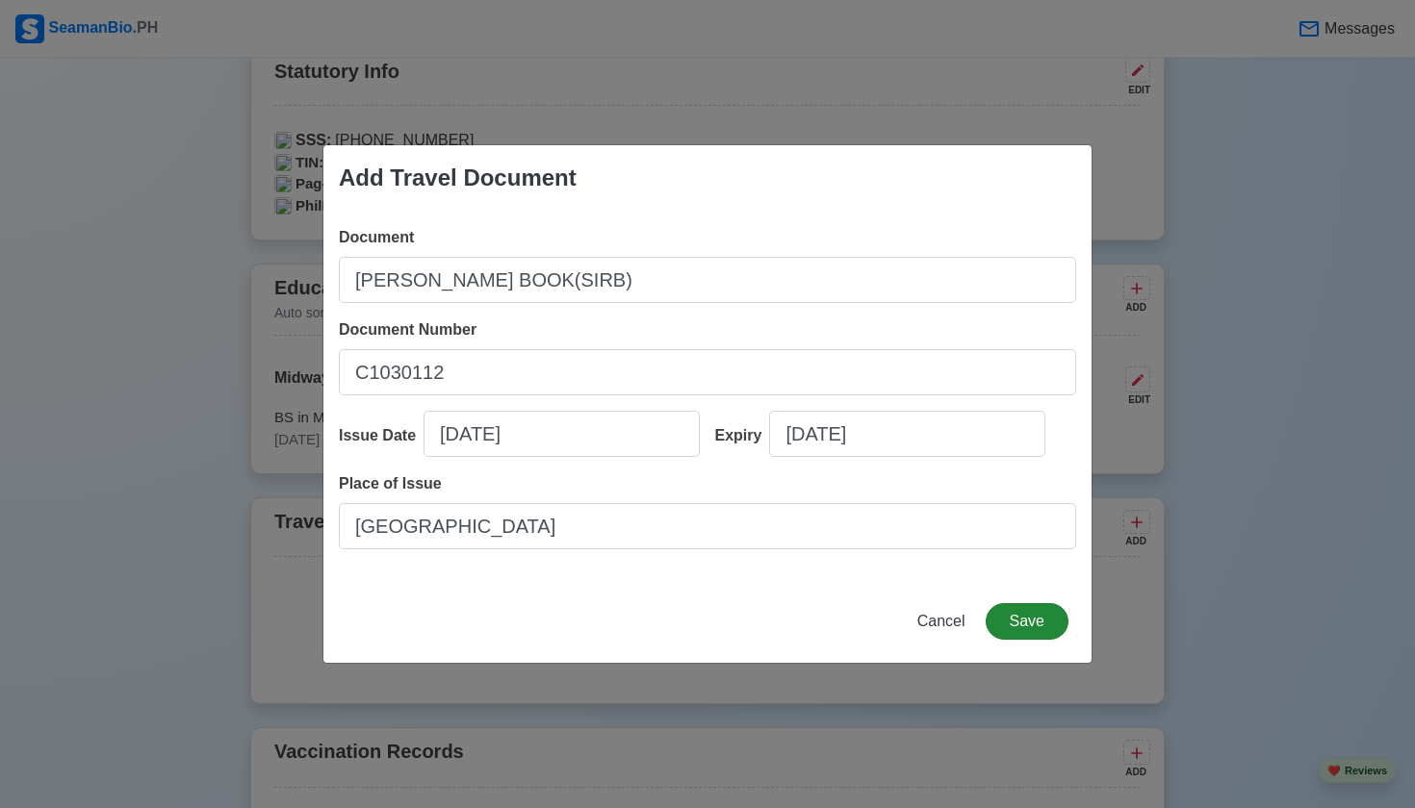
click at [1019, 615] on button "Save" at bounding box center [1026, 621] width 83 height 37
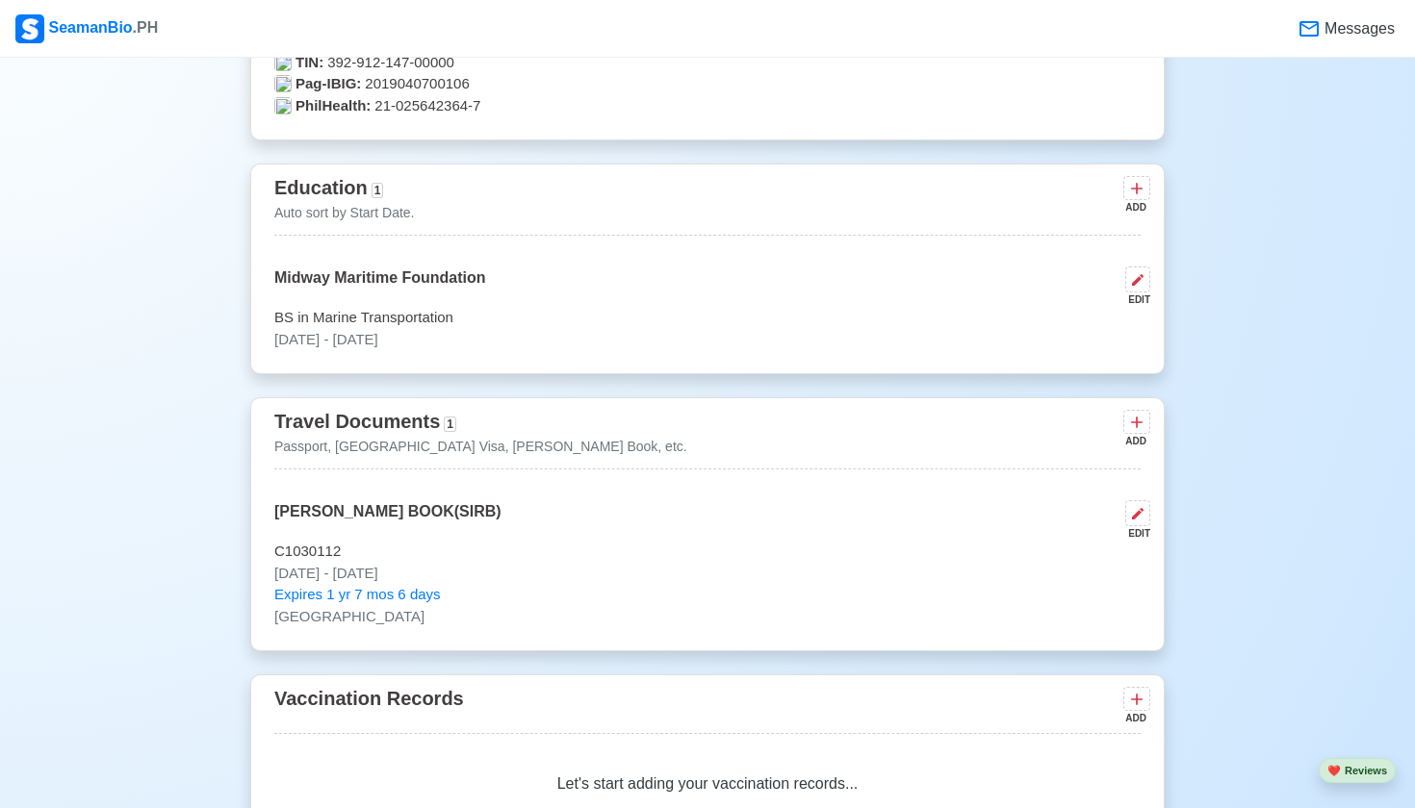
scroll to position [1492, 0]
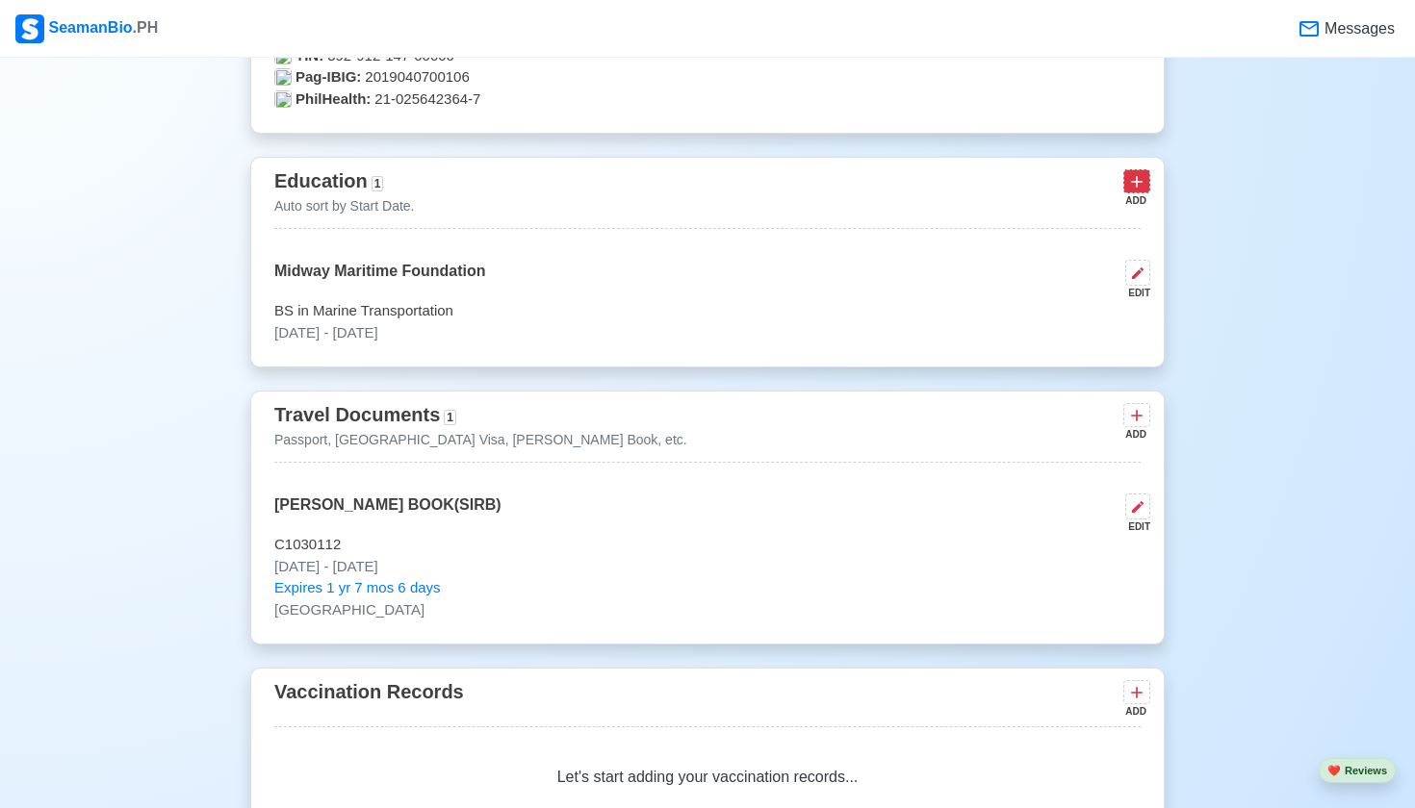
click at [1131, 179] on icon at bounding box center [1136, 181] width 19 height 19
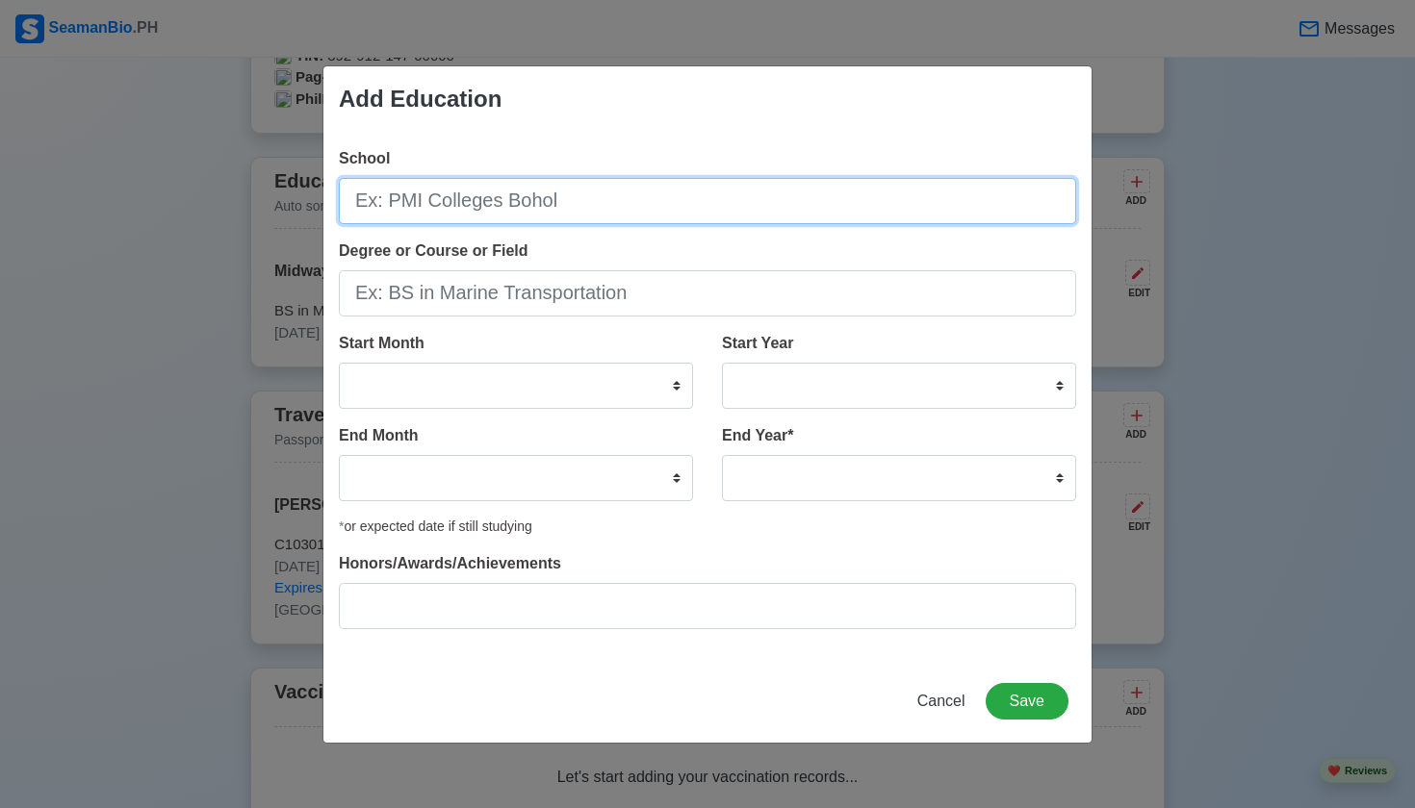
click at [668, 202] on input "School" at bounding box center [707, 201] width 737 height 46
type input "SAINT PAUL SCHOOL OF SAN ANTONIO"
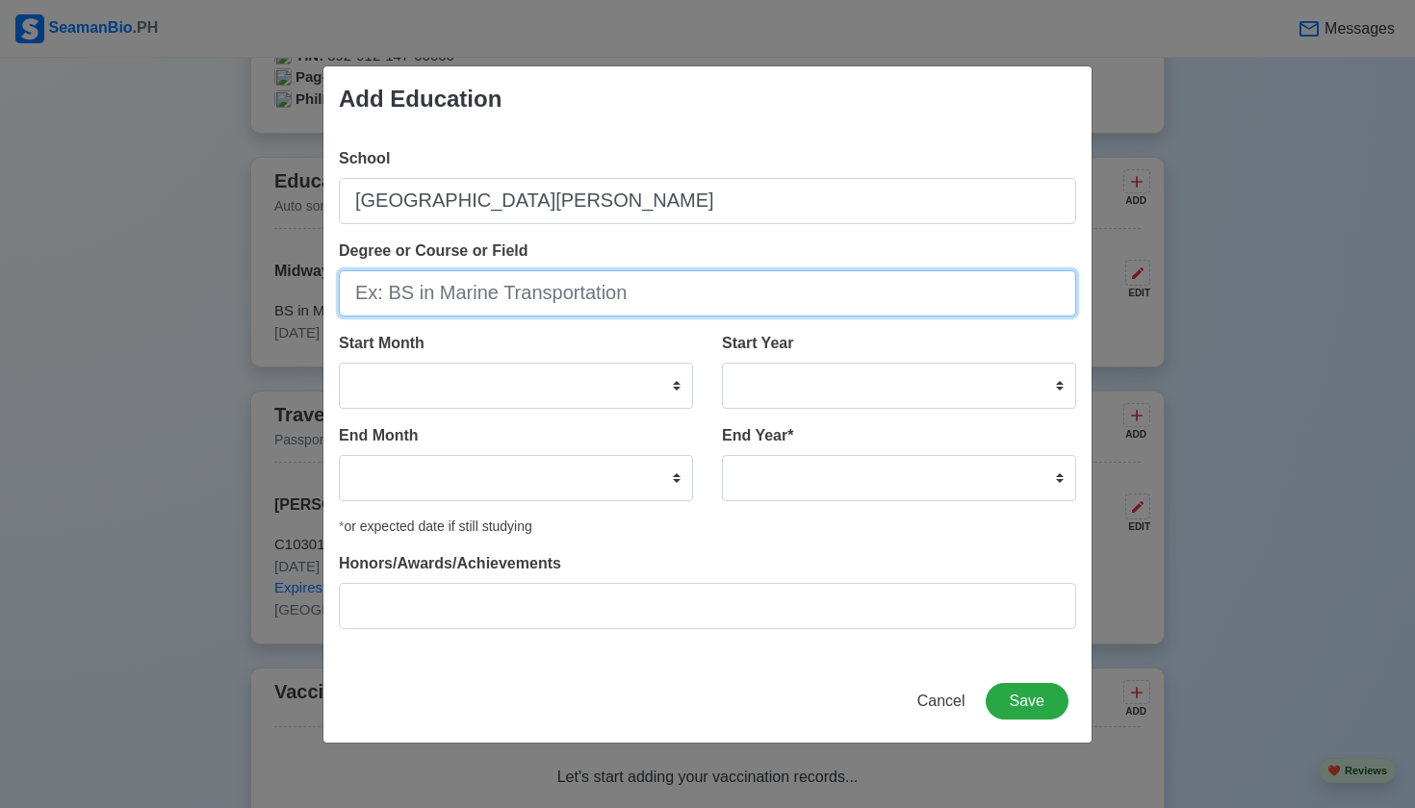
click at [559, 293] on input "Degree or Course or Field" at bounding box center [707, 293] width 737 height 46
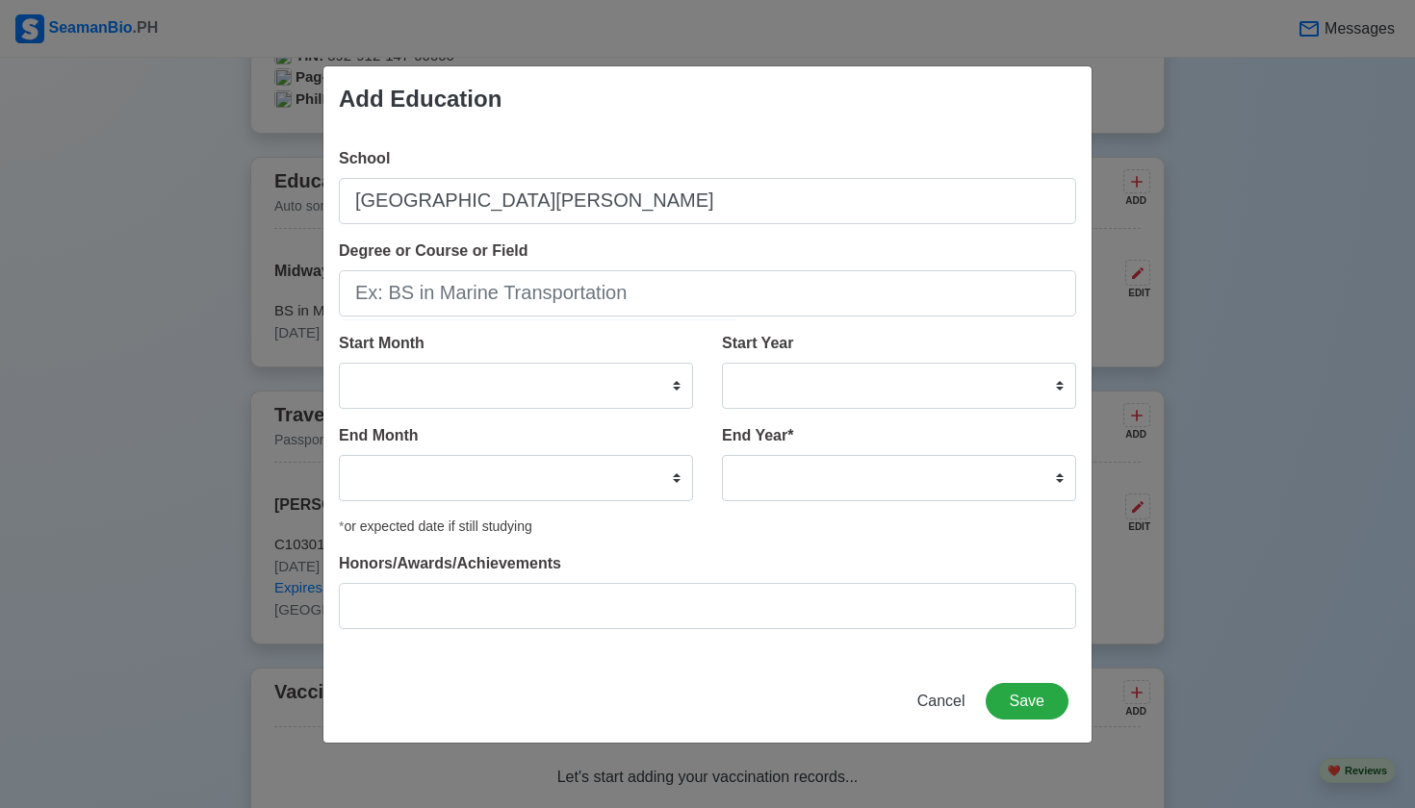
click at [941, 700] on span "Cancel" at bounding box center [941, 701] width 48 height 16
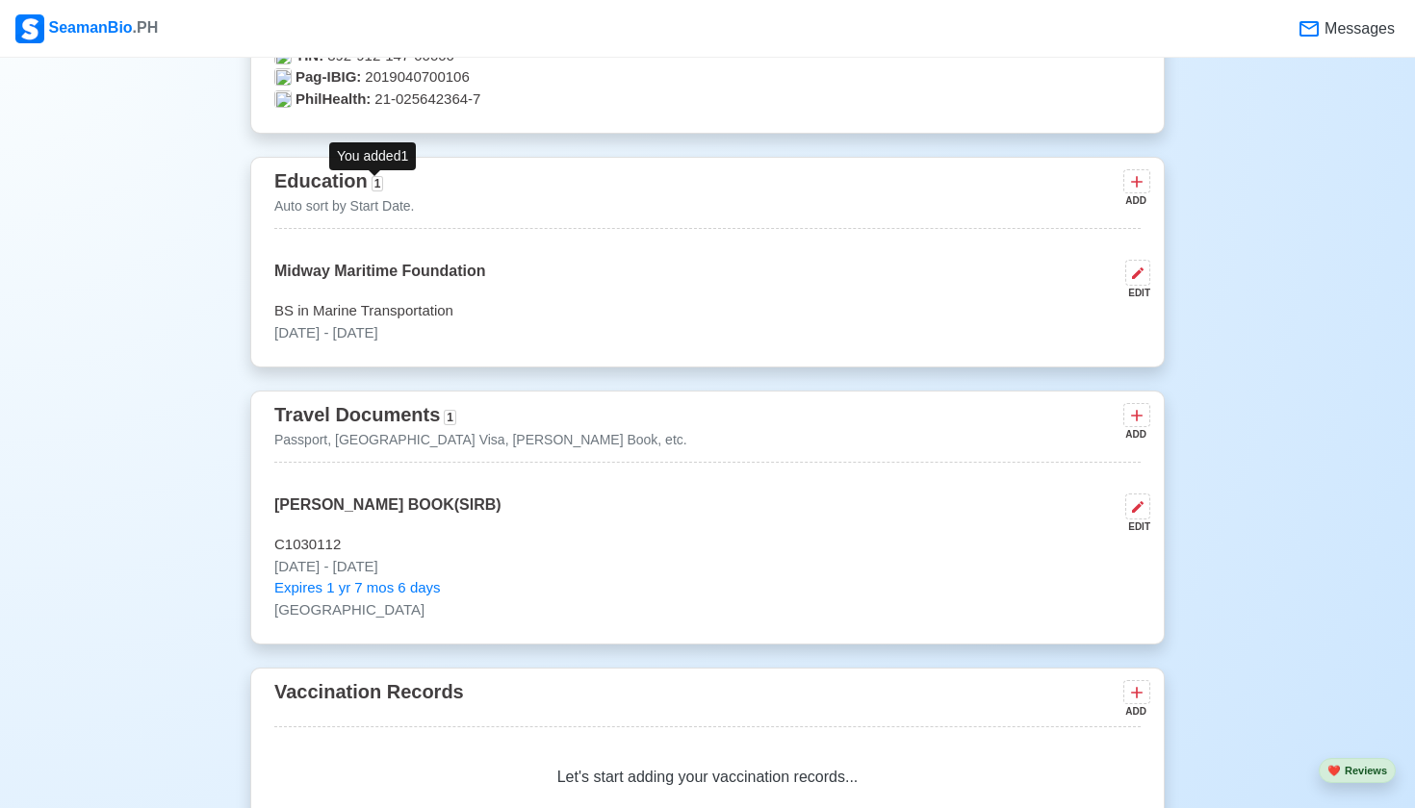
click at [378, 184] on span "1" at bounding box center [377, 183] width 13 height 15
click at [321, 176] on span "Education" at bounding box center [320, 180] width 93 height 21
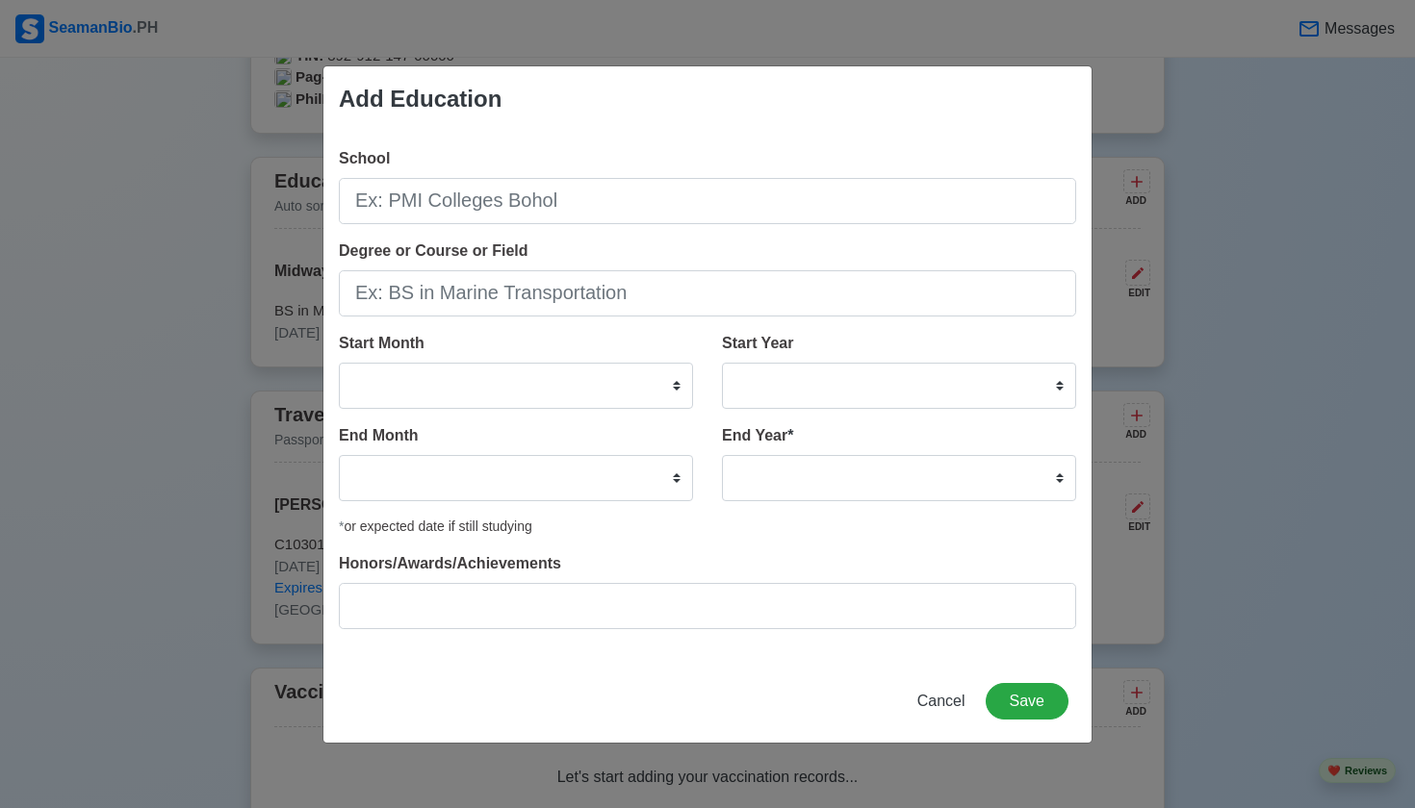
click at [281, 182] on div "Add Education School Degree or Course or Field Start Month January February Mar…" at bounding box center [707, 404] width 1415 height 808
click at [942, 704] on span "Cancel" at bounding box center [941, 701] width 48 height 16
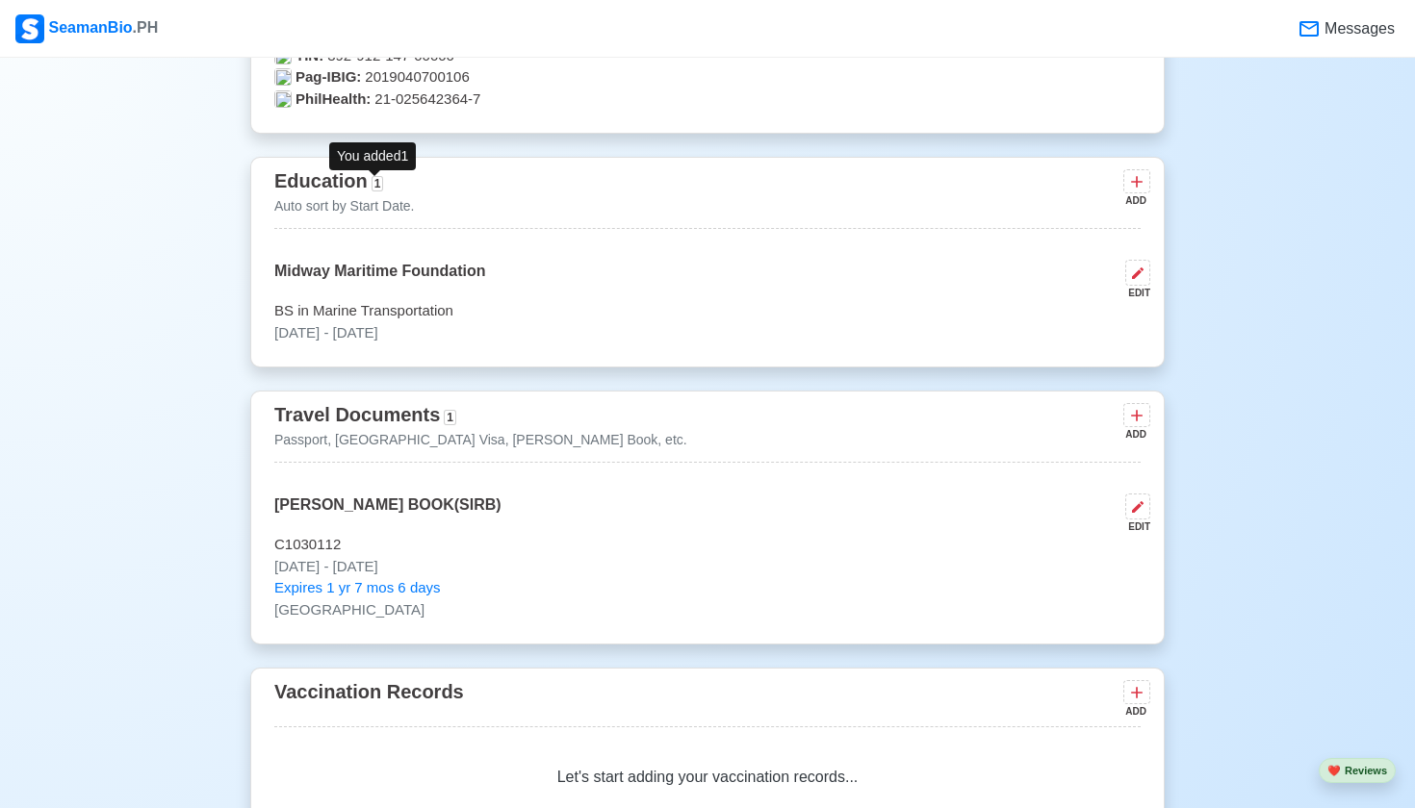
click at [377, 186] on span "1" at bounding box center [377, 183] width 13 height 15
click at [336, 183] on span "Education" at bounding box center [320, 180] width 93 height 21
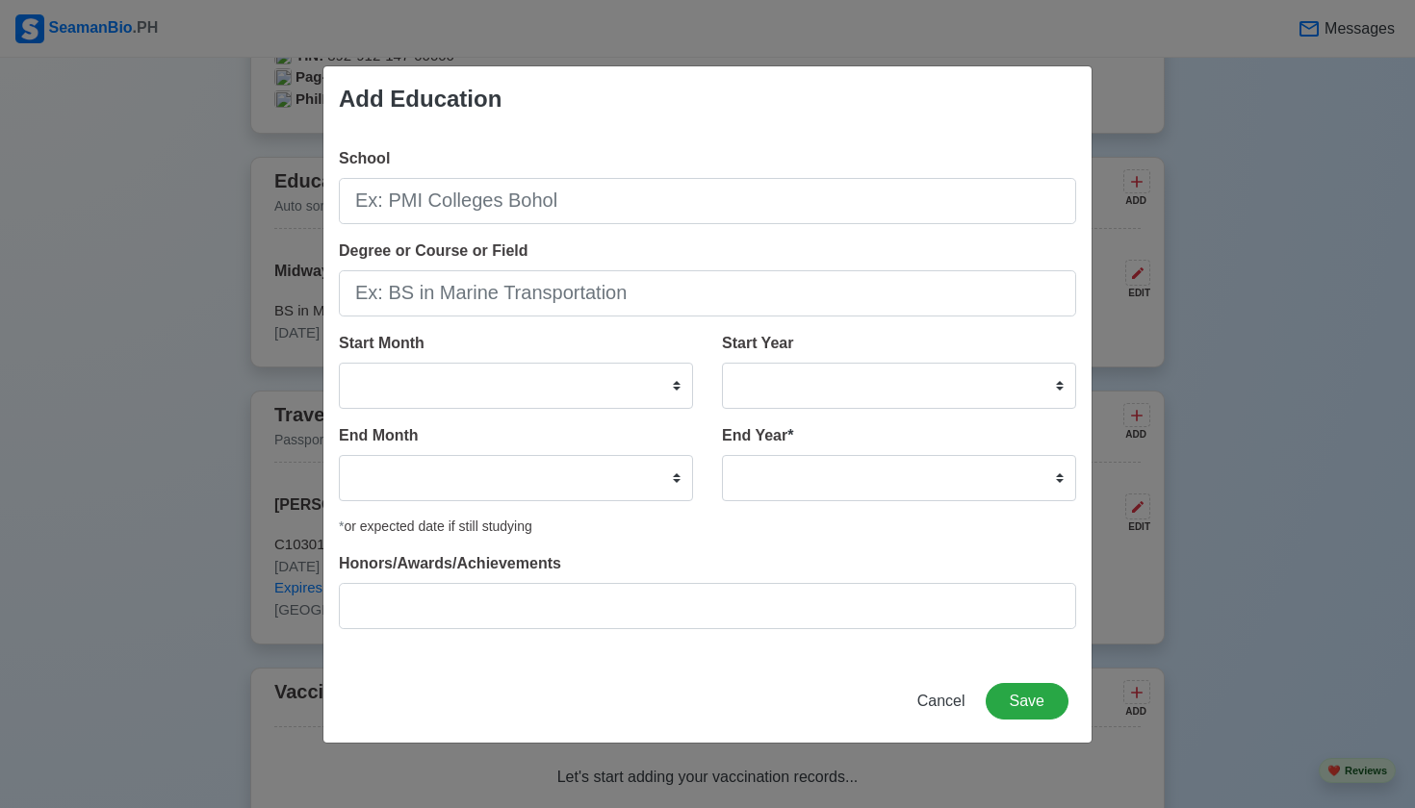
click at [937, 700] on span "Cancel" at bounding box center [941, 701] width 48 height 16
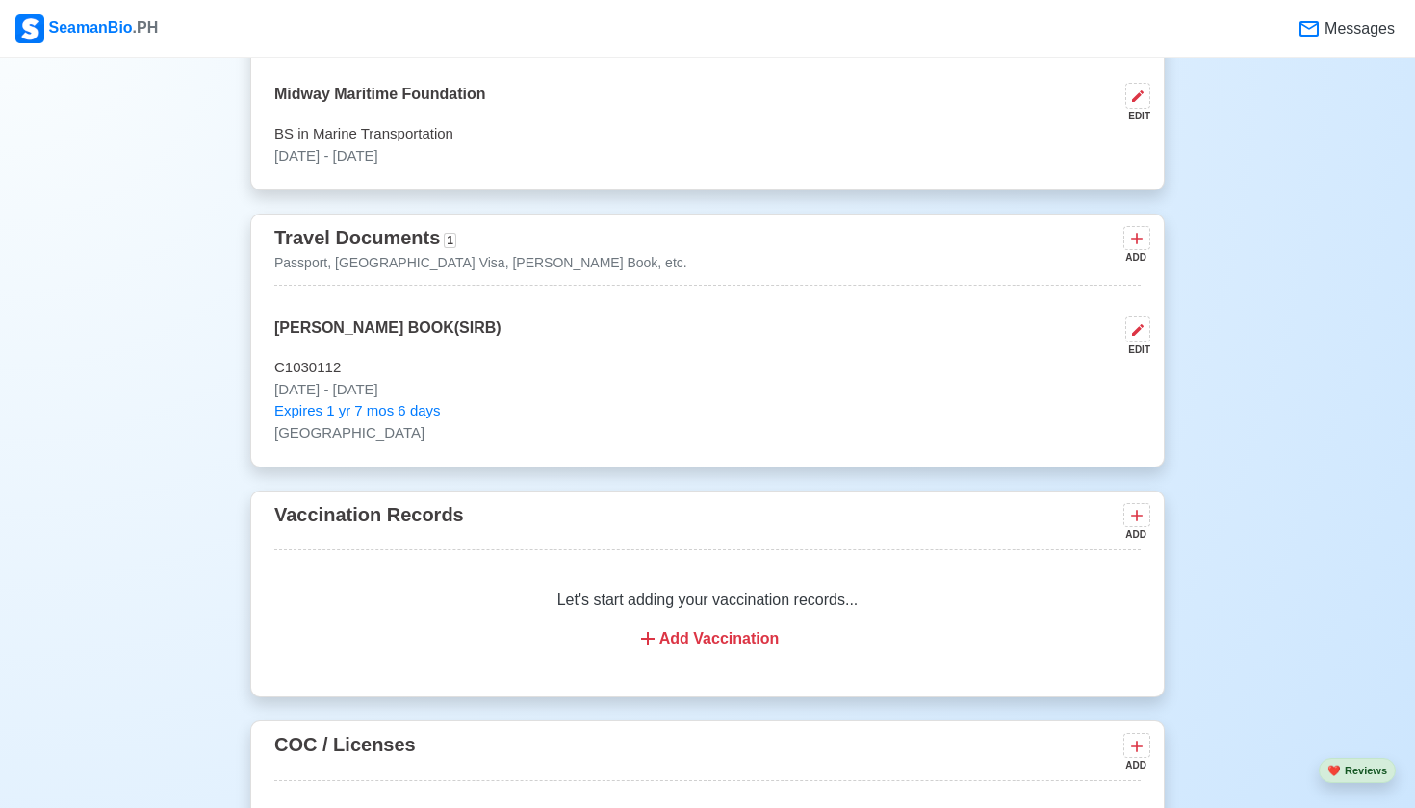
scroll to position [1670, 0]
click at [1130, 237] on icon at bounding box center [1136, 237] width 19 height 19
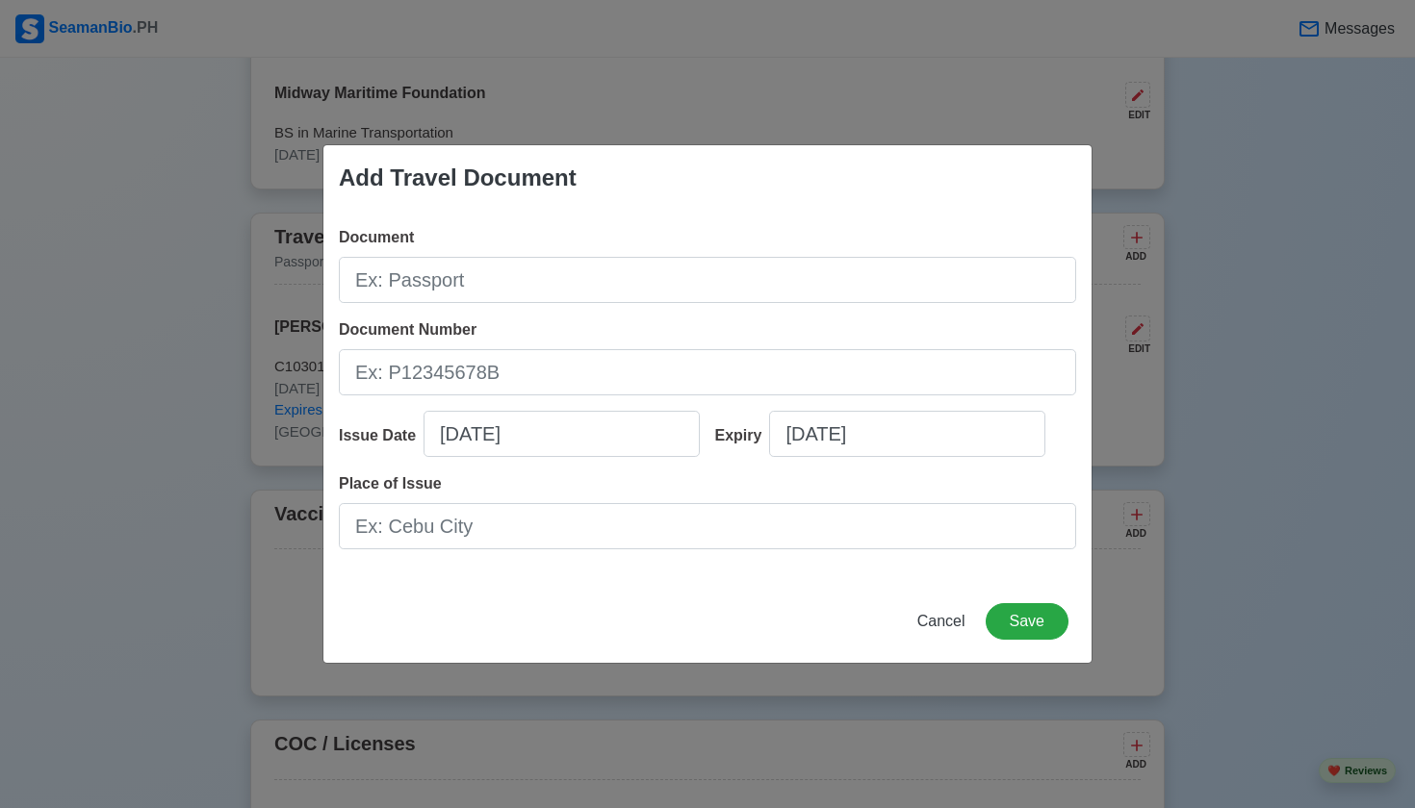
click at [942, 622] on span "Cancel" at bounding box center [941, 621] width 48 height 16
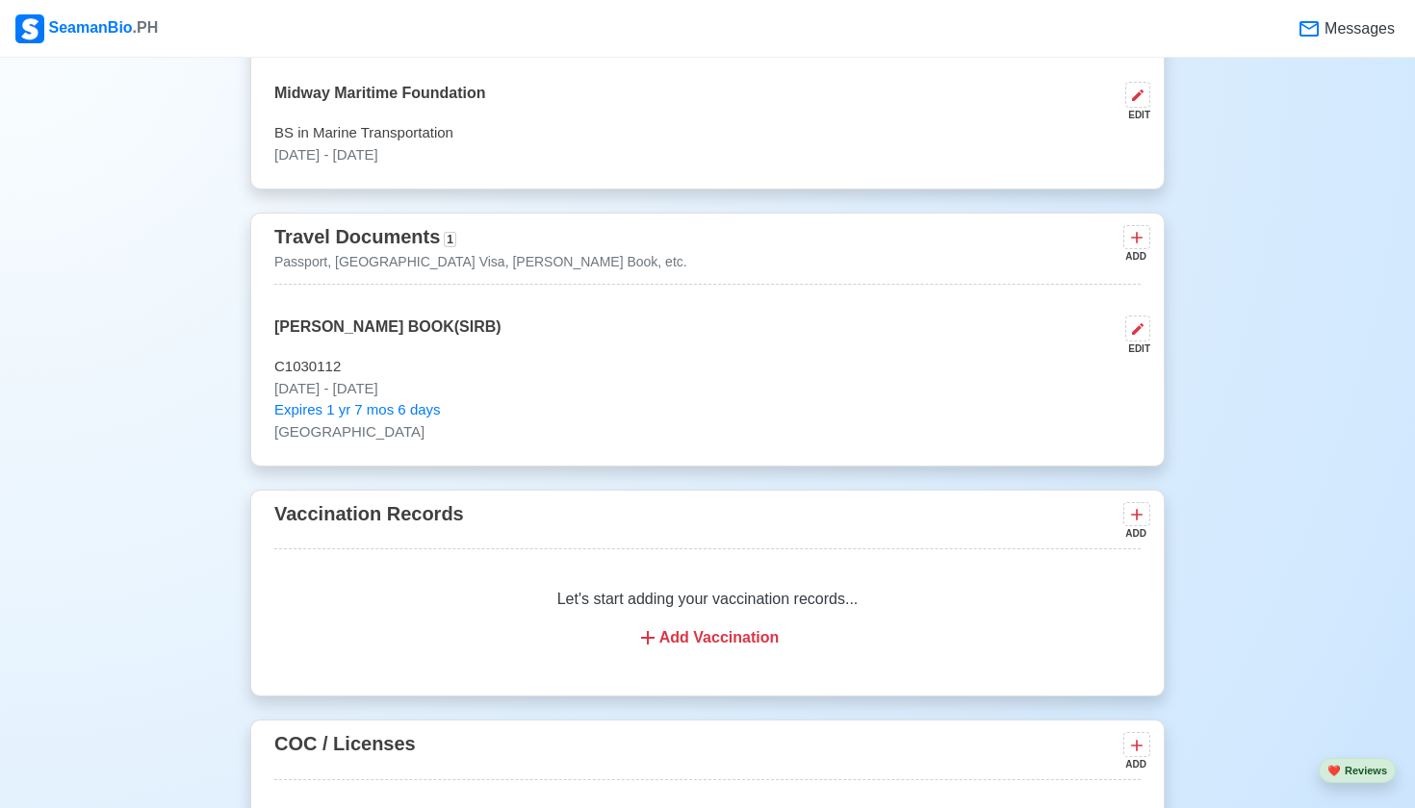
click at [728, 638] on div "Add Vaccination" at bounding box center [707, 637] width 820 height 23
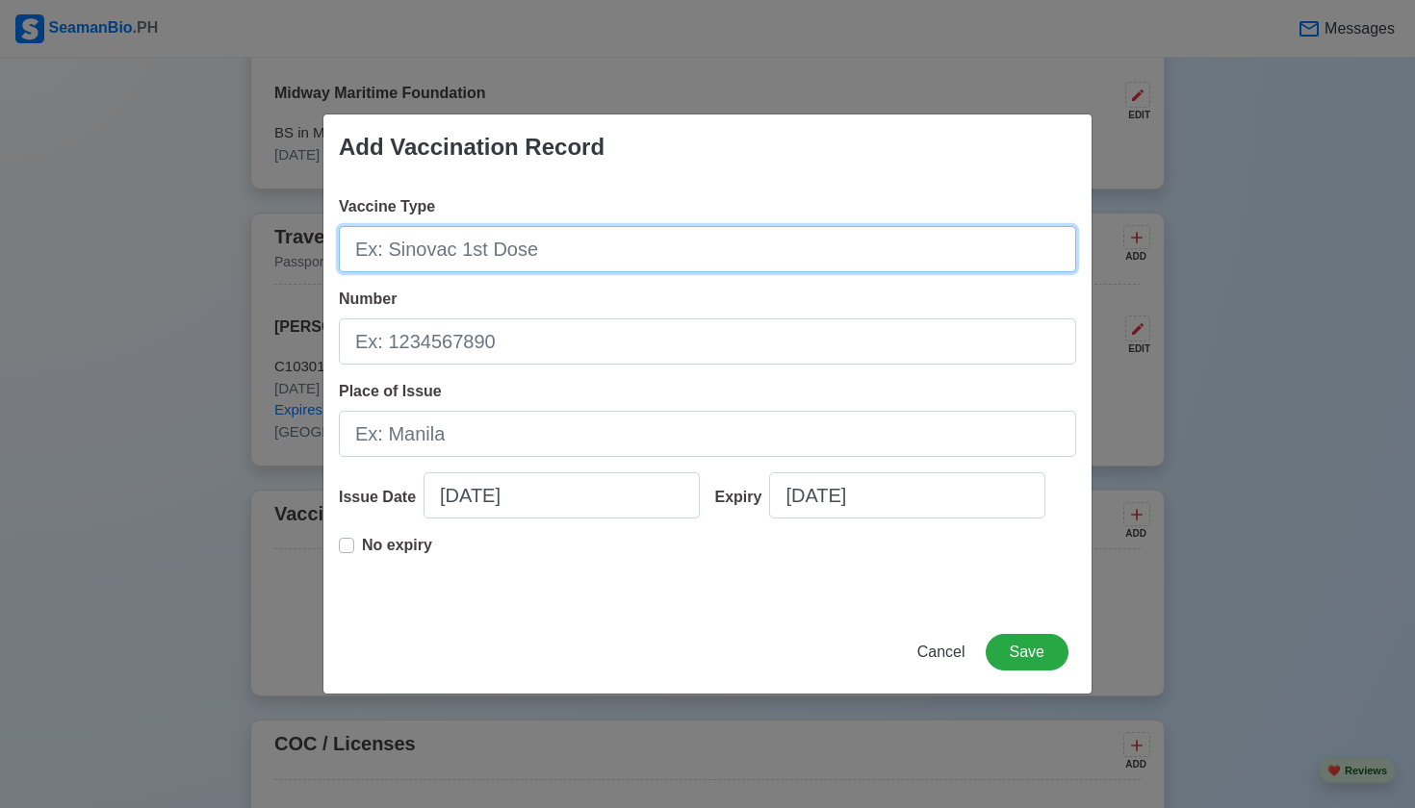
click at [621, 248] on input "Vaccine Type" at bounding box center [707, 249] width 737 height 46
type input "POLIO"
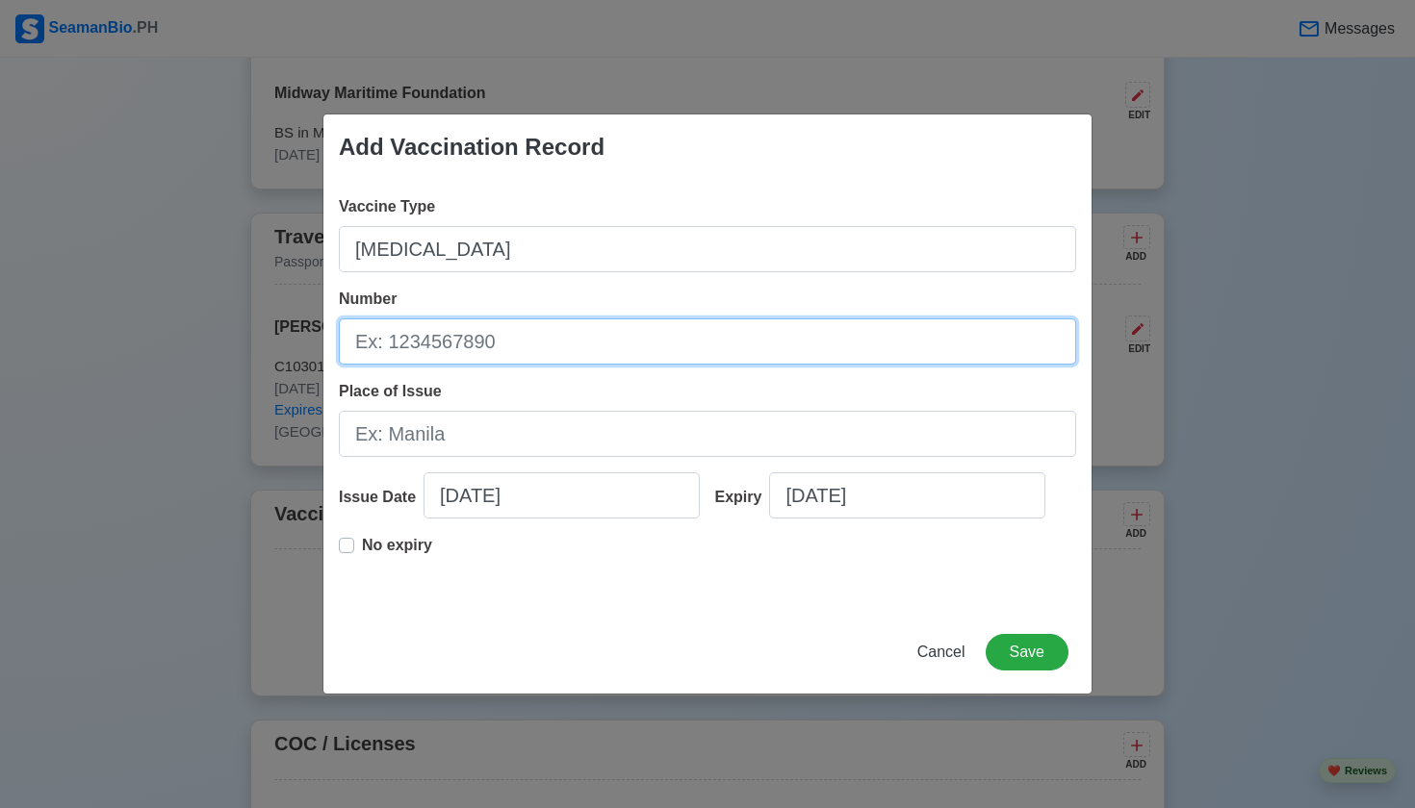
click at [536, 333] on input "Number" at bounding box center [707, 342] width 737 height 46
type input "R3M26IV"
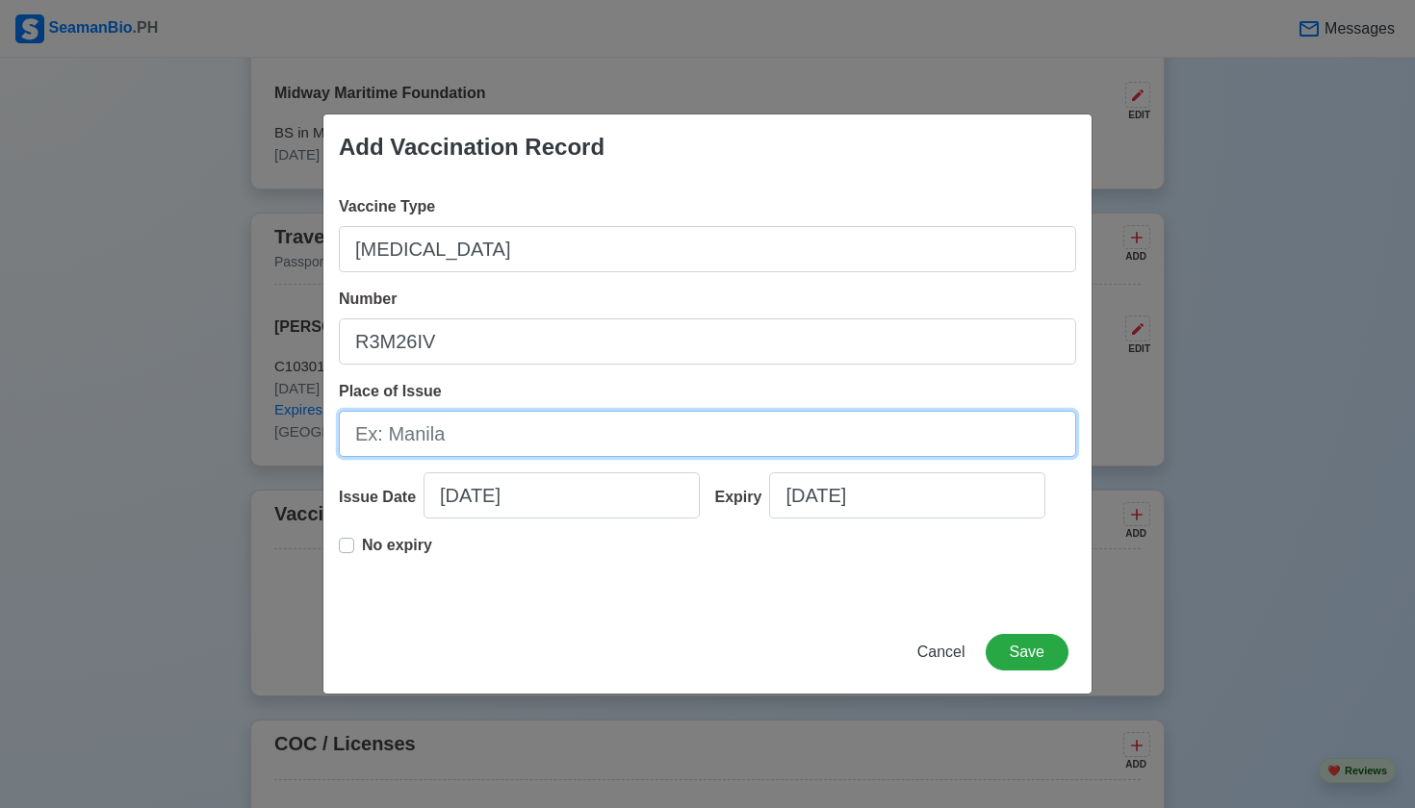
click at [510, 445] on input "Place of Issue" at bounding box center [707, 434] width 737 height 46
type input "MANILA"
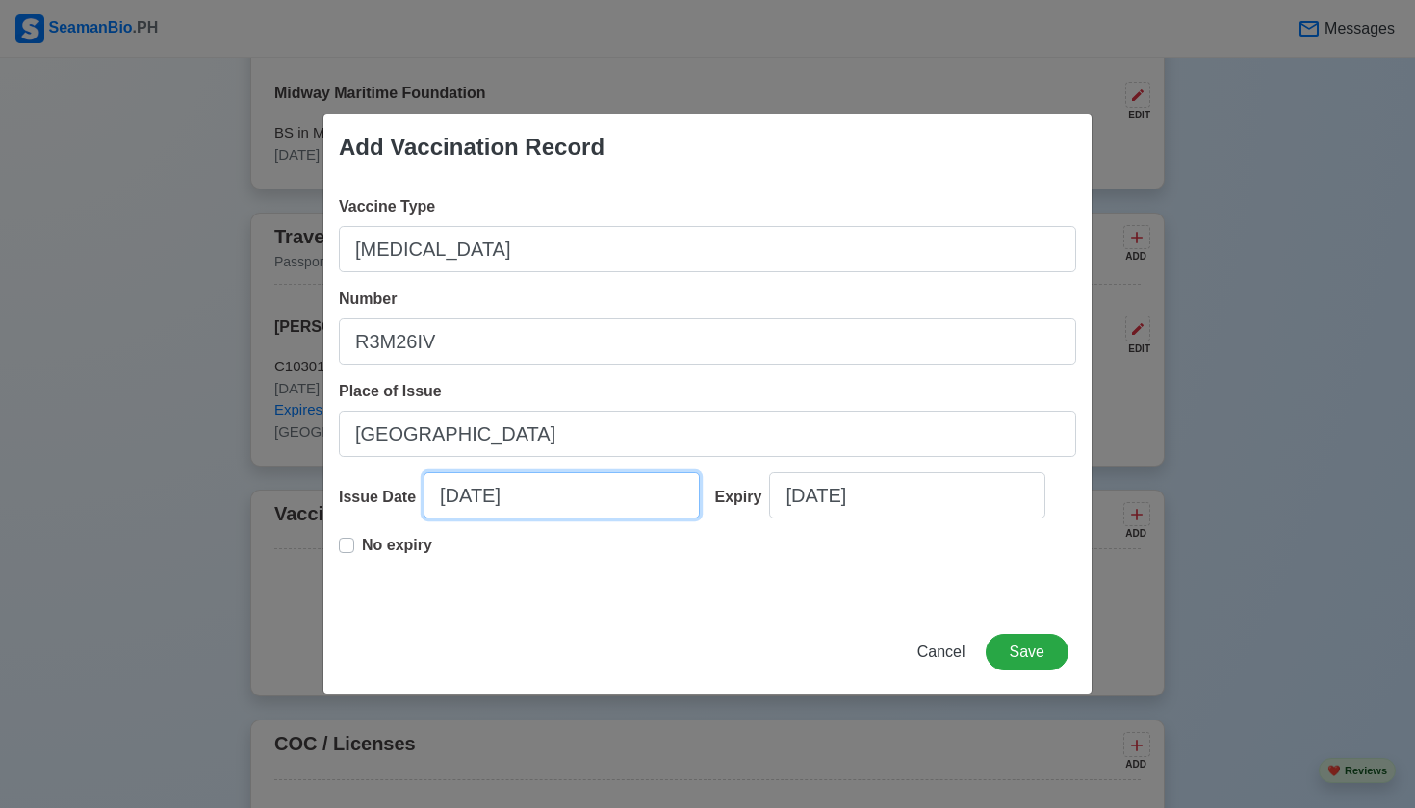
click at [564, 496] on input "09/16/2025" at bounding box center [561, 496] width 276 height 46
select select "****"
select select "*********"
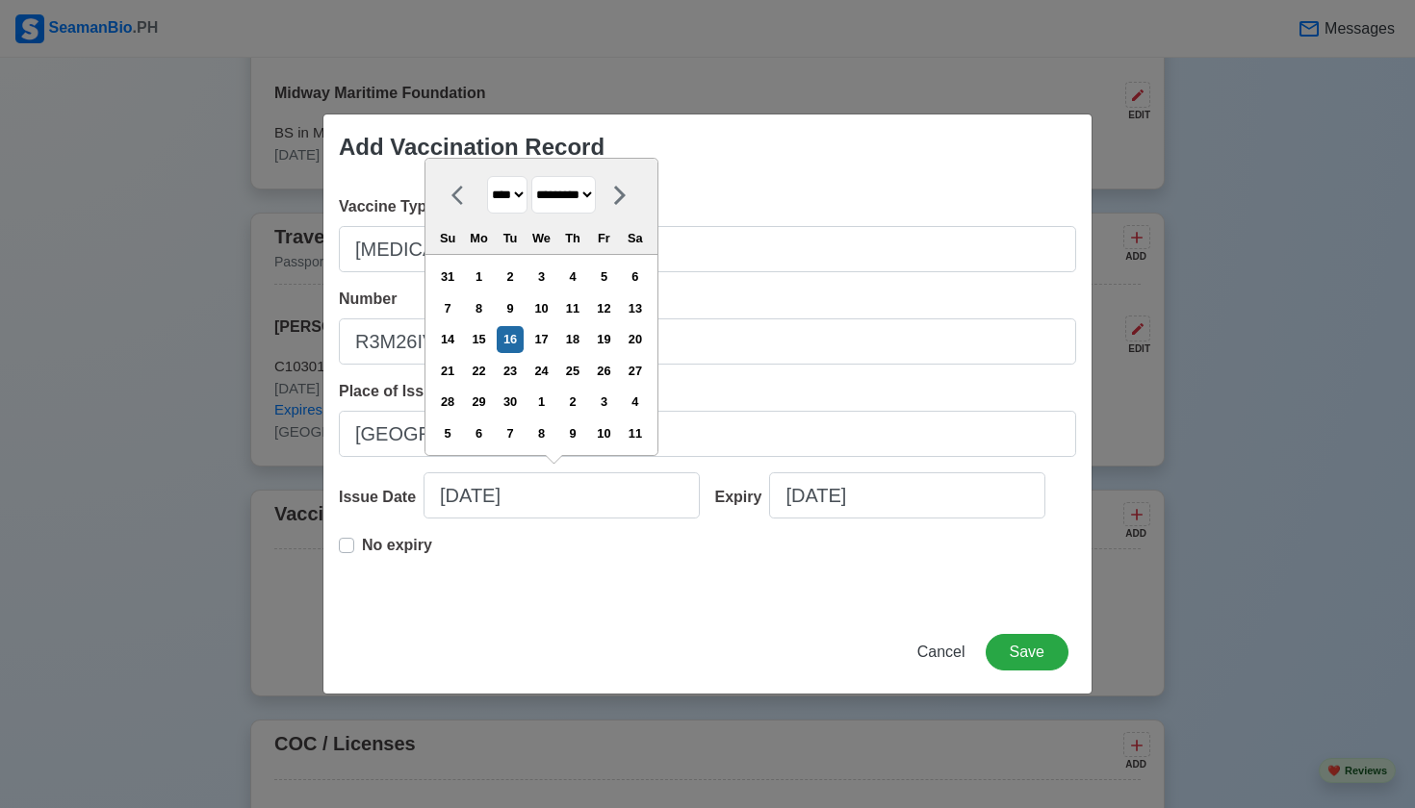
select select "****"
select select "********"
select select "****"
click at [492, 372] on div "17" at bounding box center [479, 371] width 26 height 26
type input "02/17/2020"
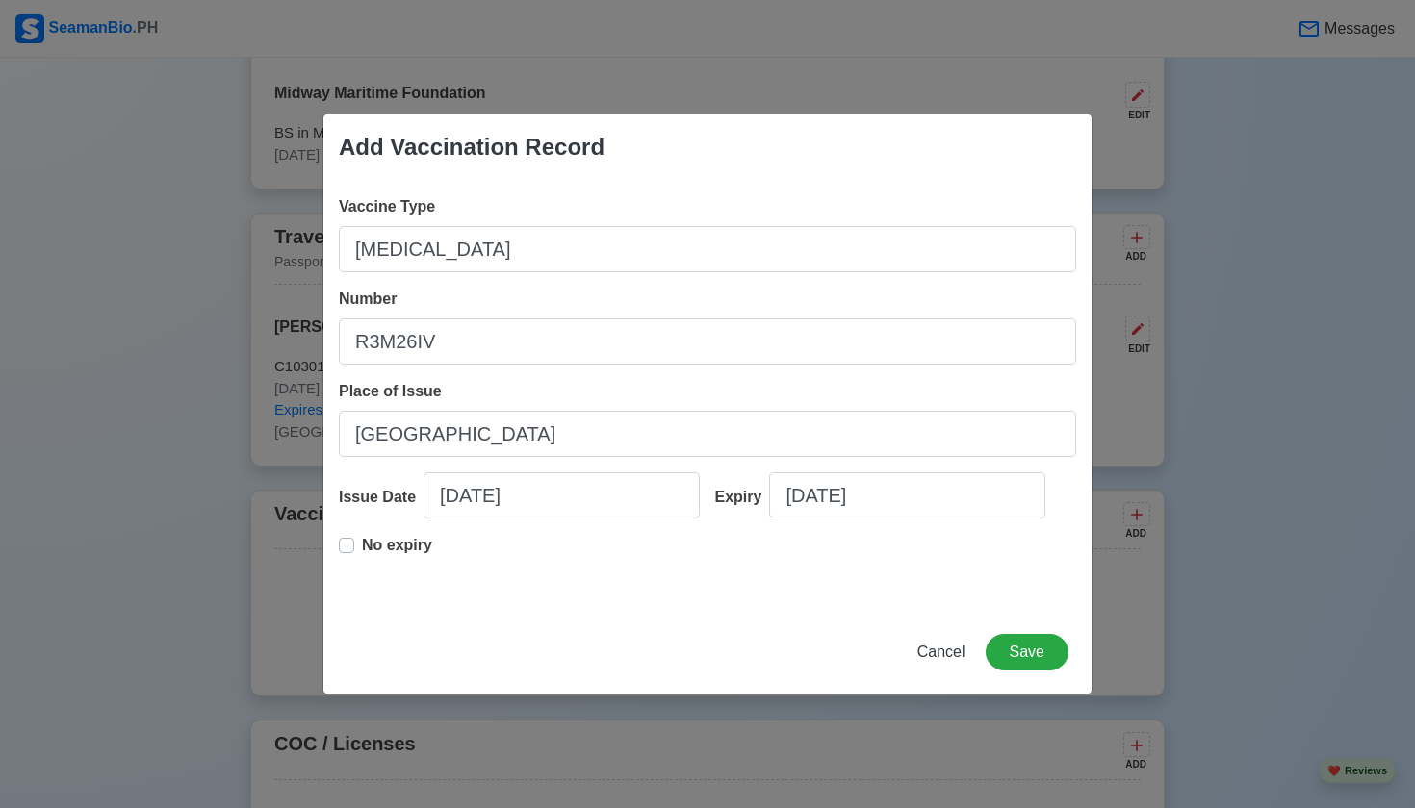
click at [362, 545] on label "No expiry" at bounding box center [397, 553] width 70 height 38
type input "02/17/2020"
click at [1022, 650] on button "Save" at bounding box center [1026, 652] width 83 height 37
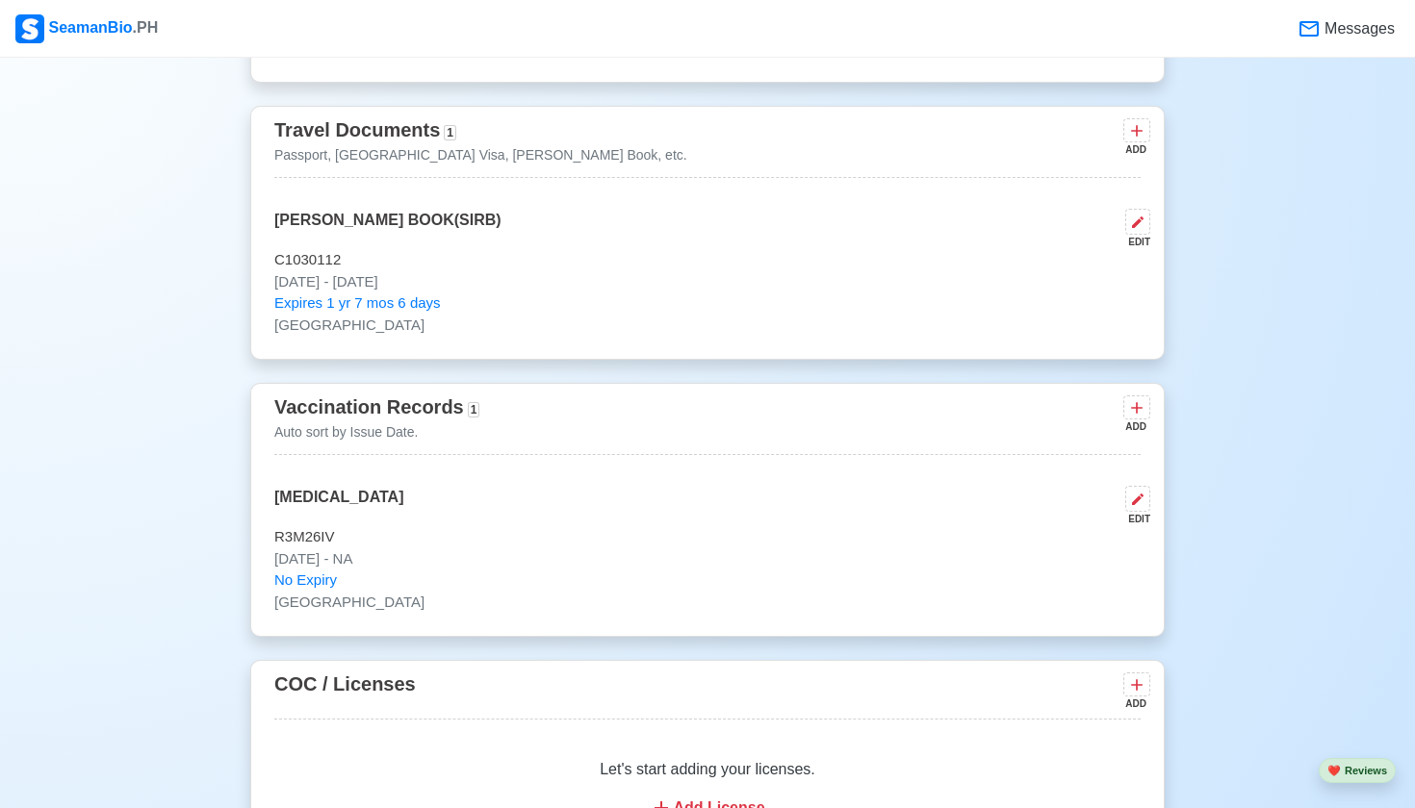
scroll to position [1779, 0]
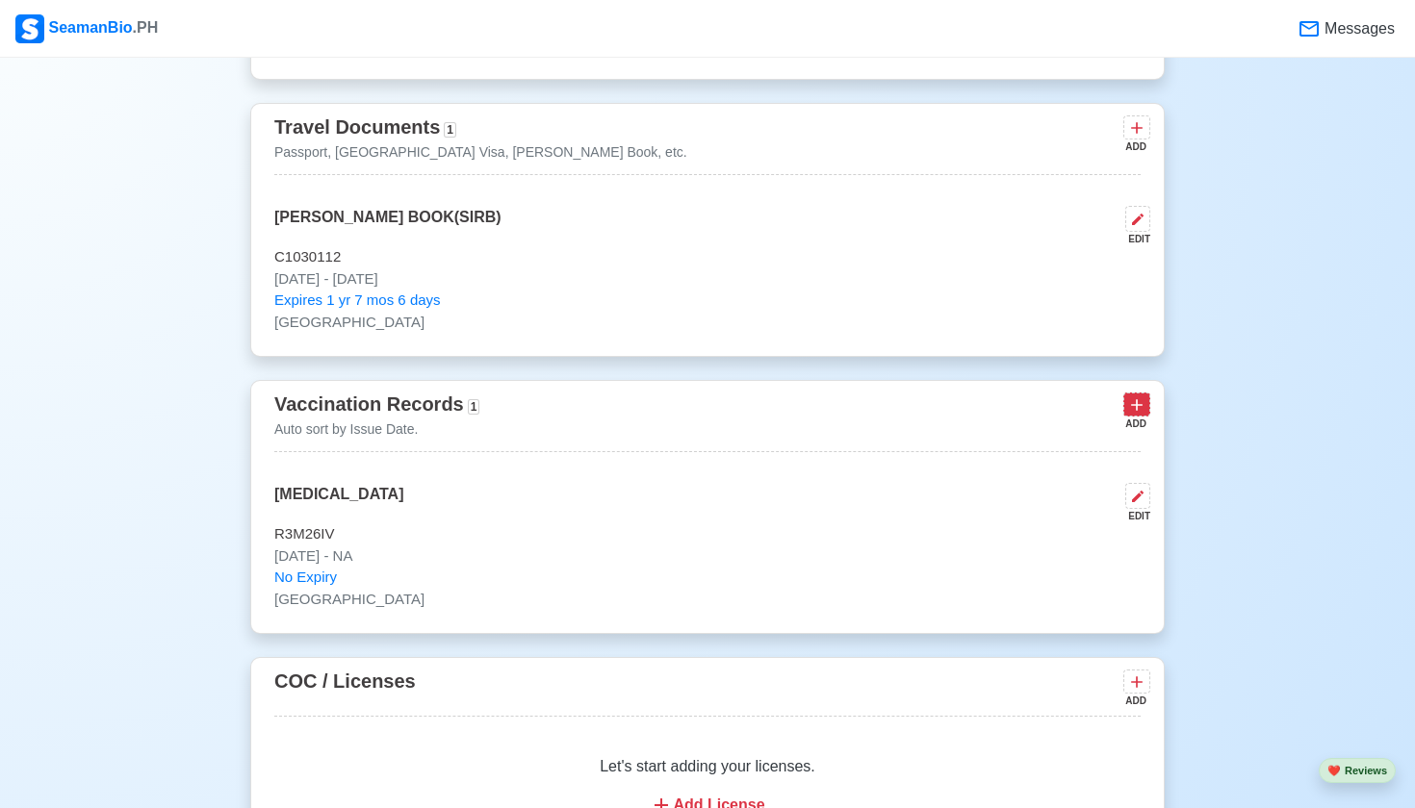
click at [1134, 406] on icon at bounding box center [1136, 405] width 19 height 19
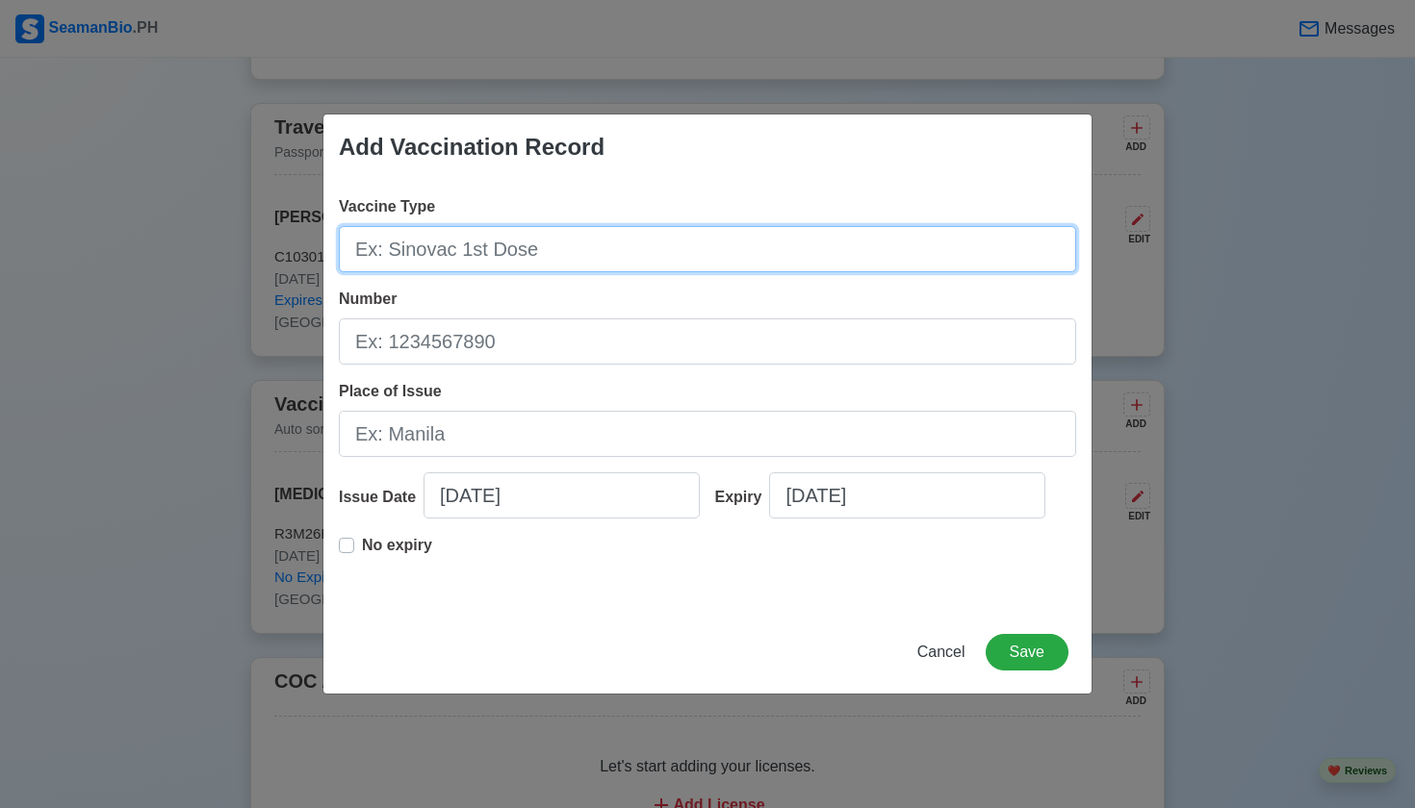
click at [626, 248] on input "Vaccine Type" at bounding box center [707, 249] width 737 height 46
type input "YELLOW FEVER"
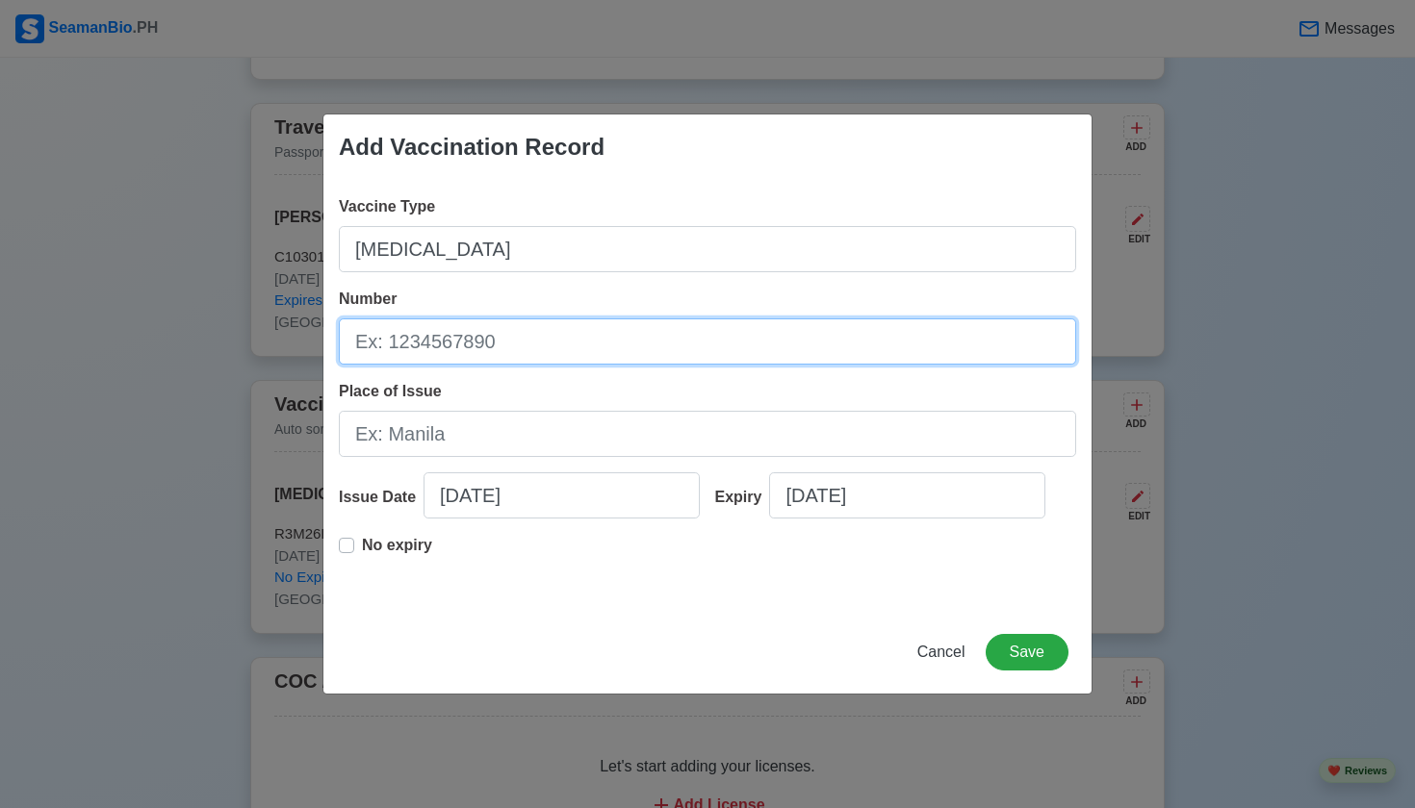
click at [613, 340] on input "Number" at bounding box center [707, 342] width 737 height 46
type input "P3B211V"
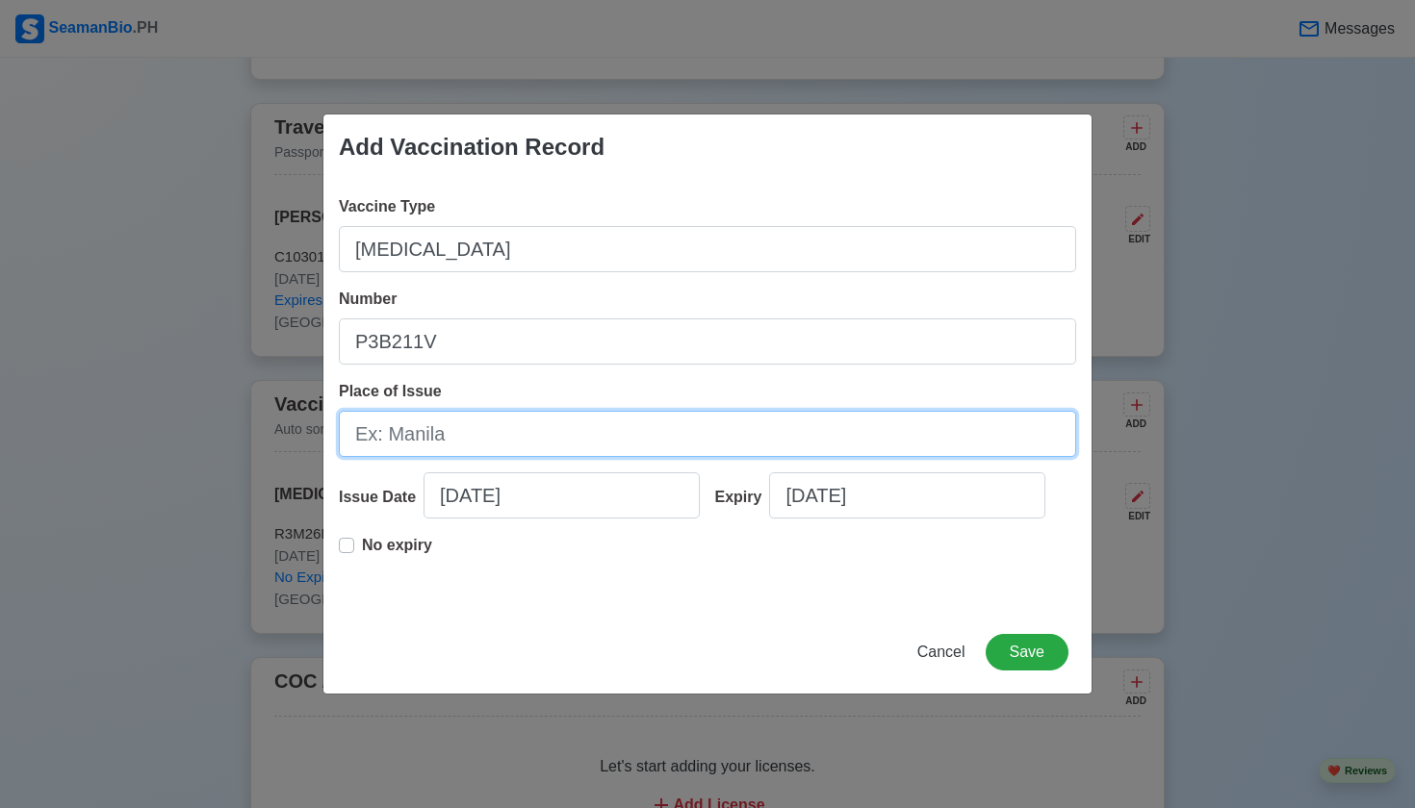
click at [584, 425] on input "Place of Issue" at bounding box center [707, 434] width 737 height 46
type input "MANILA"
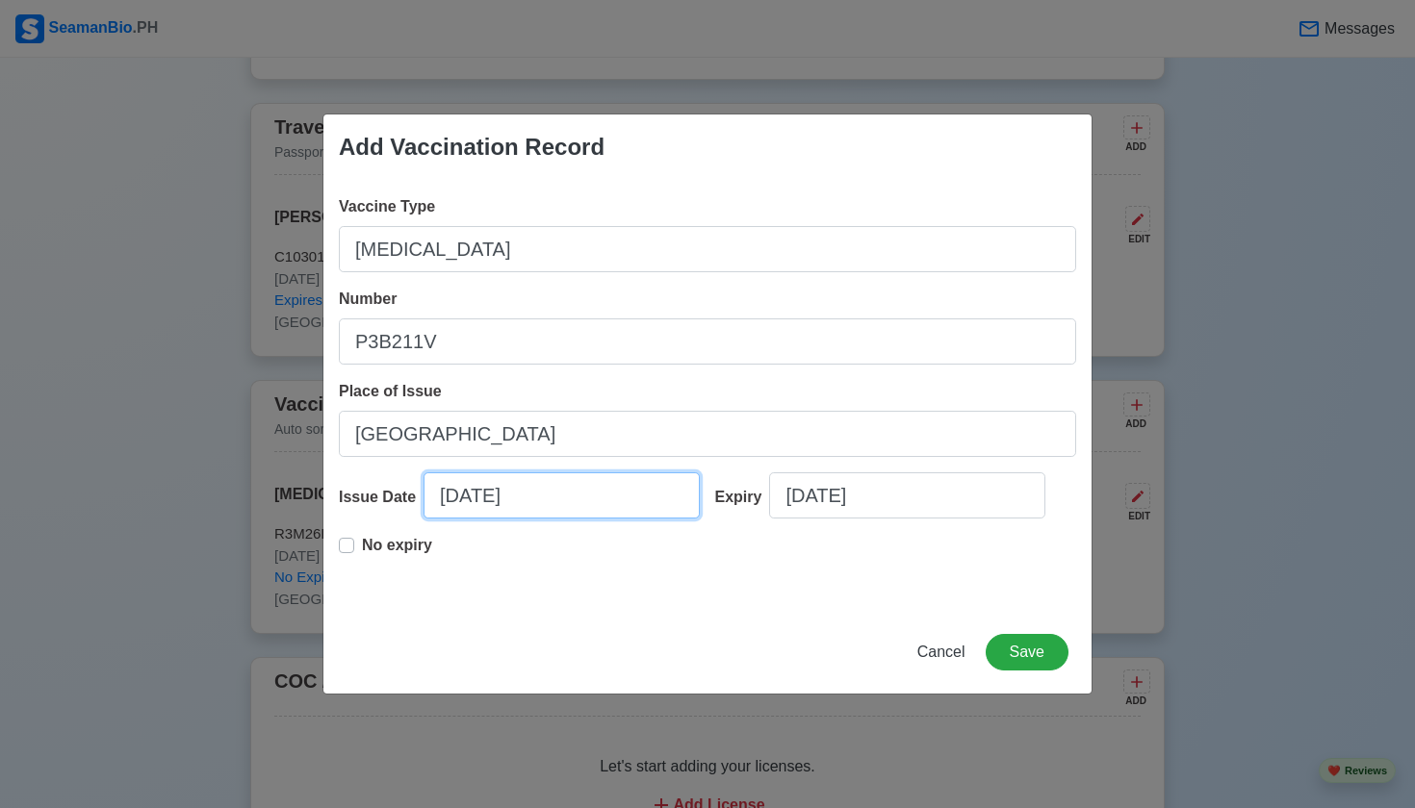
click at [585, 492] on input "09/16/2025" at bounding box center [561, 496] width 276 height 46
select select "****"
select select "*********"
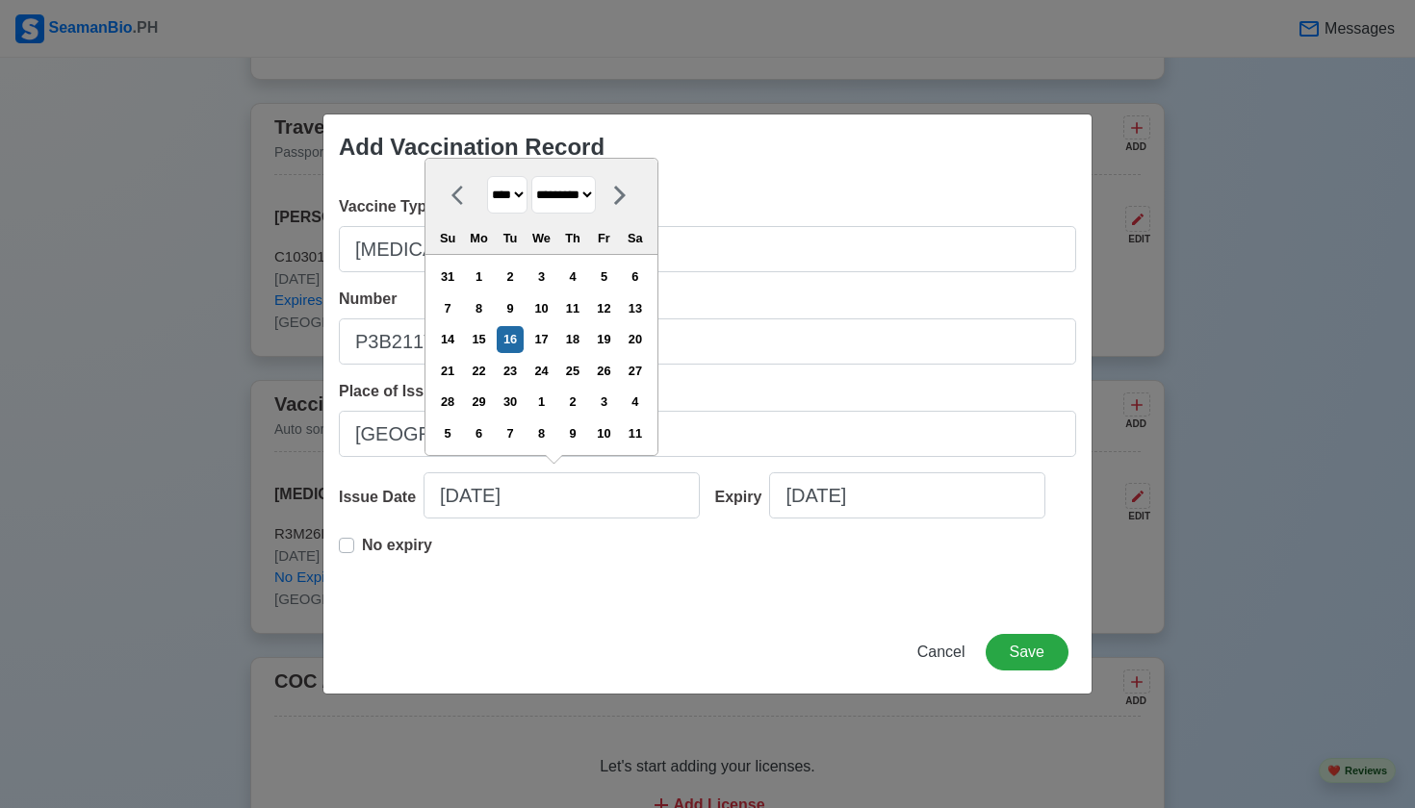
select select "****"
select select "*******"
click at [523, 305] on div "8" at bounding box center [510, 308] width 26 height 26
type input "10/08/2019"
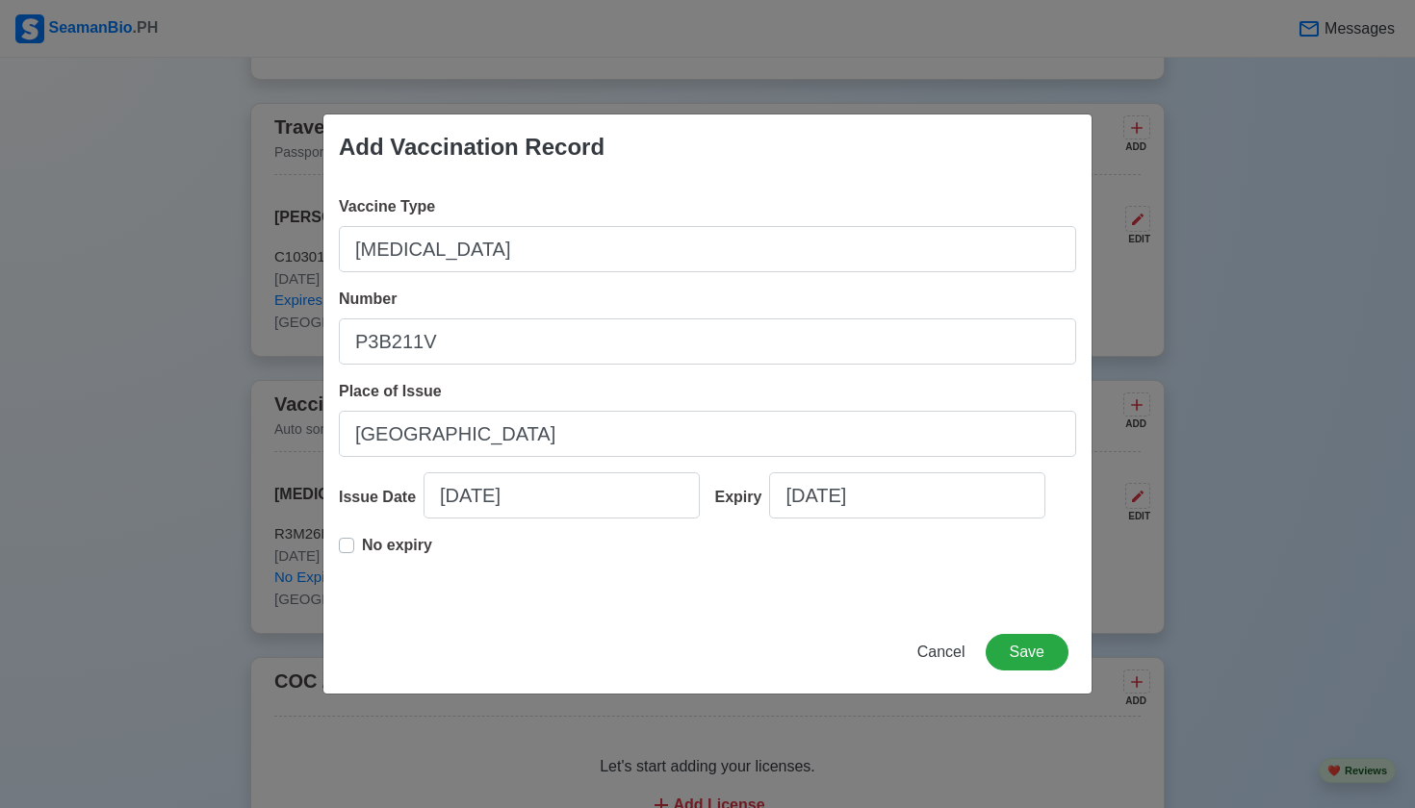
click at [932, 652] on span "Cancel" at bounding box center [941, 652] width 48 height 16
type input "09/16/2025"
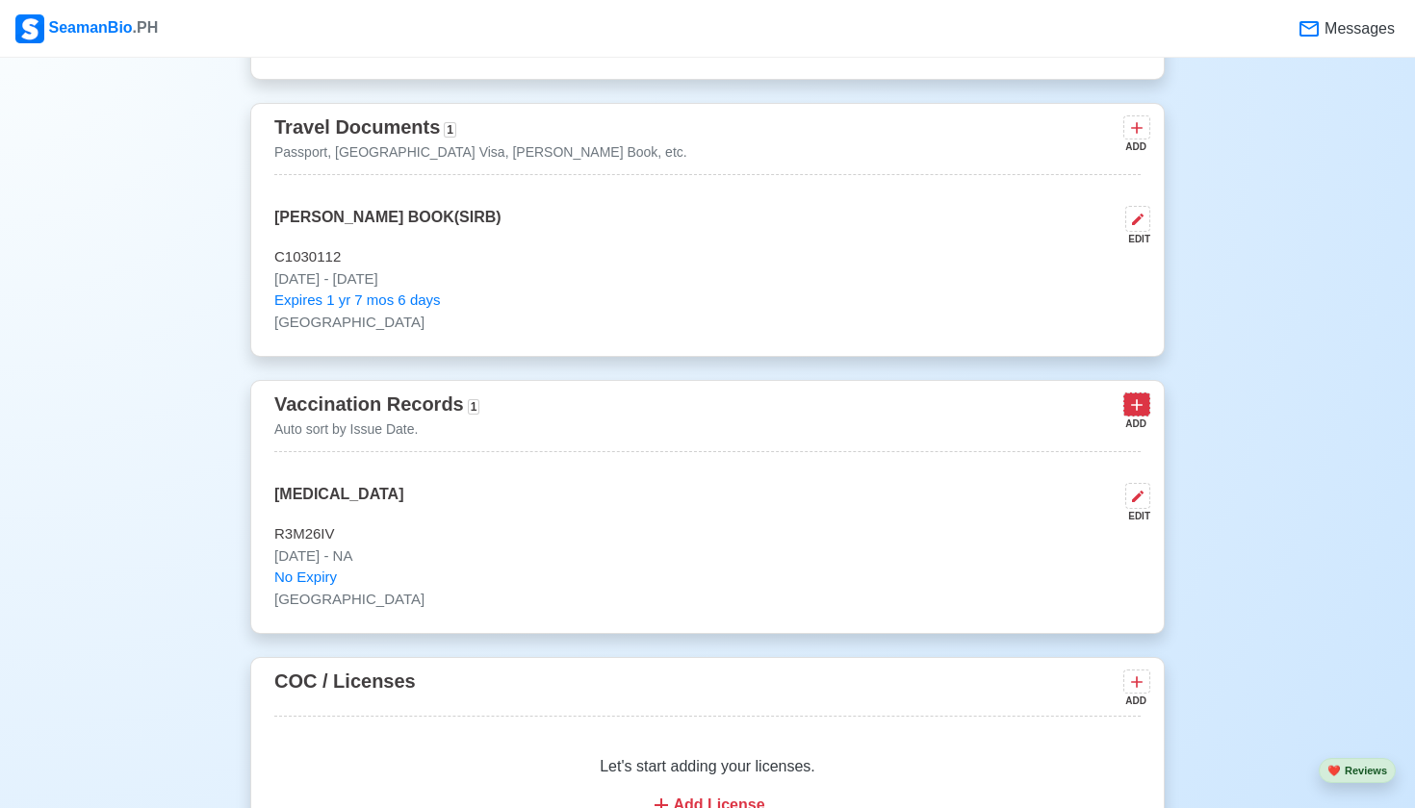
click at [1126, 398] on button at bounding box center [1136, 405] width 27 height 24
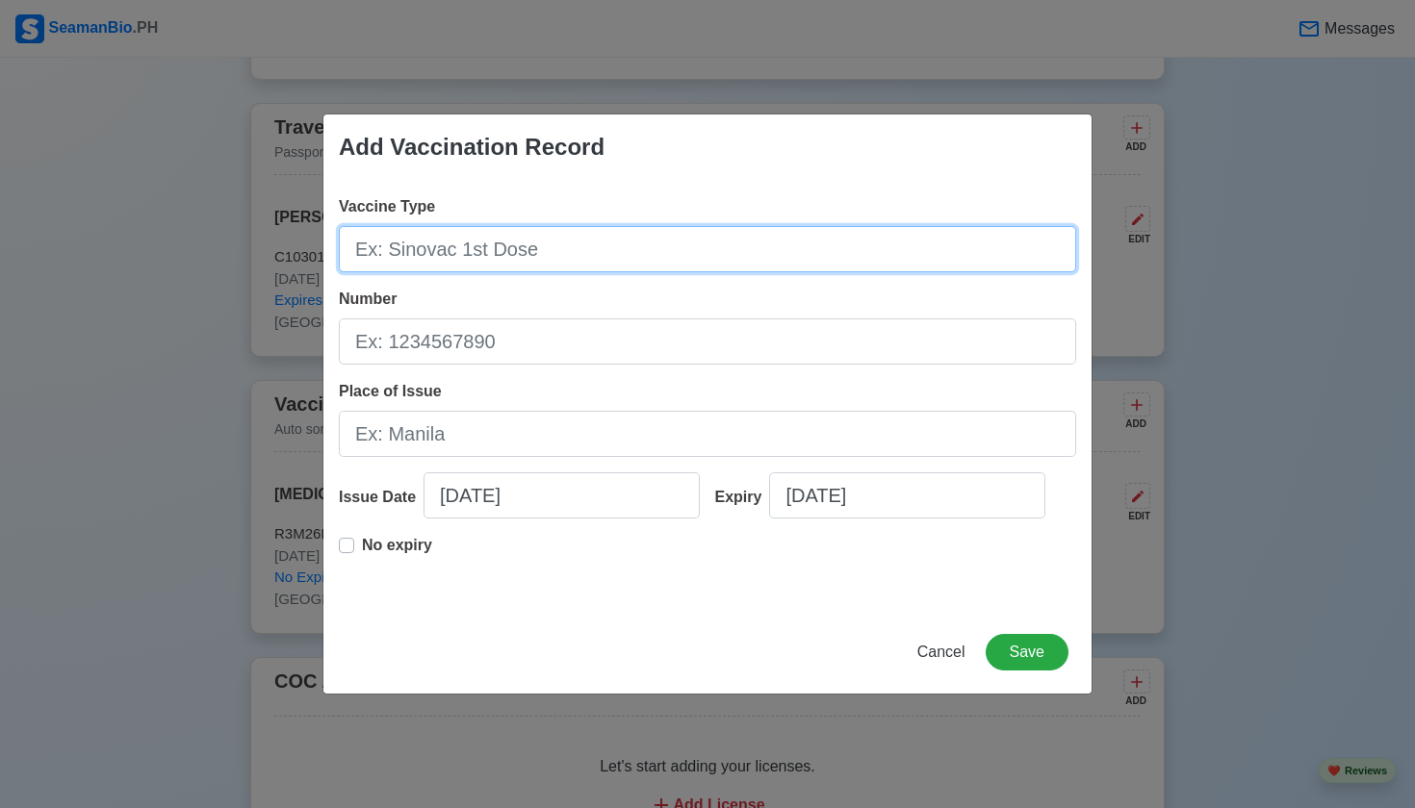
click at [598, 245] on input "Vaccine Type" at bounding box center [707, 249] width 737 height 46
